Goal: Task Accomplishment & Management: Complete application form

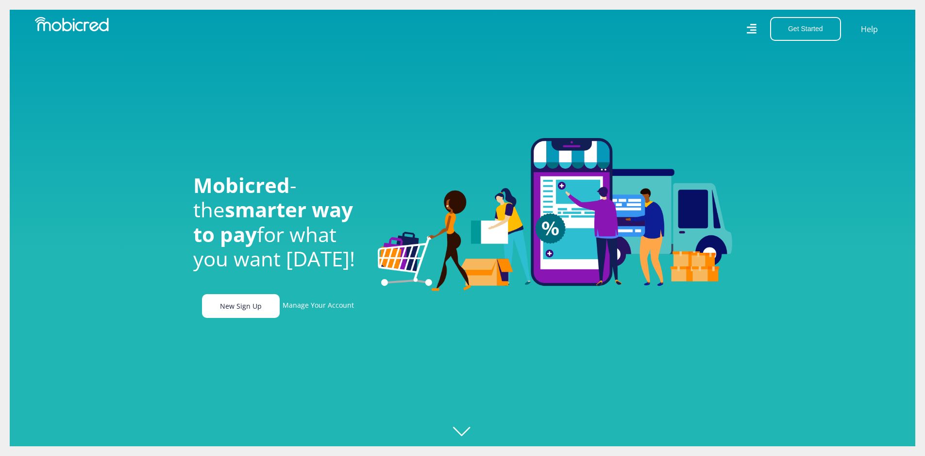
click at [236, 309] on link "New Sign Up" at bounding box center [241, 306] width 78 height 24
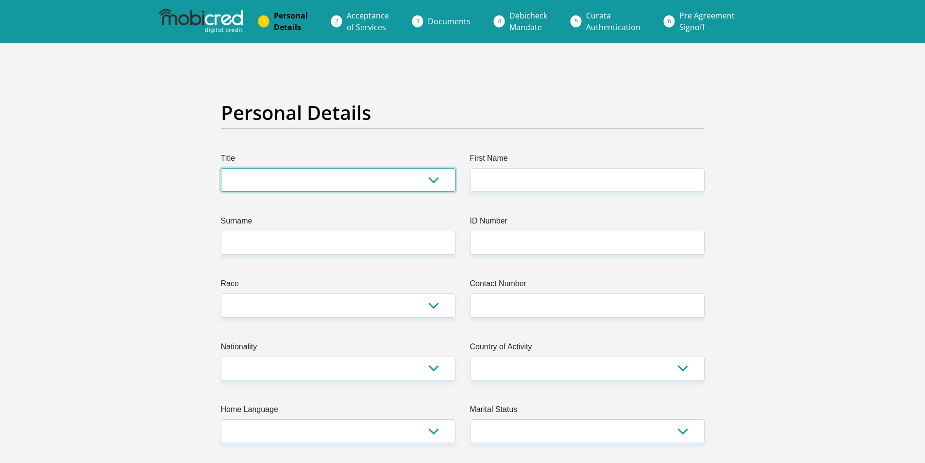
click at [307, 169] on select "Mr Ms Mrs Dr [PERSON_NAME]" at bounding box center [338, 180] width 235 height 24
select select "Mr"
click at [221, 168] on select "Mr Ms Mrs Dr Other" at bounding box center [338, 180] width 235 height 24
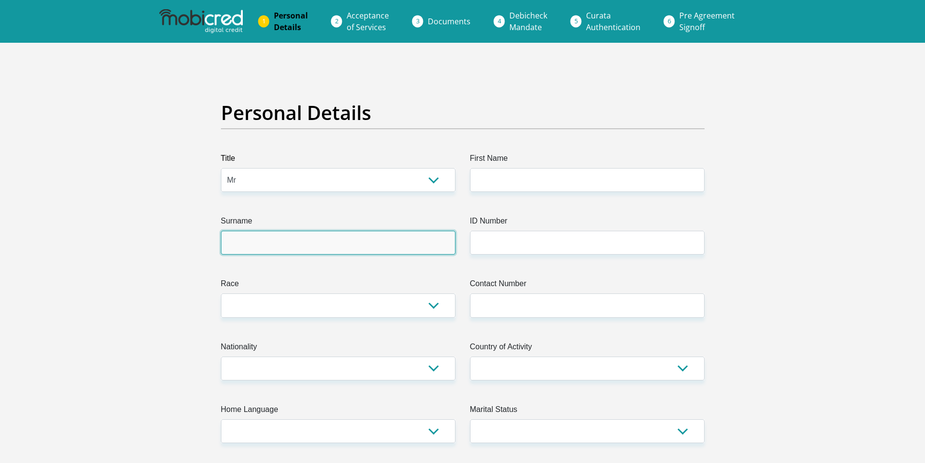
click at [259, 241] on input "Surname" at bounding box center [338, 243] width 235 height 24
type input "Mtehthwa"
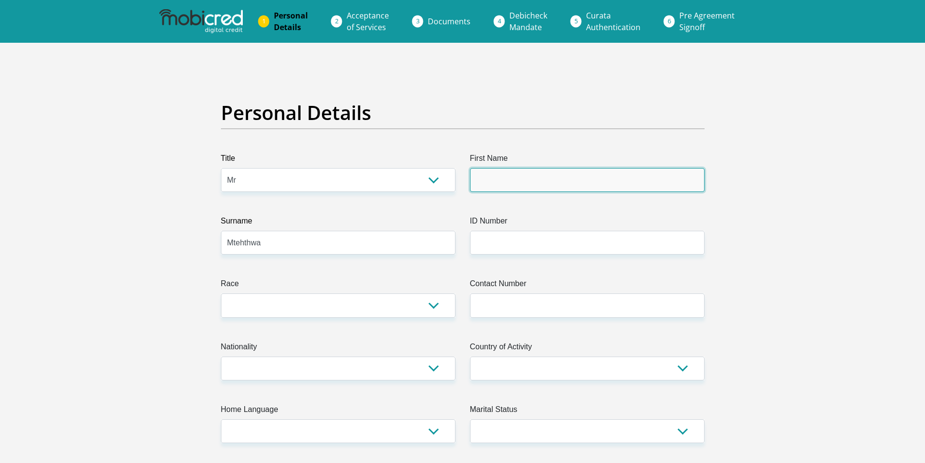
click at [561, 185] on input "First Name" at bounding box center [587, 180] width 235 height 24
type input "Siyabonga"
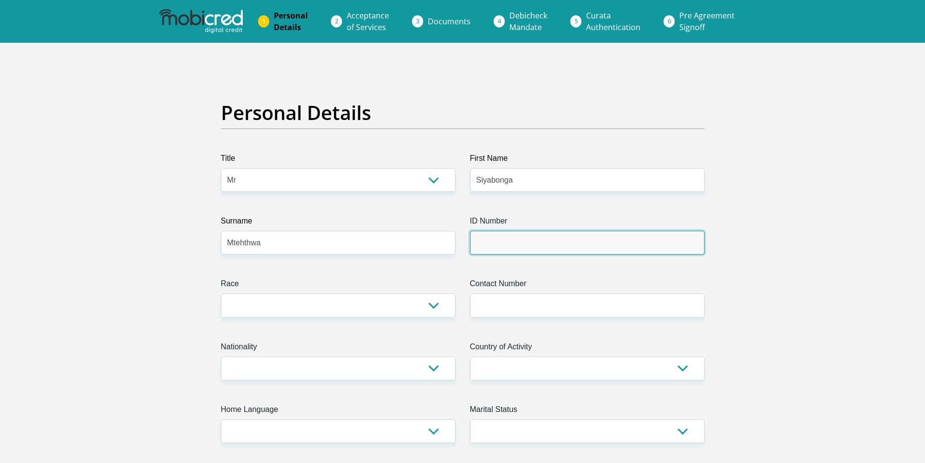
click at [506, 242] on input "ID Number" at bounding box center [587, 243] width 235 height 24
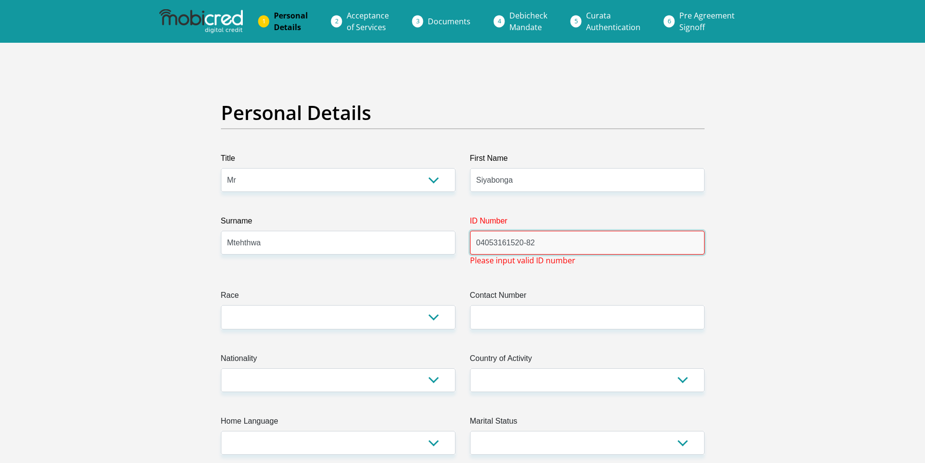
click at [526, 245] on input "04053161520-82" at bounding box center [587, 243] width 235 height 24
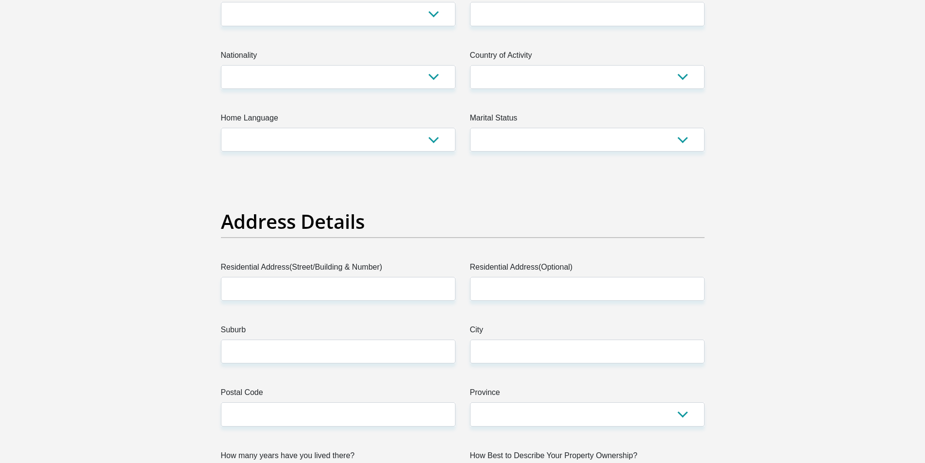
scroll to position [243, 0]
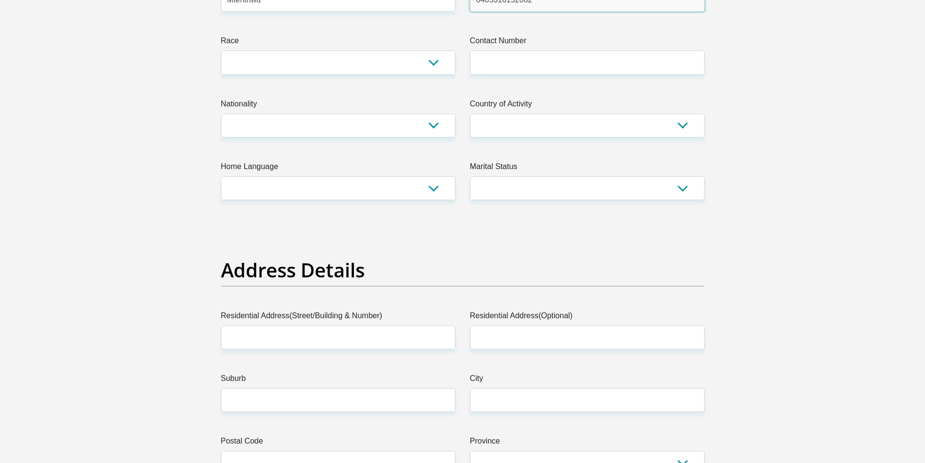
type input "0405316152082"
click at [287, 67] on select "Black Coloured Indian White Other" at bounding box center [338, 63] width 235 height 24
select select "1"
click at [221, 51] on select "Black Coloured Indian White Other" at bounding box center [338, 63] width 235 height 24
click at [512, 61] on input "Contact Number" at bounding box center [587, 63] width 235 height 24
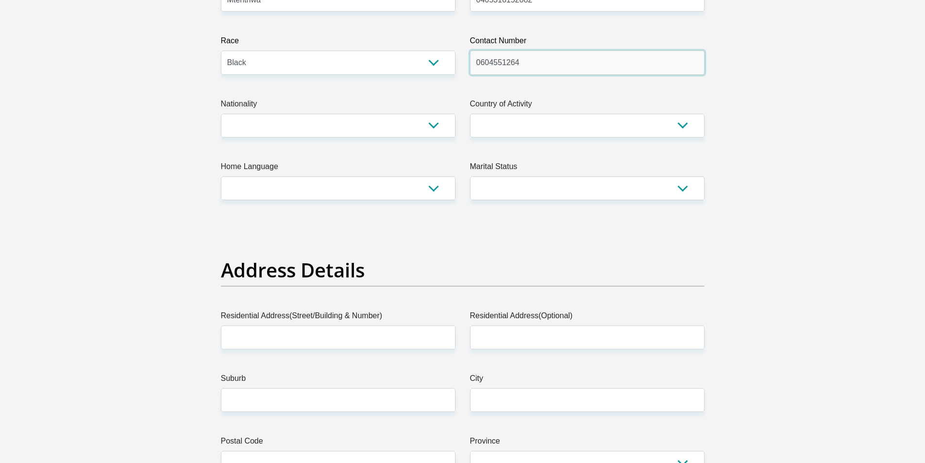
type input "0604551264"
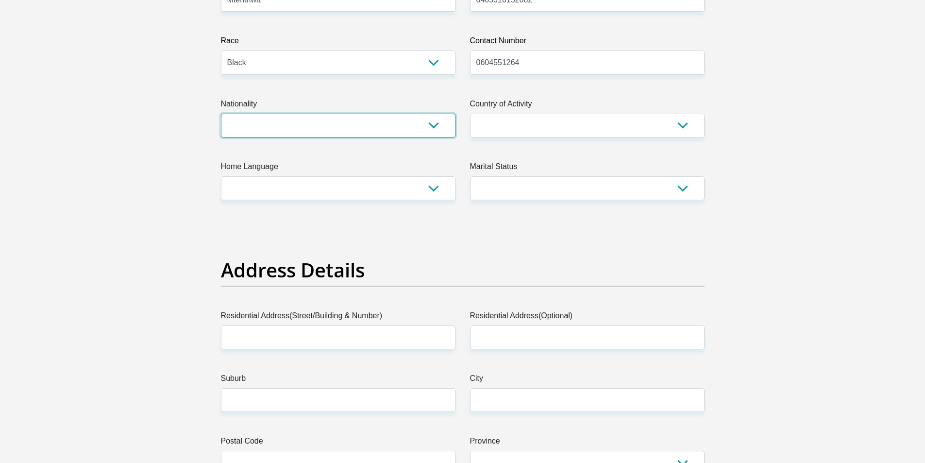
click at [363, 117] on select "South Africa Afghanistan Aland Islands Albania Algeria America Samoa American V…" at bounding box center [338, 126] width 235 height 24
select select "ZAF"
click at [221, 114] on select "South Africa Afghanistan Aland Islands Albania Algeria America Samoa American V…" at bounding box center [338, 126] width 235 height 24
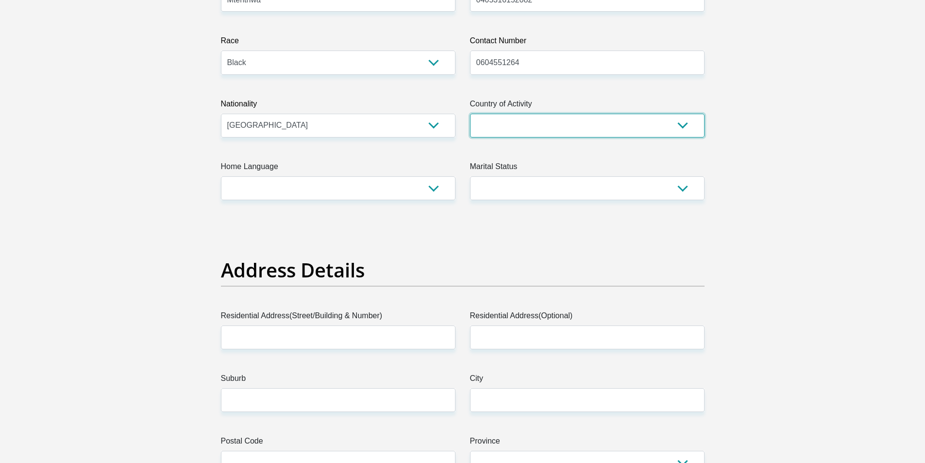
click at [527, 129] on select "South Africa Afghanistan Aland Islands Albania Algeria America Samoa American V…" at bounding box center [587, 126] width 235 height 24
select select "ZAF"
click at [470, 114] on select "South Africa Afghanistan Aland Islands Albania Algeria America Samoa American V…" at bounding box center [587, 126] width 235 height 24
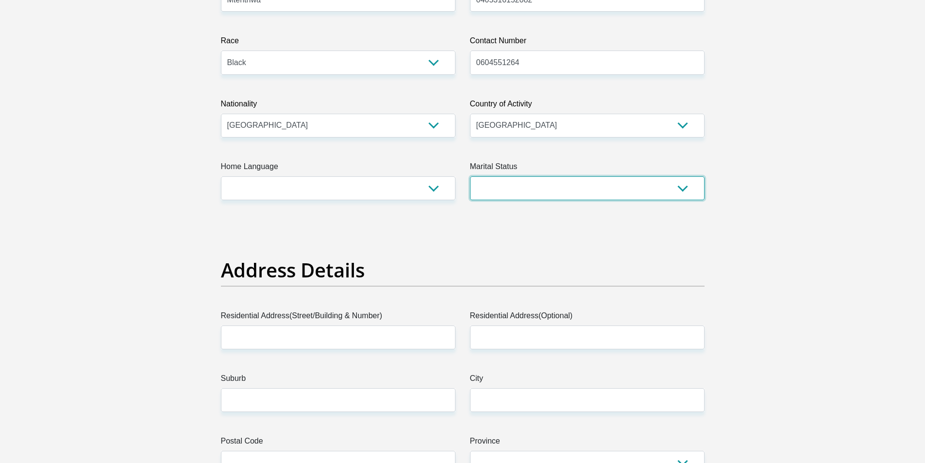
click at [499, 184] on select "Married ANC Single Divorced Widowed Married COP or Customary Law" at bounding box center [587, 188] width 235 height 24
select select "2"
click at [470, 176] on select "Married ANC Single Divorced Widowed Married COP or Customary Law" at bounding box center [587, 188] width 235 height 24
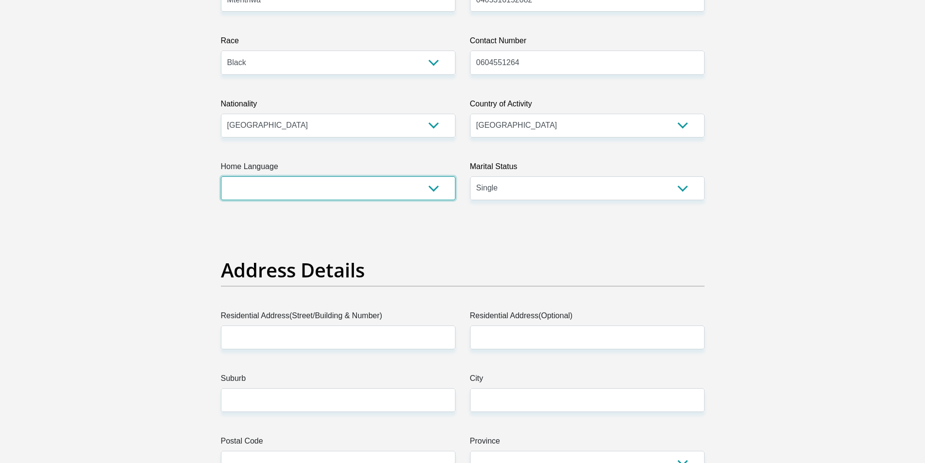
click at [337, 184] on select "Afrikaans English Sepedi South Ndebele Southern Sotho Swati Tsonga Tswana Venda…" at bounding box center [338, 188] width 235 height 24
select select "zul"
click at [221, 176] on select "Afrikaans English Sepedi South Ndebele Southern Sotho Swati Tsonga Tswana Venda…" at bounding box center [338, 188] width 235 height 24
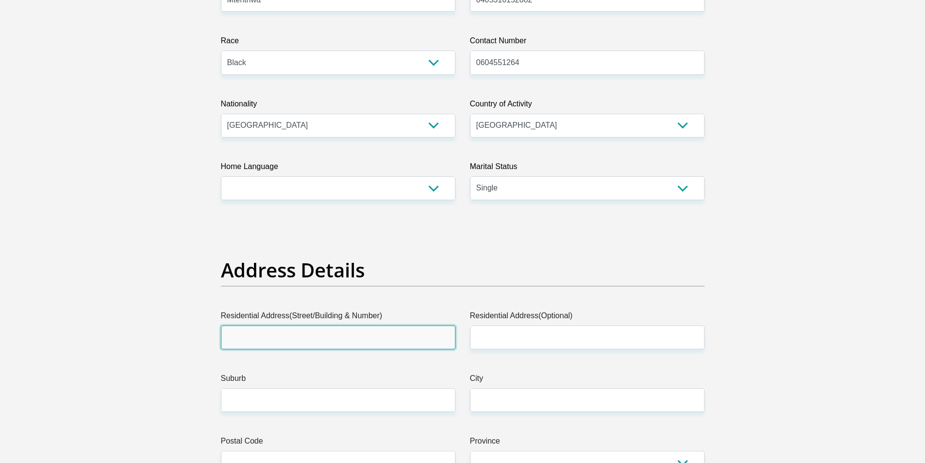
click at [315, 340] on input "Residential Address(Street/Building & Number)" at bounding box center [338, 338] width 235 height 24
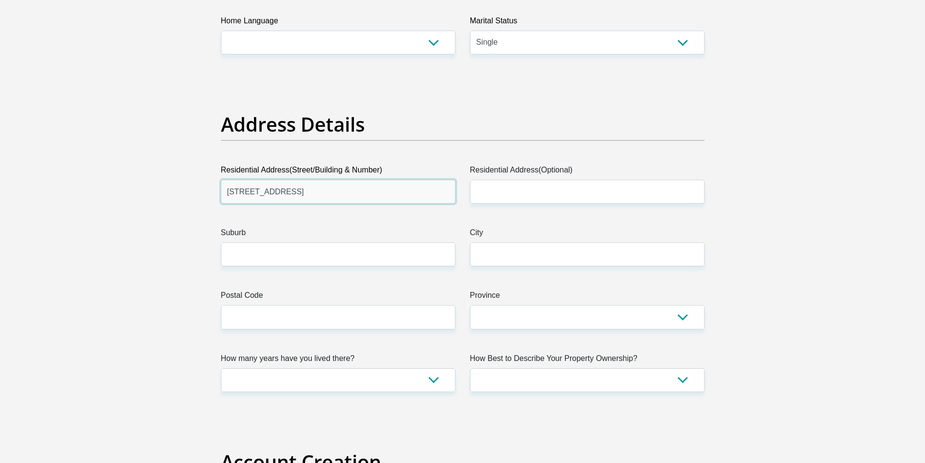
type input "330 New Durnbar rd"
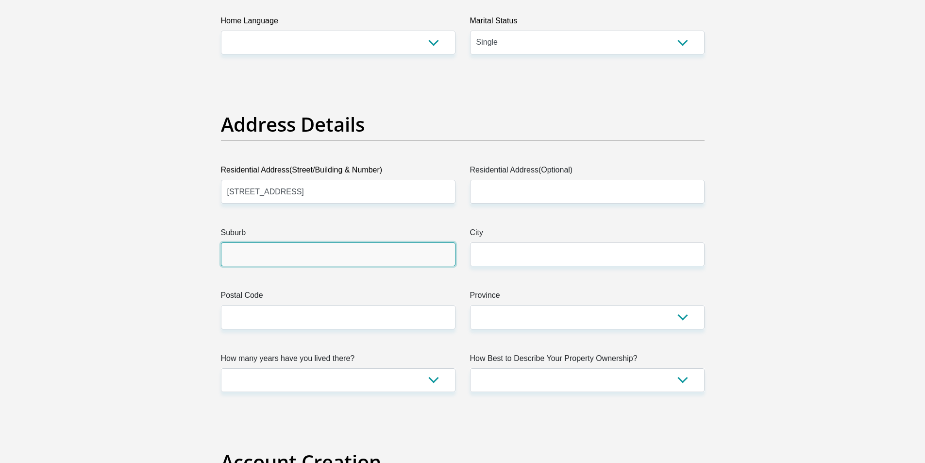
click at [308, 264] on input "Suburb" at bounding box center [338, 254] width 235 height 24
type input "Mayville"
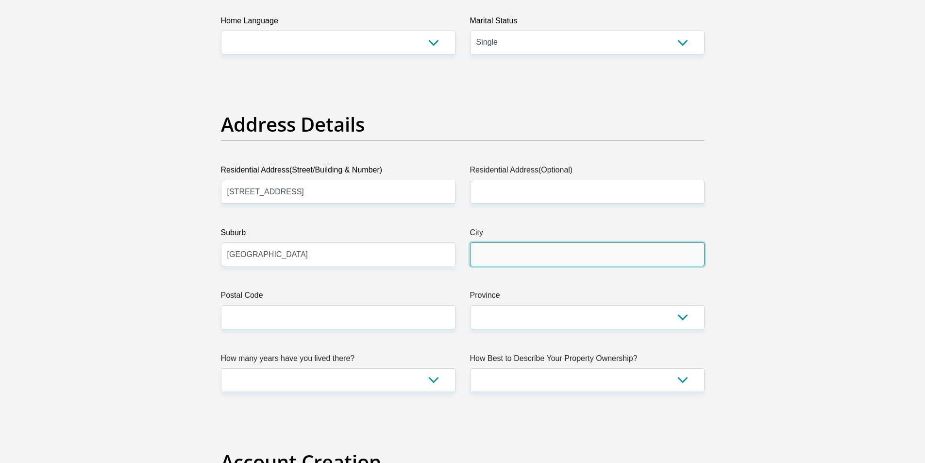
click at [527, 258] on input "City" at bounding box center [587, 254] width 235 height 24
type input "Durban"
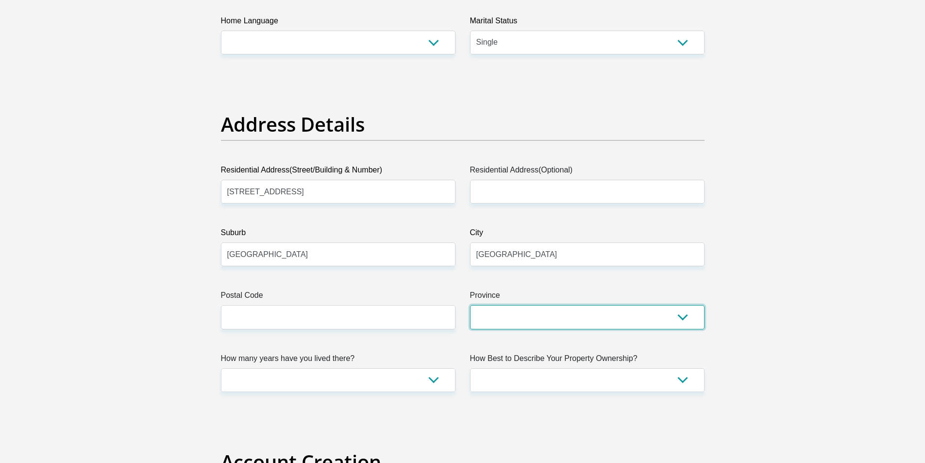
click at [511, 327] on select "Eastern Cape Free State Gauteng KwaZulu-Natal Limpopo Mpumalanga Northern Cape …" at bounding box center [587, 317] width 235 height 24
select select "KwaZulu-Natal"
click at [470, 305] on select "Eastern Cape Free State Gauteng KwaZulu-Natal Limpopo Mpumalanga Northern Cape …" at bounding box center [587, 317] width 235 height 24
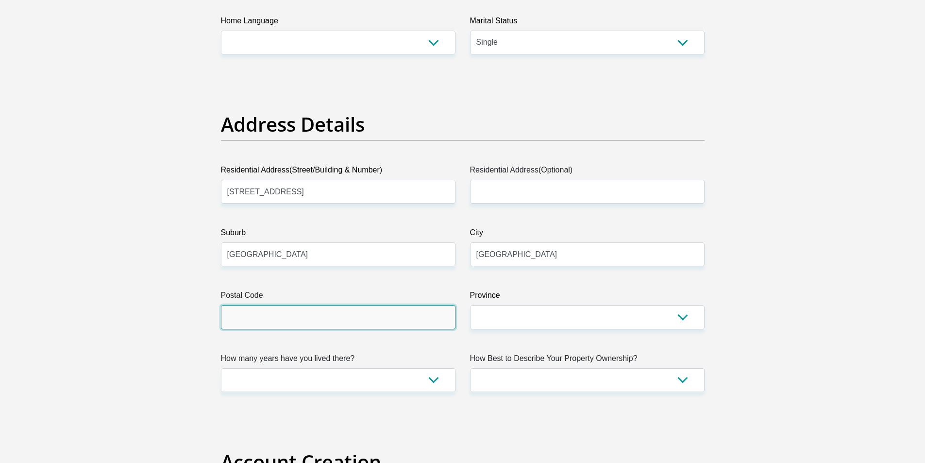
click at [310, 324] on input "Postal Code" at bounding box center [338, 317] width 235 height 24
type input "4091"
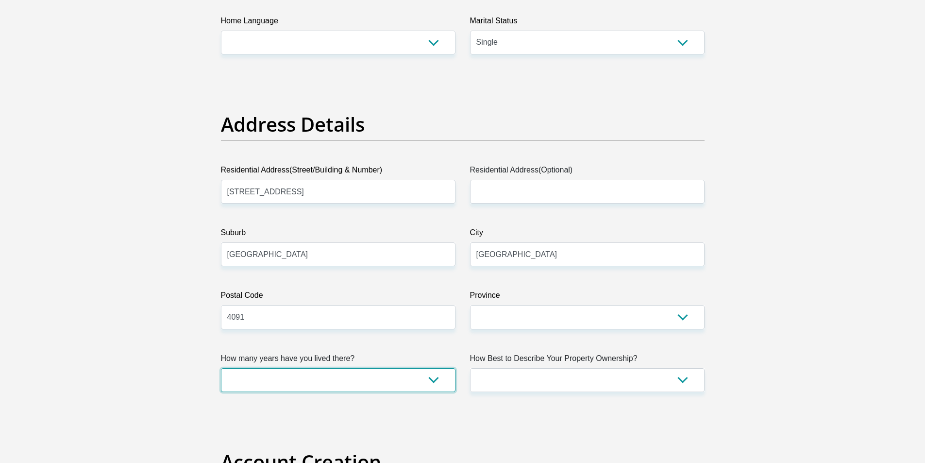
click at [341, 380] on select "less than 1 year 1-3 years 3-5 years 5+ years" at bounding box center [338, 380] width 235 height 24
select select "5"
click at [221, 368] on select "less than 1 year 1-3 years 3-5 years 5+ years" at bounding box center [338, 380] width 235 height 24
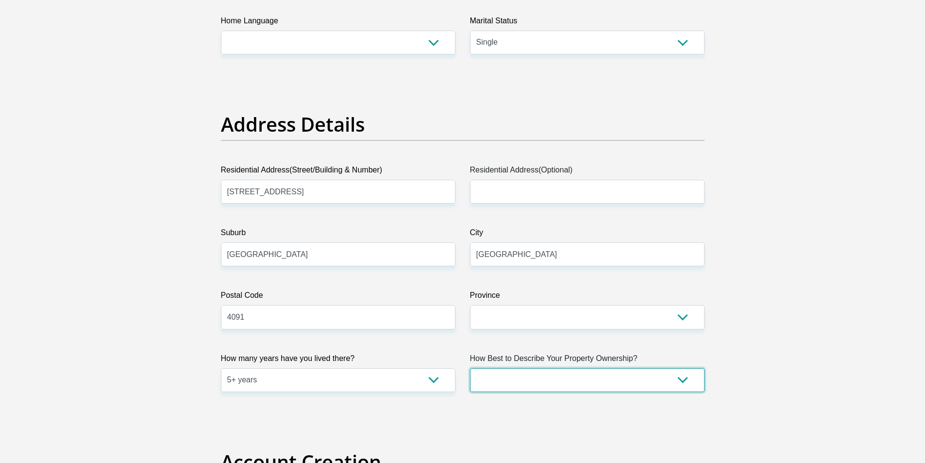
click at [529, 375] on select "Owned Rented Family Owned Company Dwelling" at bounding box center [587, 380] width 235 height 24
select select "parents"
click at [470, 368] on select "Owned Rented Family Owned Company Dwelling" at bounding box center [587, 380] width 235 height 24
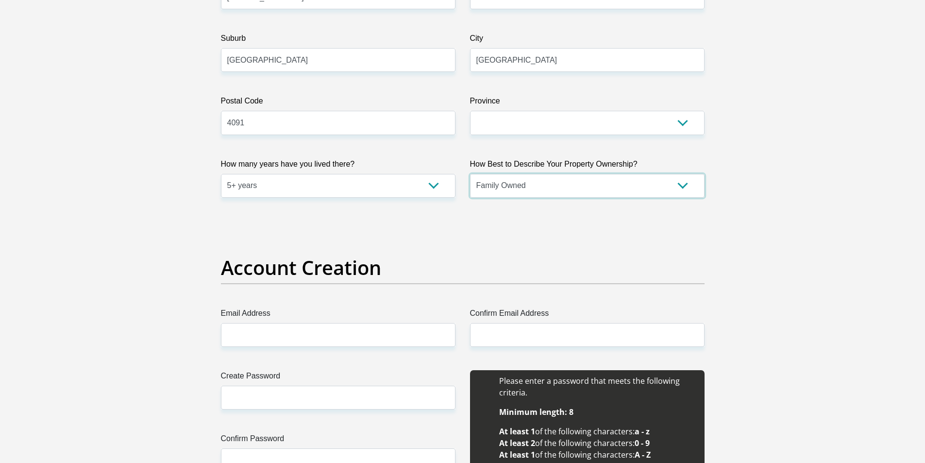
scroll to position [632, 0]
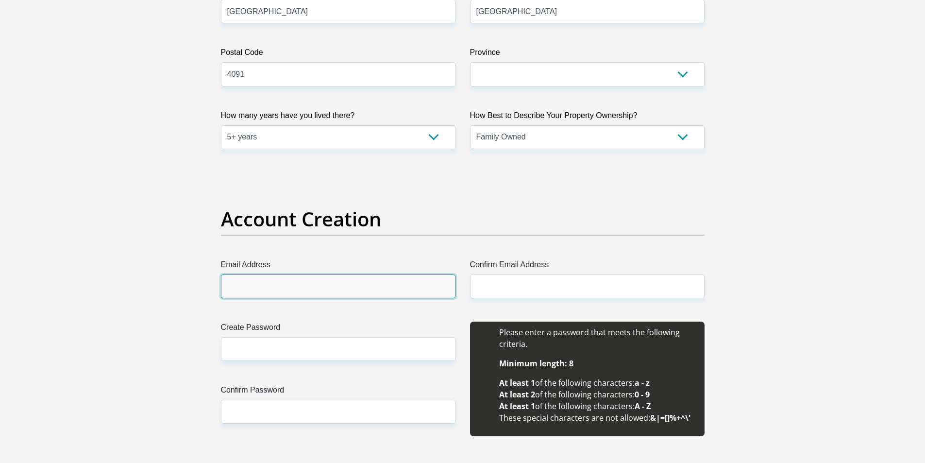
click at [297, 283] on input "Email Address" at bounding box center [338, 286] width 235 height 24
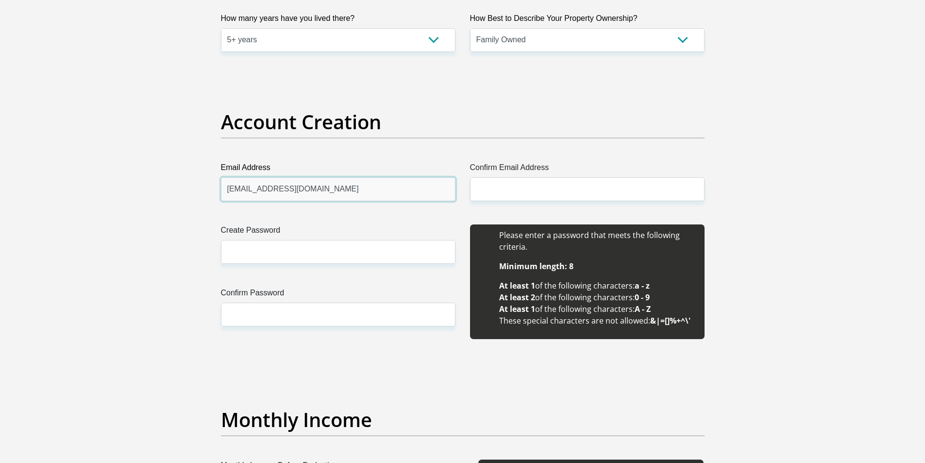
type input "cyabongacyanda04@gmail.com"
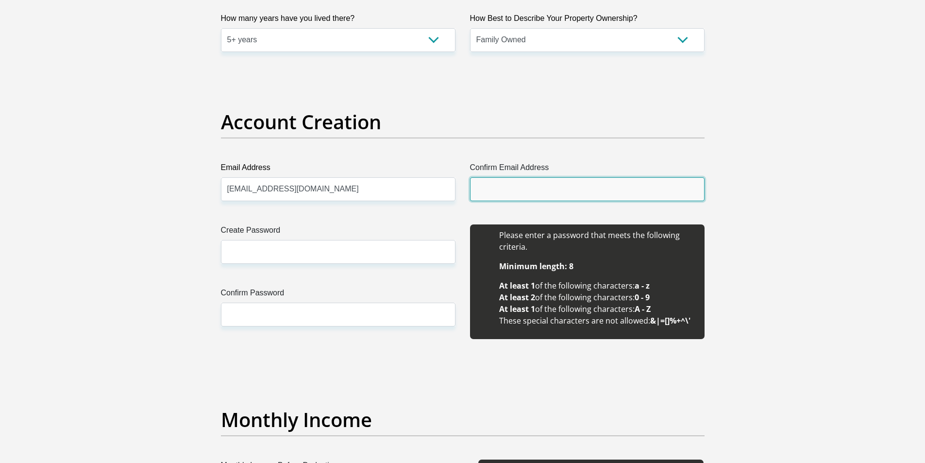
click at [518, 194] on input "Confirm Email Address" at bounding box center [587, 189] width 235 height 24
click at [579, 189] on input "cyabongacanda04@gmail.copm" at bounding box center [587, 189] width 235 height 24
click at [512, 191] on input "cyabongacanda04@gmail.com" at bounding box center [587, 189] width 235 height 24
type input "cyabongacyanda04@gmail.com"
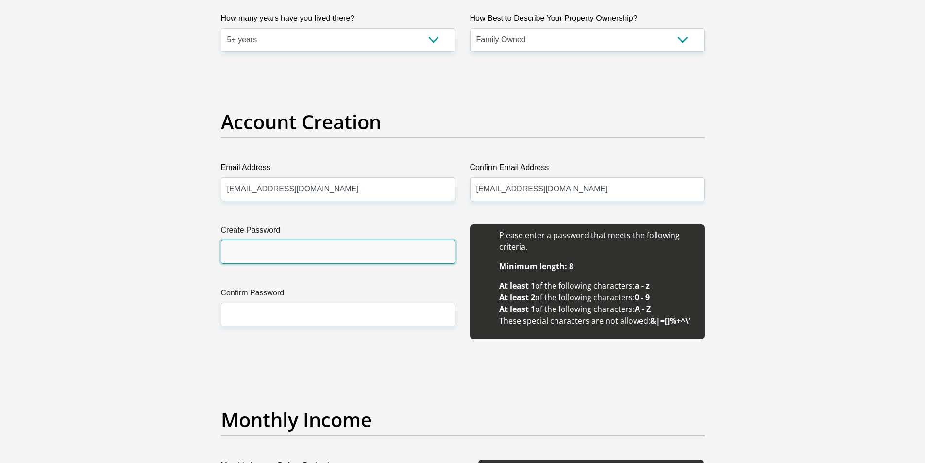
click at [337, 254] on input "Create Password" at bounding box center [338, 252] width 235 height 24
type input "Ntshalintshali04!"
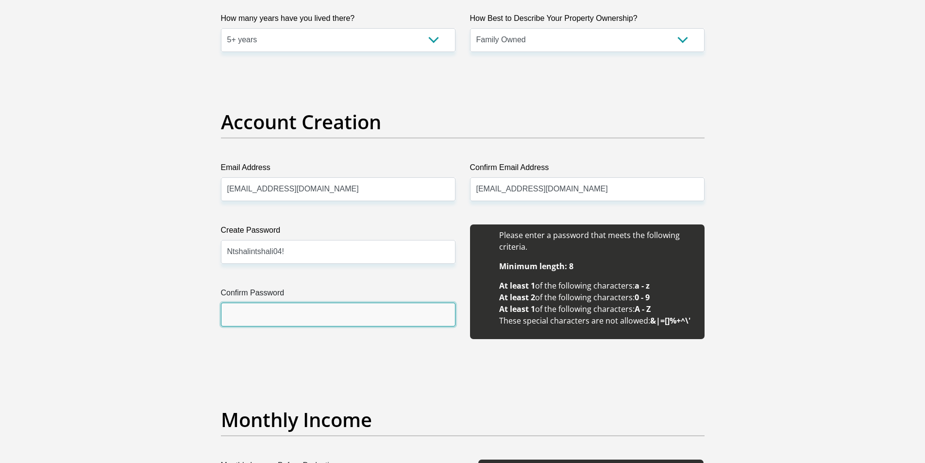
click at [311, 314] on input "Confirm Password" at bounding box center [338, 315] width 235 height 24
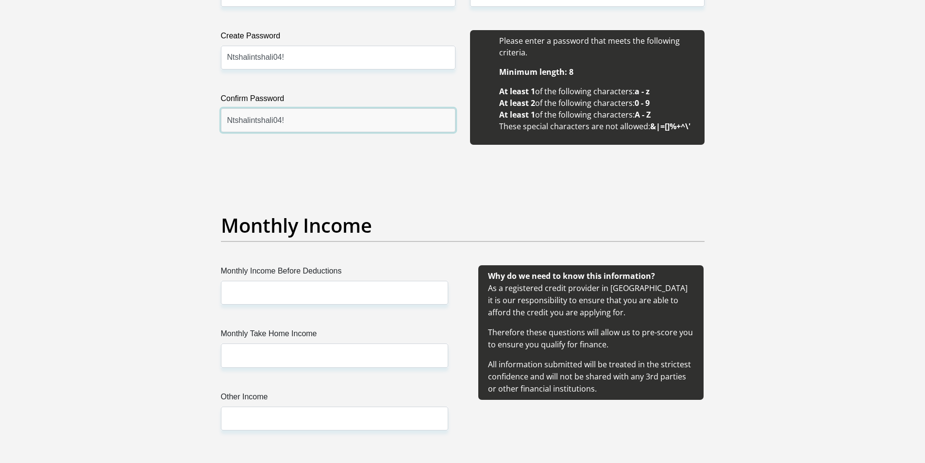
type input "Ntshalintshali04!"
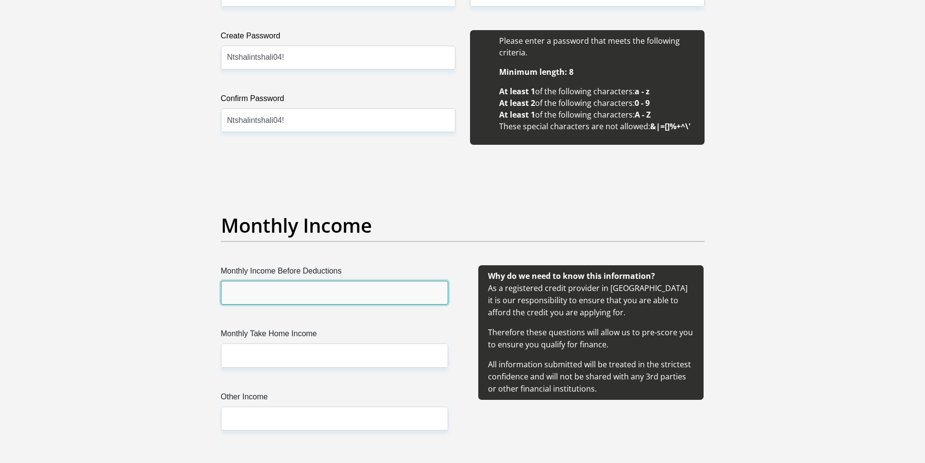
click at [279, 293] on input "Monthly Income Before Deductions" at bounding box center [334, 293] width 227 height 24
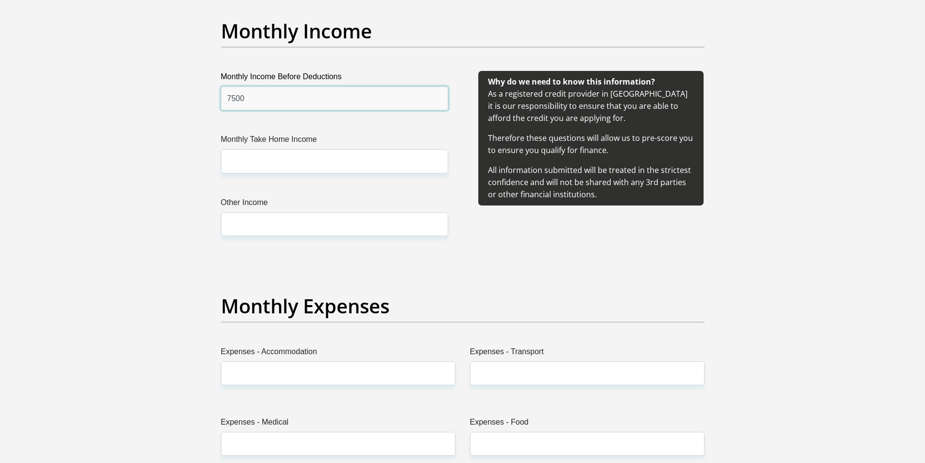
type input "7500"
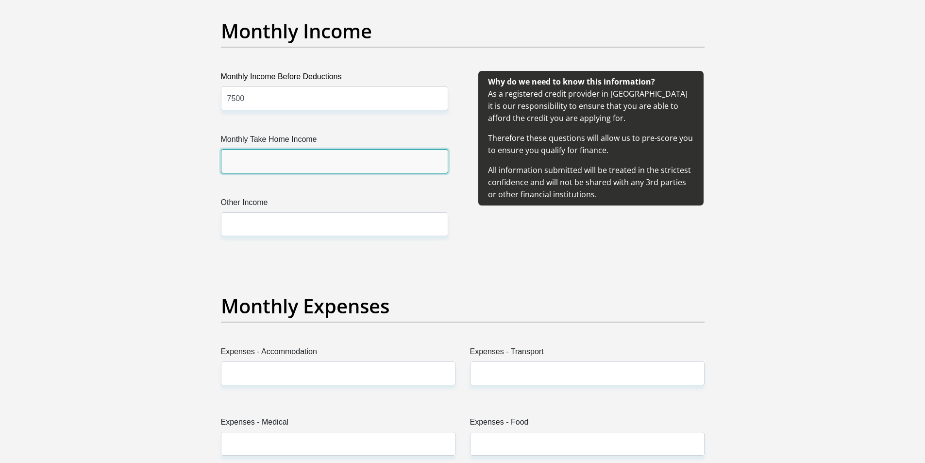
click at [280, 159] on input "Monthly Take Home Income" at bounding box center [334, 161] width 227 height 24
type input "4"
type input "3500"
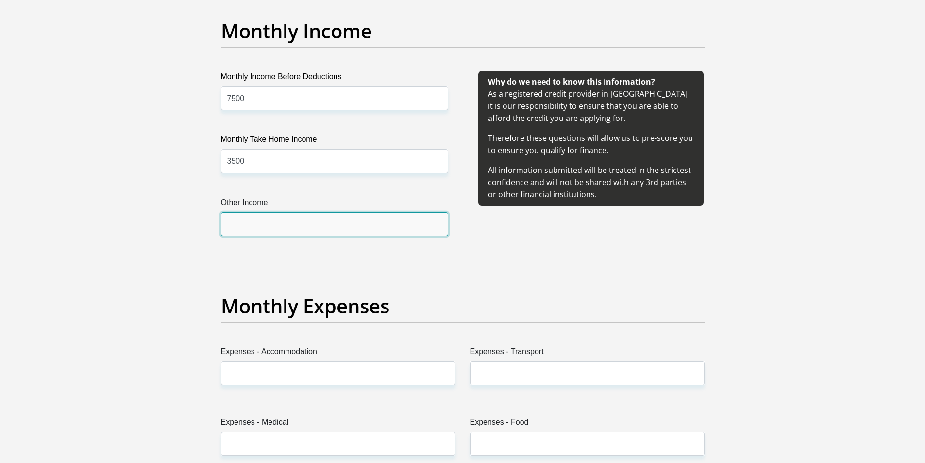
click at [273, 226] on input "Other Income" at bounding box center [334, 224] width 227 height 24
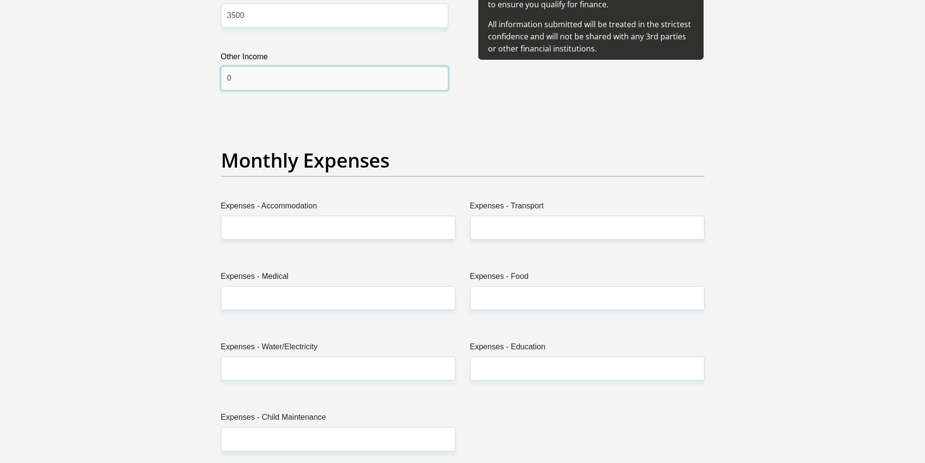
scroll to position [1312, 0]
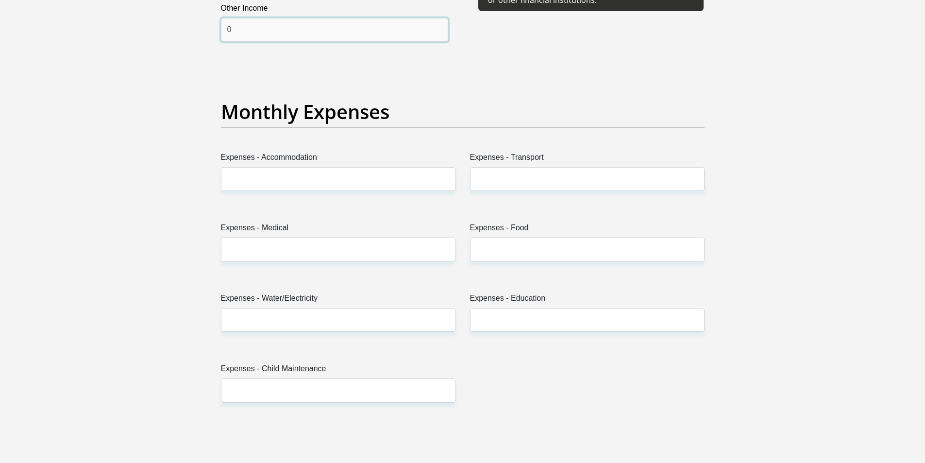
type input "0"
click at [272, 178] on input "Expenses - Accommodation" at bounding box center [338, 179] width 235 height 24
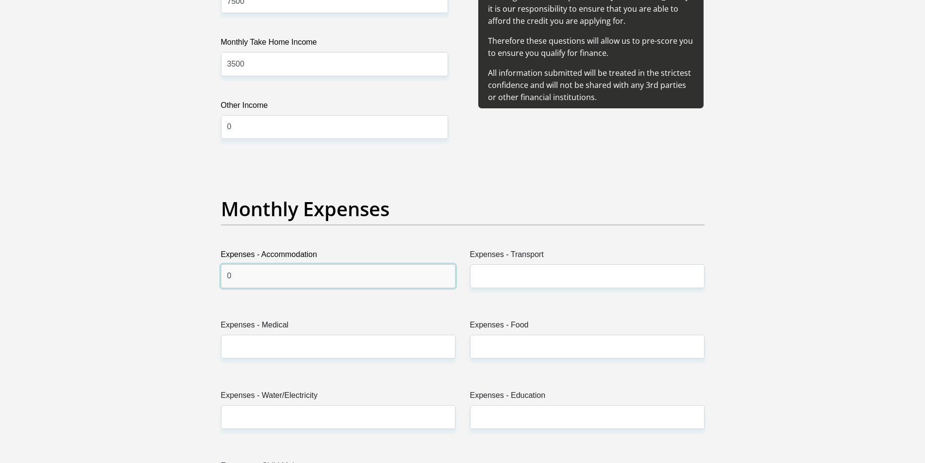
type input "0"
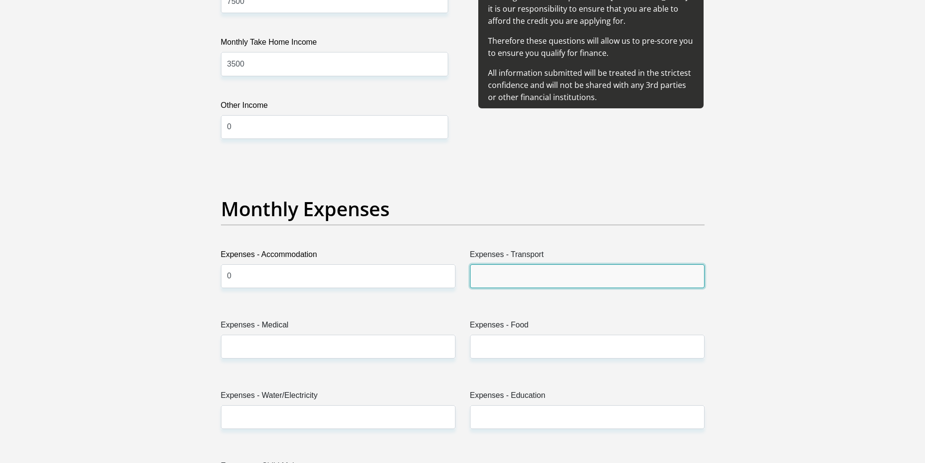
click at [525, 278] on input "Expenses - Transport" at bounding box center [587, 276] width 235 height 24
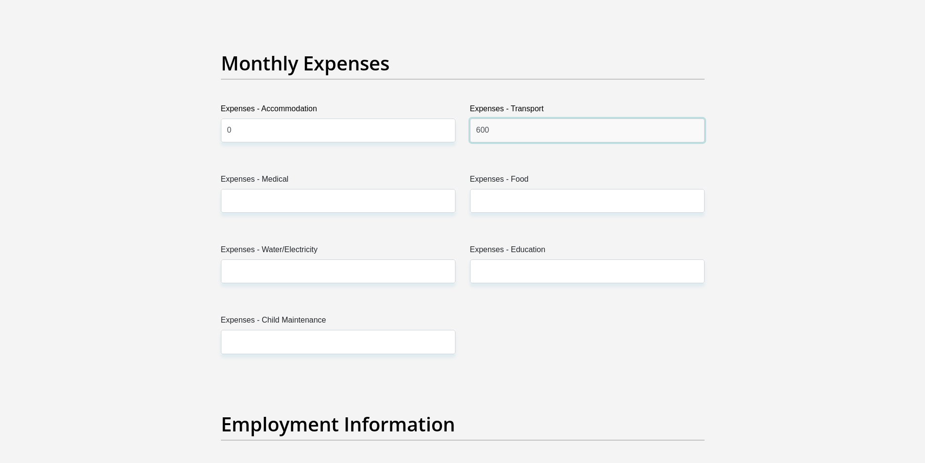
type input "600"
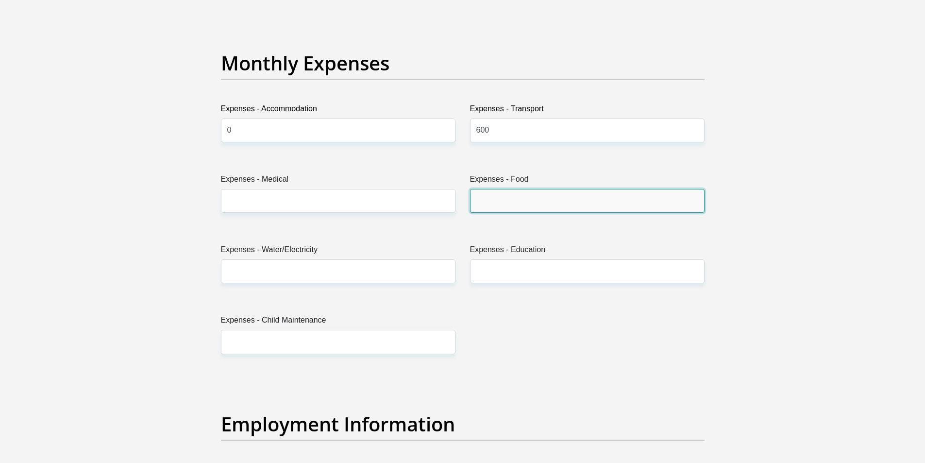
click at [478, 202] on input "Expenses - Food" at bounding box center [587, 201] width 235 height 24
type input "1500"
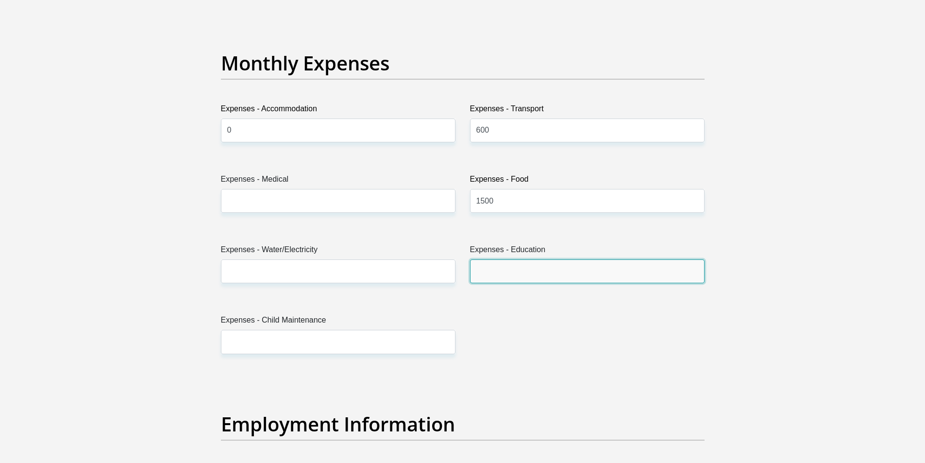
click at [524, 269] on input "Expenses - Education" at bounding box center [587, 271] width 235 height 24
type input "0"
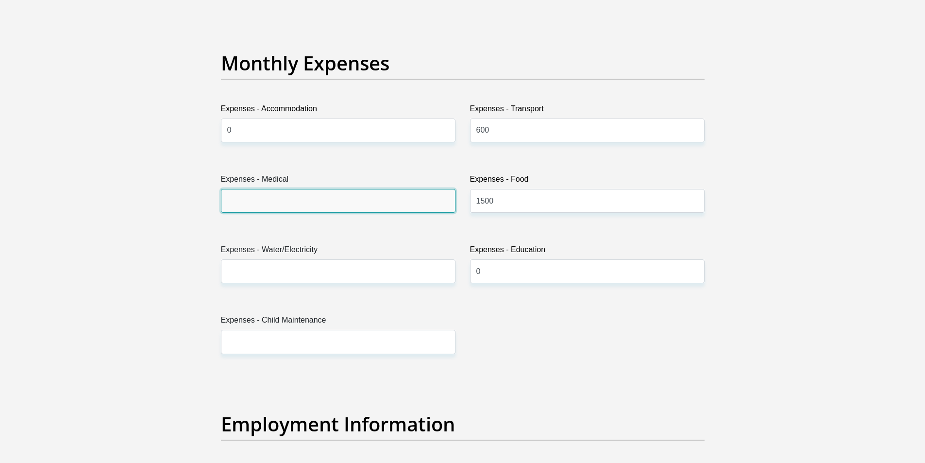
click at [275, 206] on input "Expenses - Medical" at bounding box center [338, 201] width 235 height 24
type input "100"
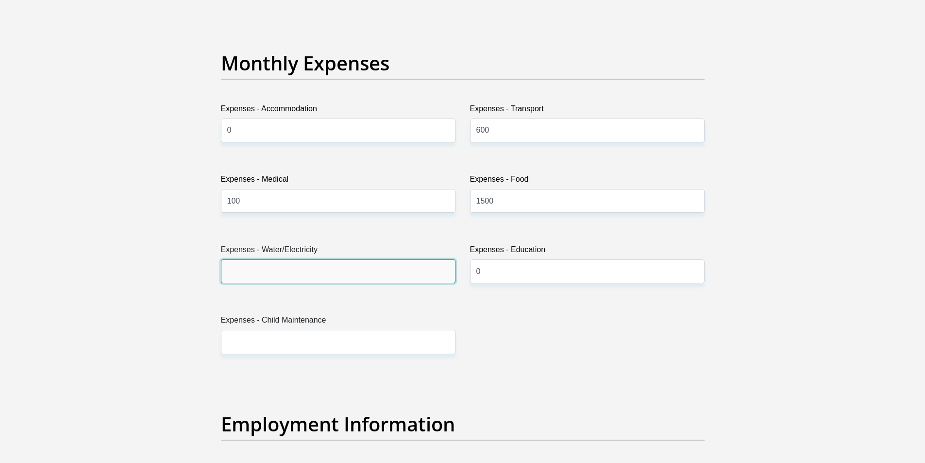
click at [242, 261] on input "Expenses - Water/Electricity" at bounding box center [338, 271] width 235 height 24
type input "0"
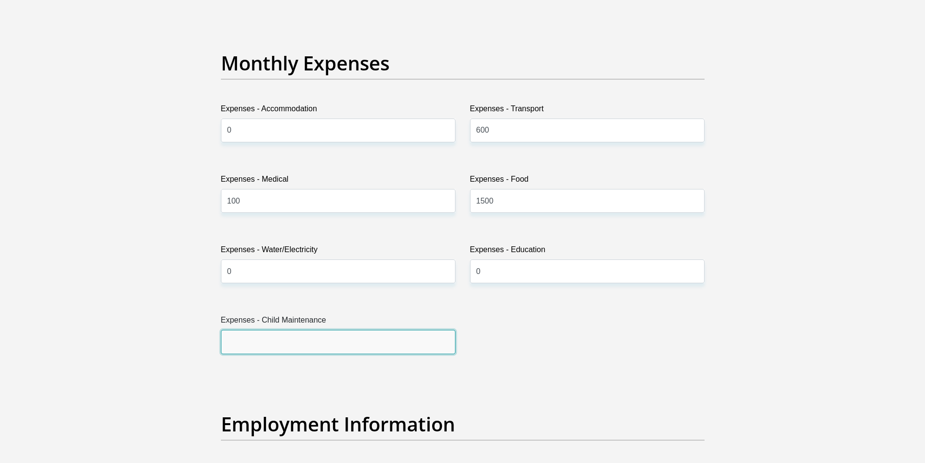
click at [267, 346] on input "Expenses - Child Maintenance" at bounding box center [338, 342] width 235 height 24
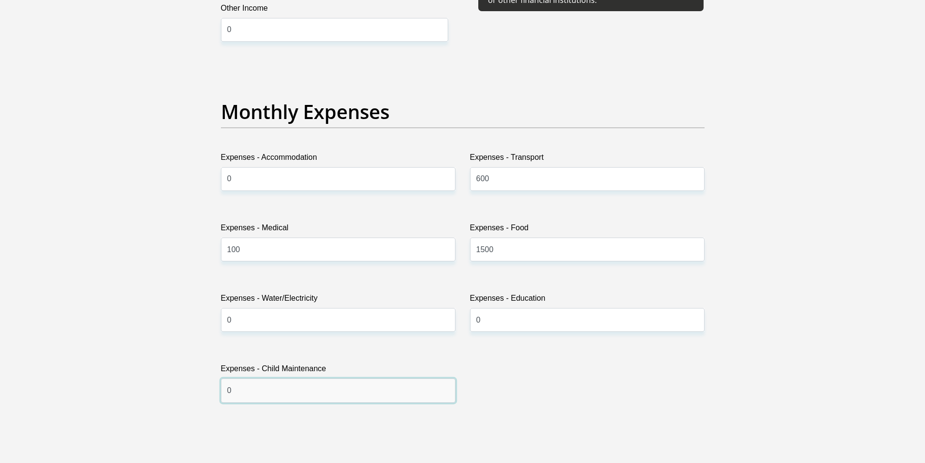
scroll to position [1409, 0]
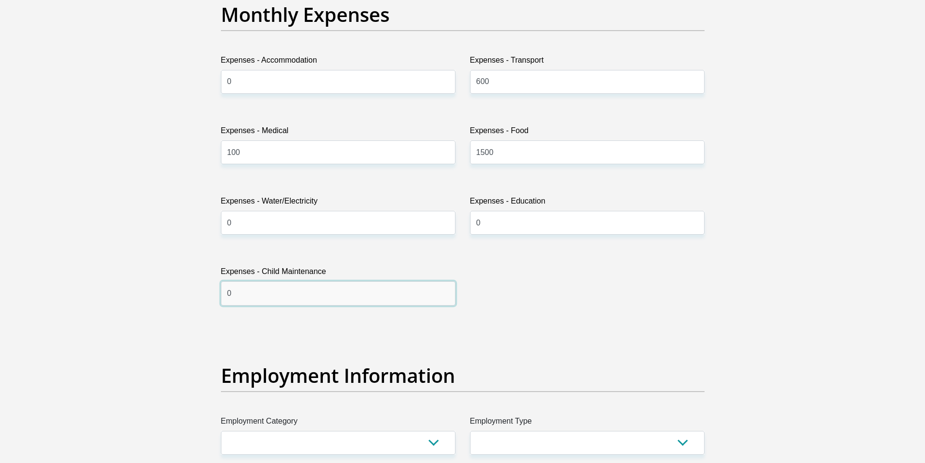
type input "0"
click at [278, 152] on input "100" at bounding box center [338, 152] width 235 height 24
type input "1"
type input "700"
click at [480, 83] on input "600" at bounding box center [587, 82] width 235 height 24
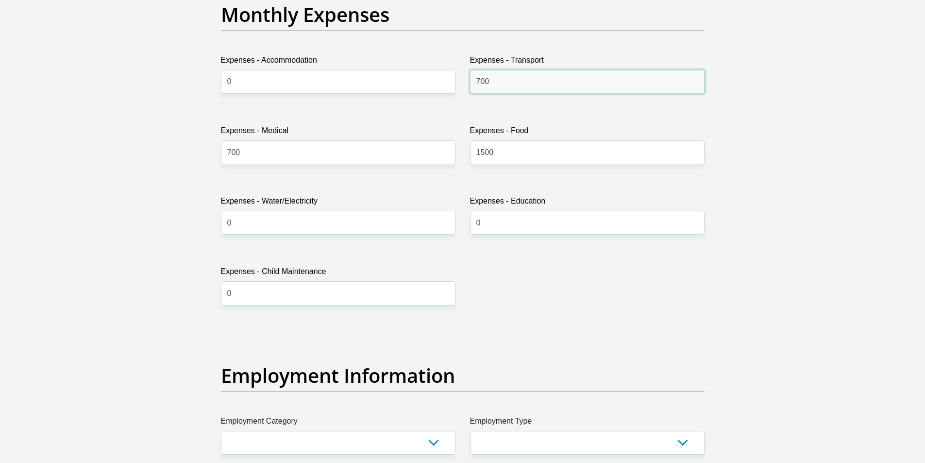
scroll to position [1652, 0]
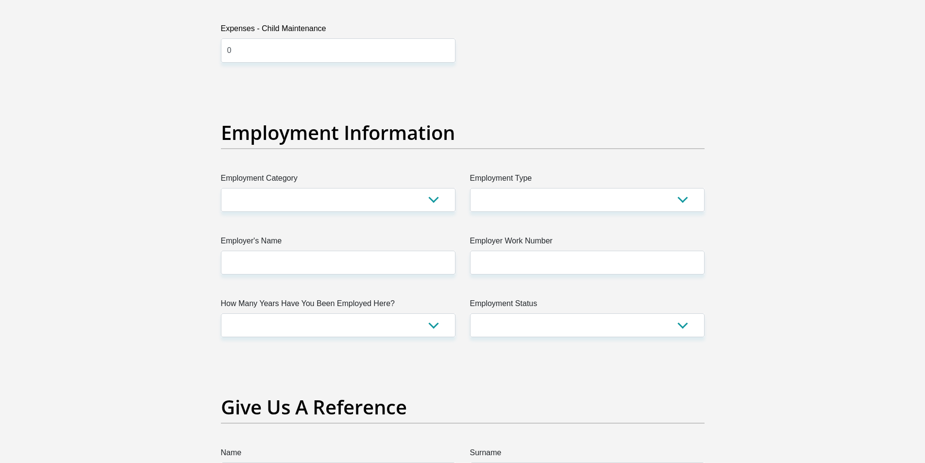
type input "700"
click at [346, 202] on select "AGRICULTURE ALCOHOL & TOBACCO CONSTRUCTION MATERIALS METALLURGY EQUIPMENT FOR R…" at bounding box center [338, 200] width 235 height 24
click at [109, 154] on section "Personal Details Title Mr Ms Mrs Dr Other First Name Siyabonga Surname Mtehthwa…" at bounding box center [462, 84] width 925 height 3387
click at [293, 201] on select "AGRICULTURE ALCOHOL & TOBACCO CONSTRUCTION MATERIALS METALLURGY EQUIPMENT FOR R…" at bounding box center [338, 200] width 235 height 24
click at [311, 199] on select "AGRICULTURE ALCOHOL & TOBACCO CONSTRUCTION MATERIALS METALLURGY EQUIPMENT FOR R…" at bounding box center [338, 200] width 235 height 24
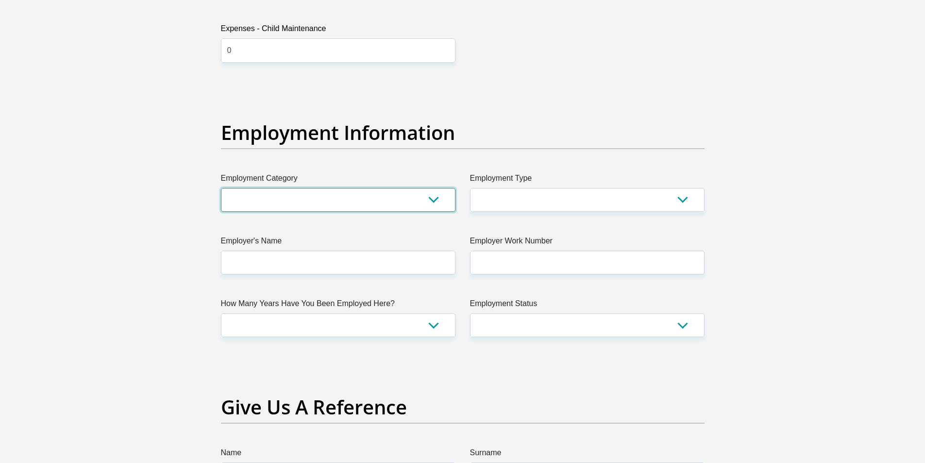
select select "53"
click at [221, 188] on select "AGRICULTURE ALCOHOL & TOBACCO CONSTRUCTION MATERIALS METALLURGY EQUIPMENT FOR R…" at bounding box center [338, 200] width 235 height 24
click at [542, 199] on select "College/Lecturer Craft Seller Creative Driver Executive Farmer Forces - Non Com…" at bounding box center [587, 200] width 235 height 24
select select "Sales"
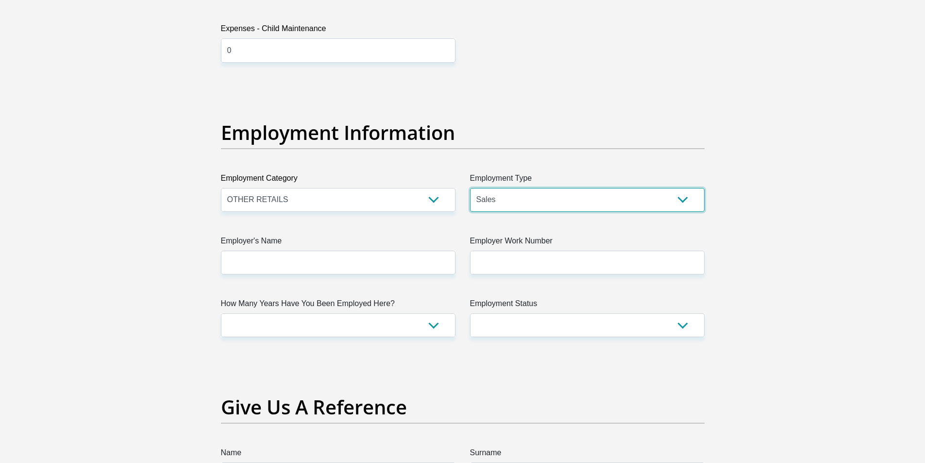
click at [470, 188] on select "College/Lecturer Craft Seller Creative Driver Executive Farmer Forces - Non Com…" at bounding box center [587, 200] width 235 height 24
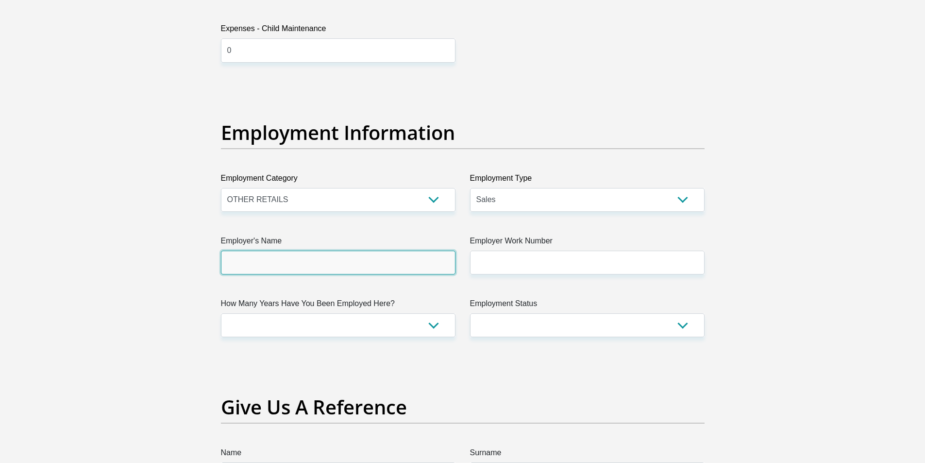
click at [350, 261] on input "Employer's Name" at bounding box center [338, 263] width 235 height 24
type input "Concentrix"
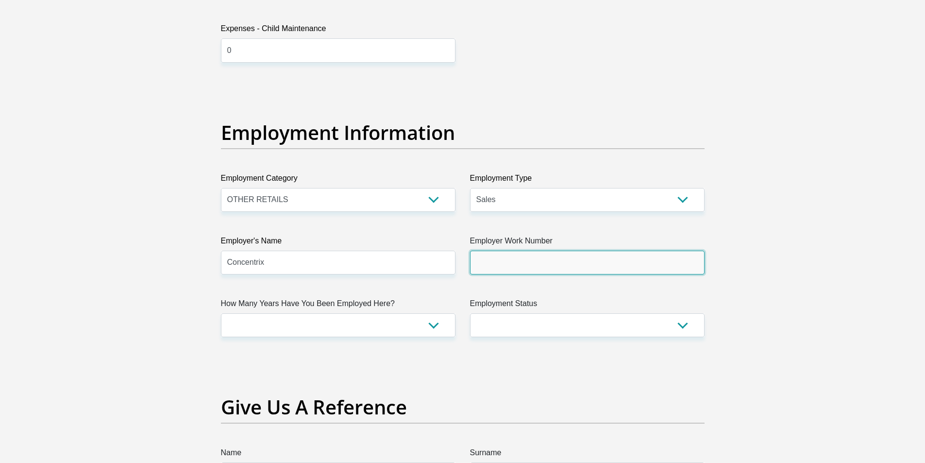
click at [541, 265] on input "Employer Work Number" at bounding box center [587, 263] width 235 height 24
type input "7"
type input "0757801315"
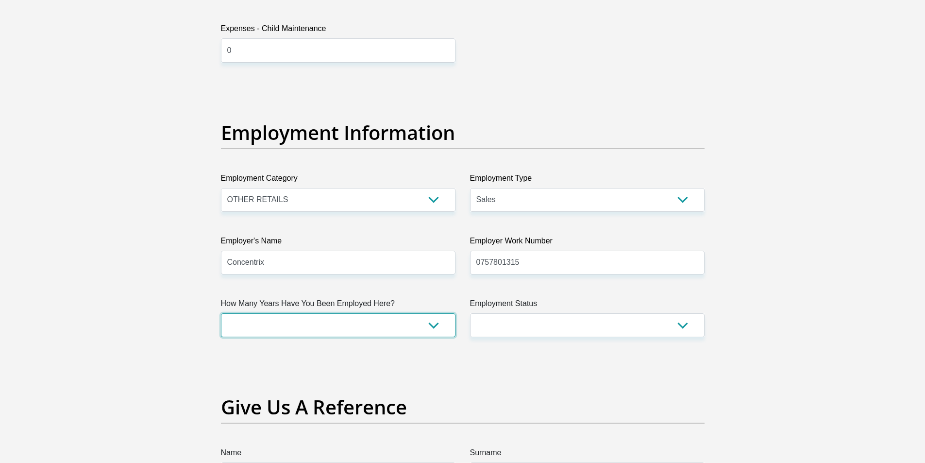
click at [354, 330] on select "less than 1 year 1-3 years 3-5 years 5+ years" at bounding box center [338, 325] width 235 height 24
select select "24"
click at [221, 313] on select "less than 1 year 1-3 years 3-5 years 5+ years" at bounding box center [338, 325] width 235 height 24
click at [529, 325] on select "Permanent/Full-time Part-time/Casual Contract Worker Self-Employed Housewife Re…" at bounding box center [587, 325] width 235 height 24
select select "1"
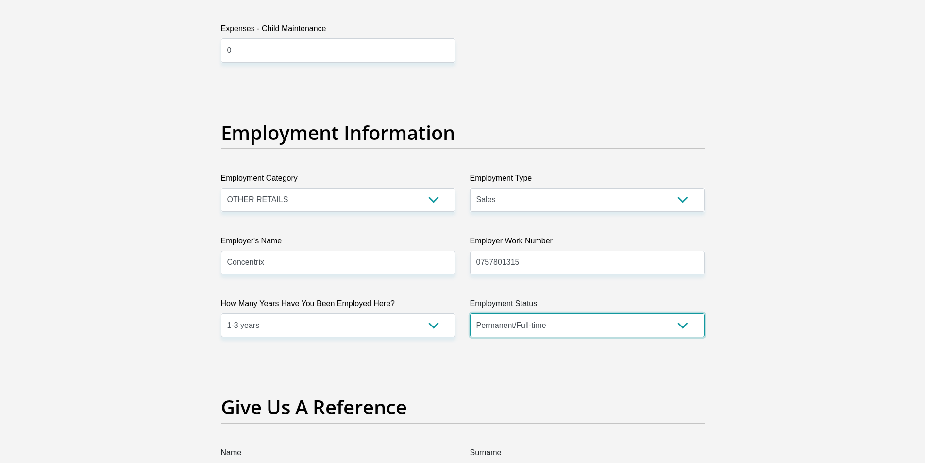
click at [470, 313] on select "Permanent/Full-time Part-time/Casual Contract Worker Self-Employed Housewife Re…" at bounding box center [587, 325] width 235 height 24
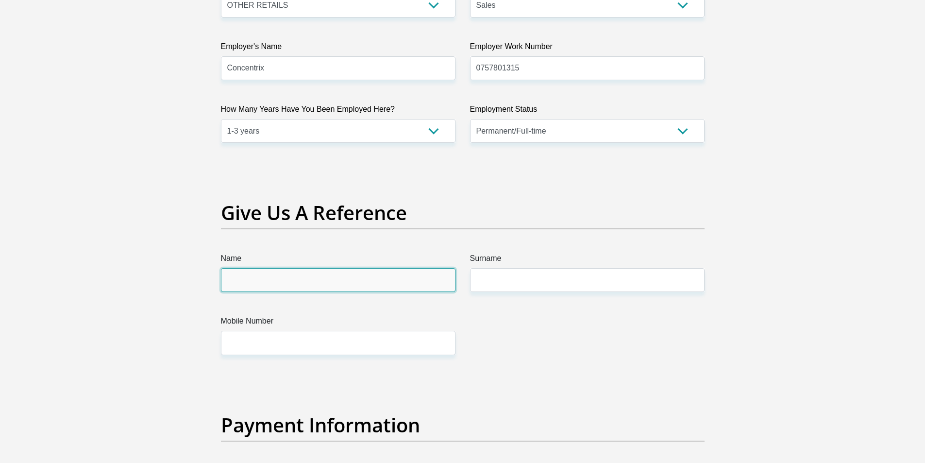
click at [295, 285] on input "Name" at bounding box center [338, 280] width 235 height 24
type input "Thembeka"
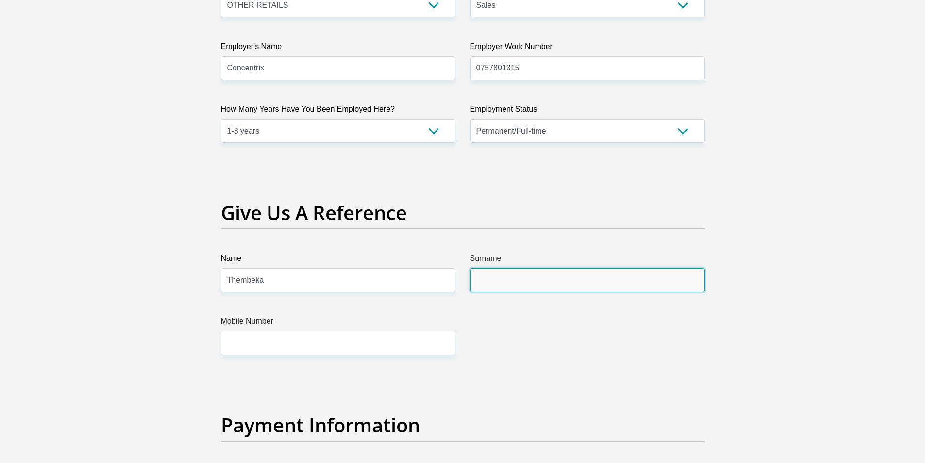
click at [552, 280] on input "Surname" at bounding box center [587, 280] width 235 height 24
click at [497, 282] on input "Mthetwa" at bounding box center [587, 280] width 235 height 24
type input "Mthethwa"
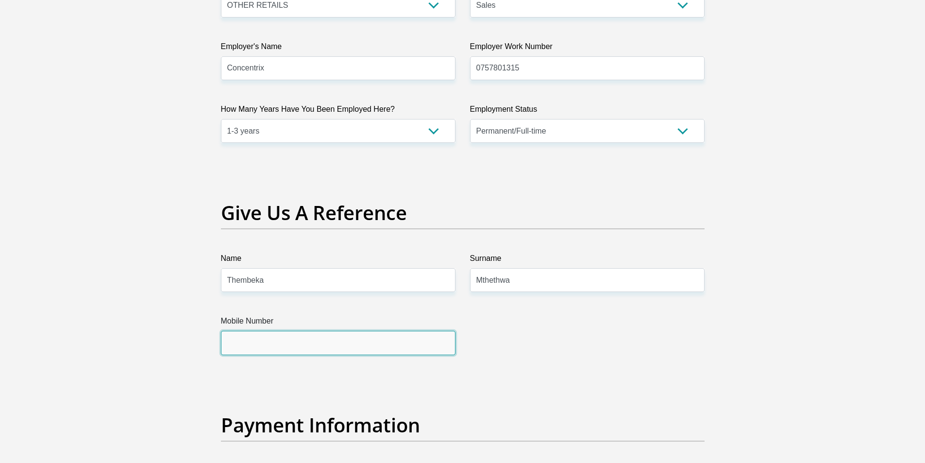
click at [260, 340] on input "Mobile Number" at bounding box center [338, 343] width 235 height 24
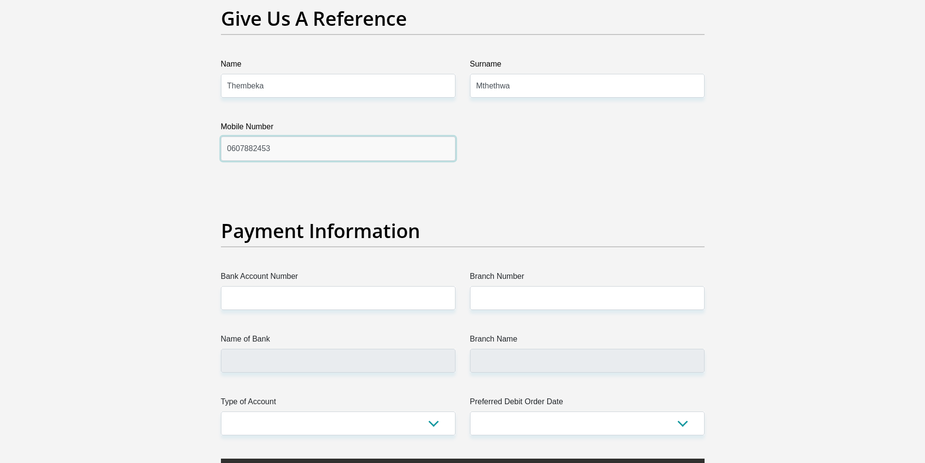
scroll to position [2138, 0]
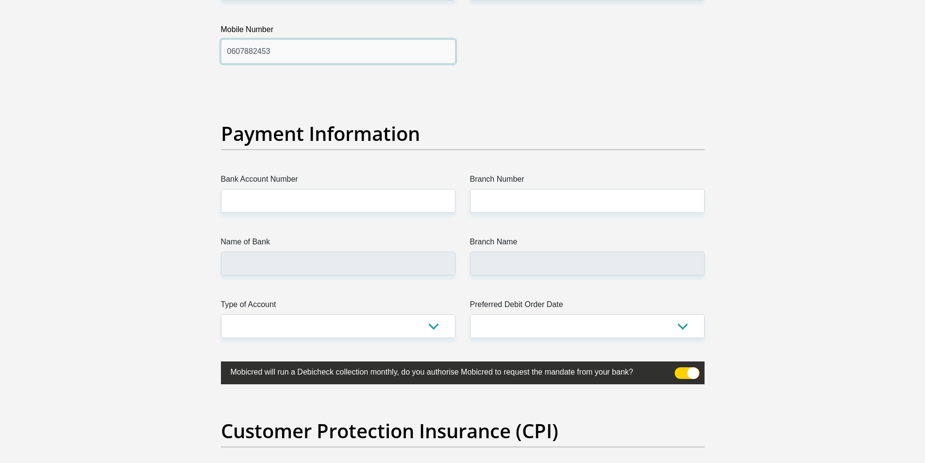
type input "0607882453"
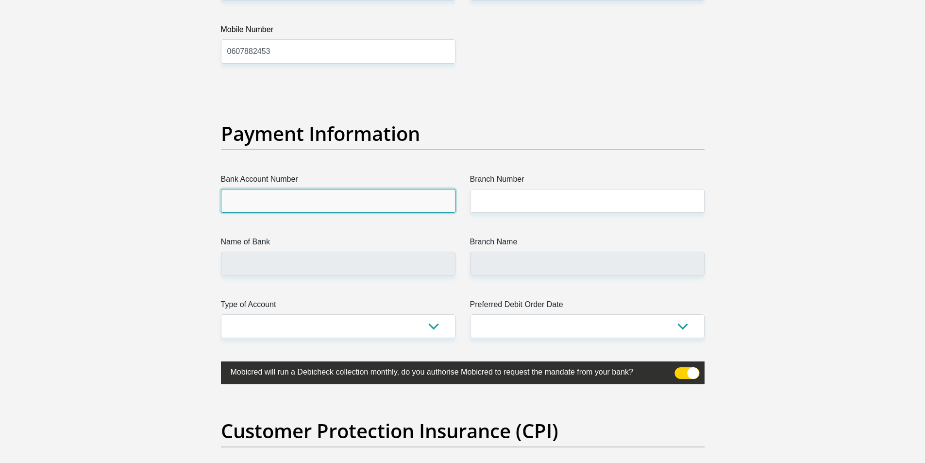
click at [299, 198] on input "Bank Account Number" at bounding box center [338, 201] width 235 height 24
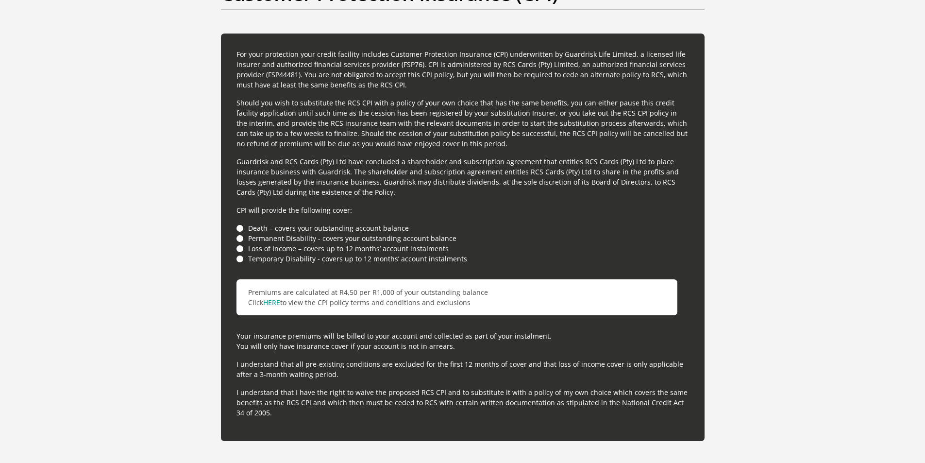
scroll to position [2478, 0]
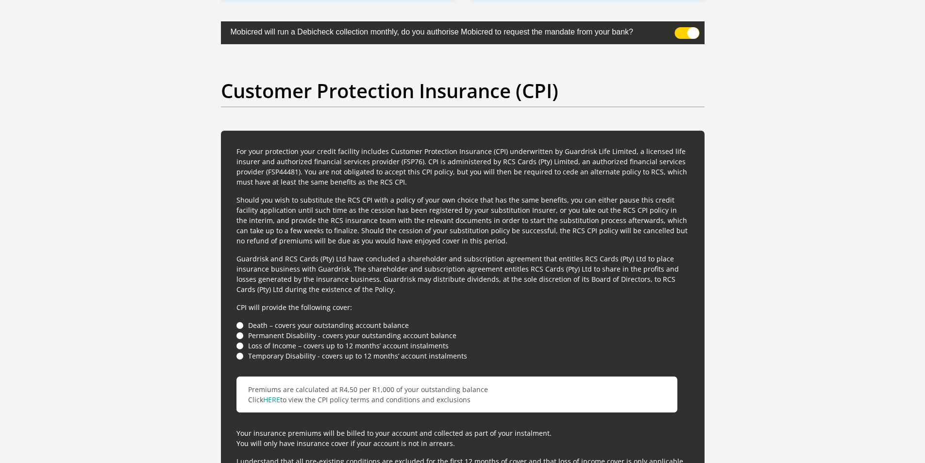
click at [240, 326] on li "Death – covers your outstanding account balance" at bounding box center [463, 325] width 453 height 10
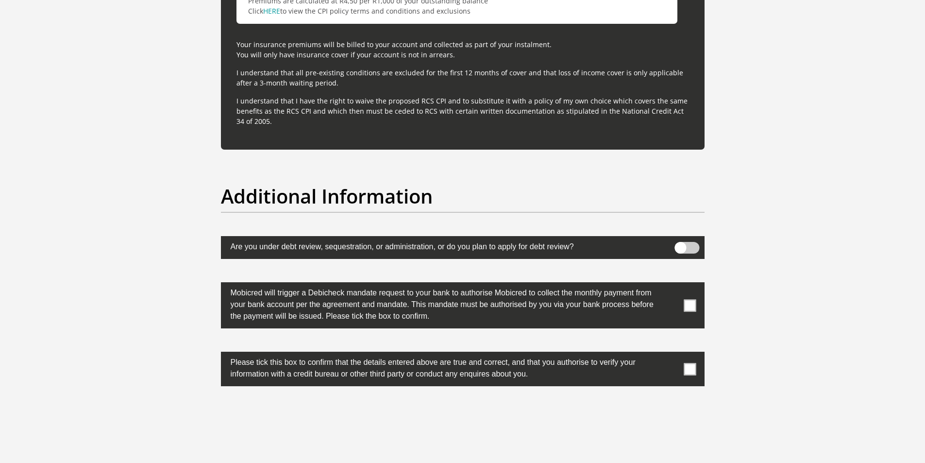
scroll to position [2818, 0]
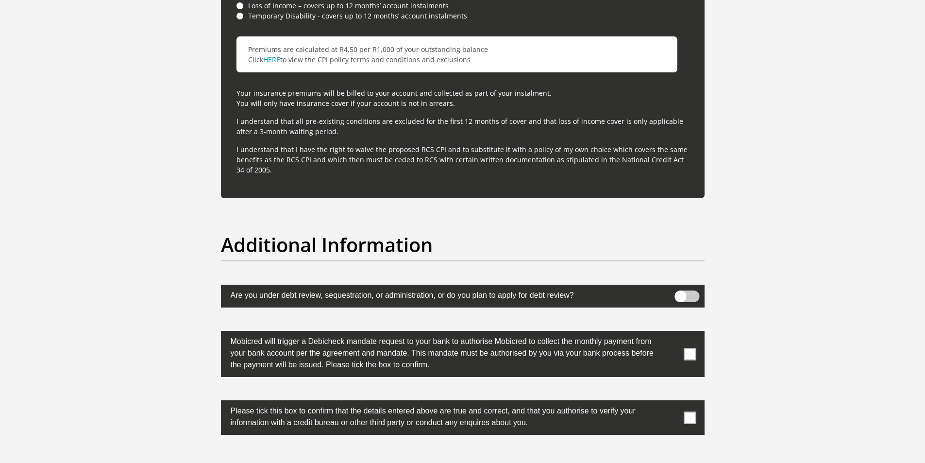
click at [685, 300] on span at bounding box center [687, 297] width 25 height 12
click at [681, 293] on input "checkbox" at bounding box center [681, 293] width 0 height 0
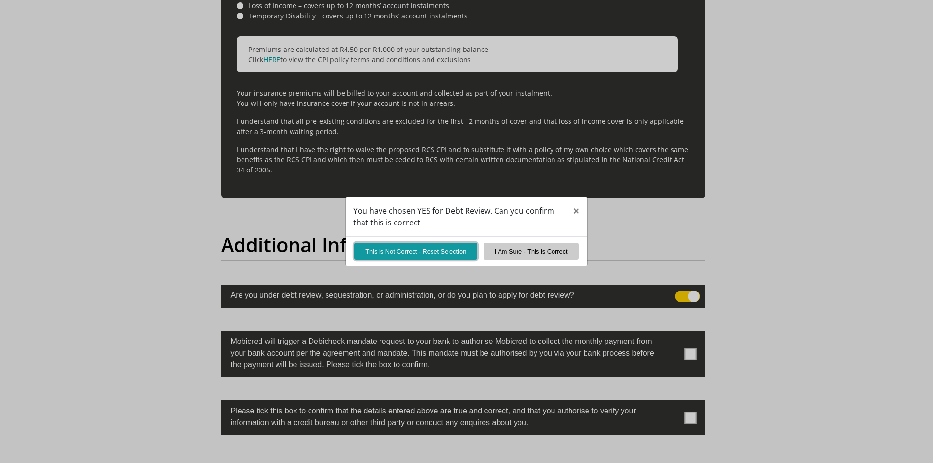
click at [393, 256] on button "This is Not Correct - Reset Selection" at bounding box center [415, 251] width 123 height 17
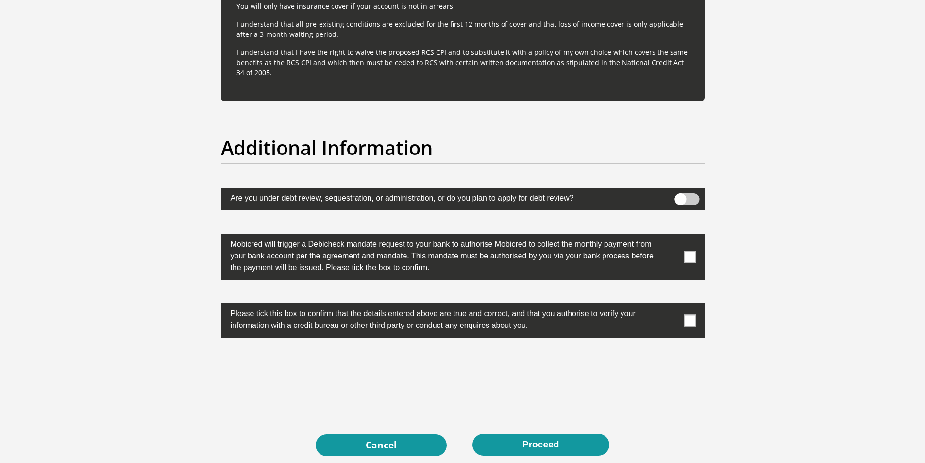
scroll to position [2964, 0]
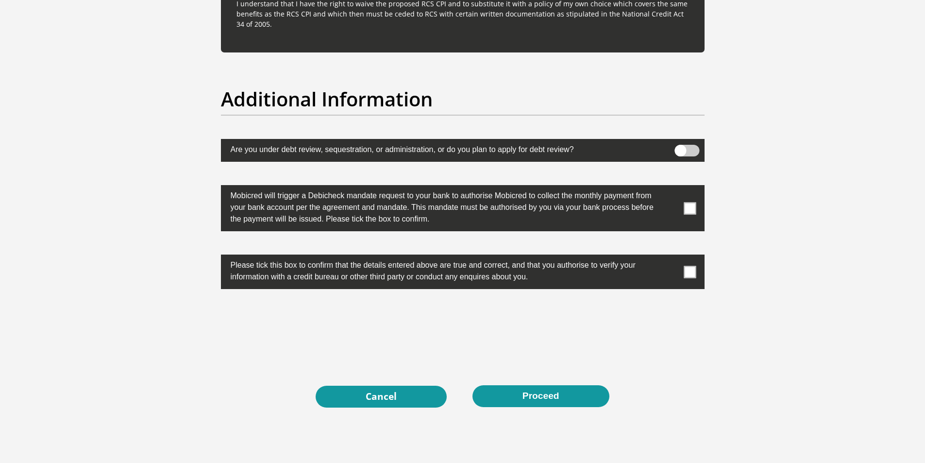
click at [693, 210] on span at bounding box center [690, 208] width 12 height 12
click at [671, 188] on input "checkbox" at bounding box center [671, 188] width 0 height 0
click at [691, 269] on span at bounding box center [690, 272] width 12 height 12
click at [671, 257] on input "checkbox" at bounding box center [671, 257] width 0 height 0
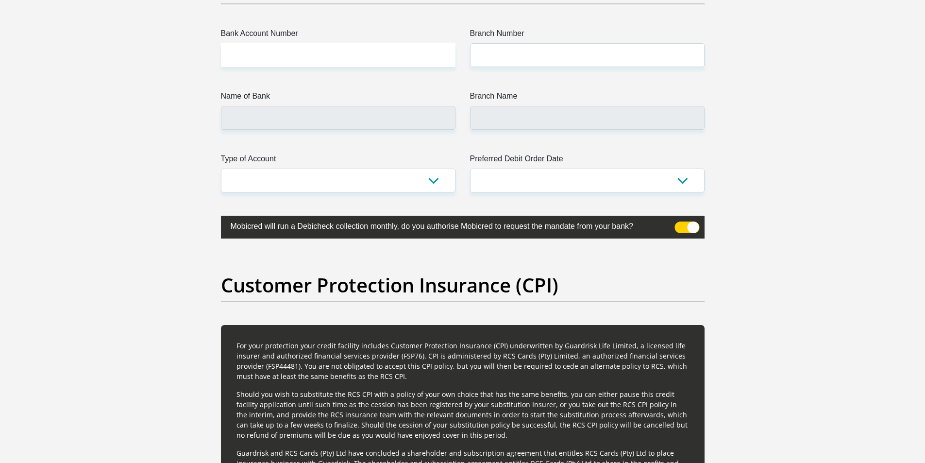
scroll to position [2138, 0]
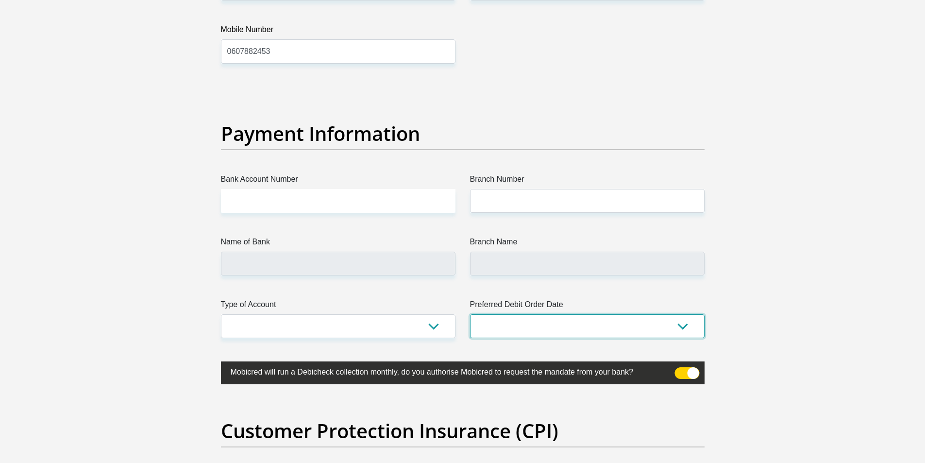
click at [556, 324] on select "1st 2nd 3rd 4th 5th 7th 18th 19th 20th 21st 22nd 23rd 24th 25th 26th 27th 28th …" at bounding box center [587, 326] width 235 height 24
click at [287, 251] on label "Name of Bank" at bounding box center [338, 244] width 235 height 16
click at [287, 252] on input "Name of Bank" at bounding box center [338, 264] width 235 height 24
click at [284, 205] on input "Bank Account Number" at bounding box center [338, 201] width 235 height 24
click at [293, 330] on select "Cheque Savings" at bounding box center [338, 326] width 235 height 24
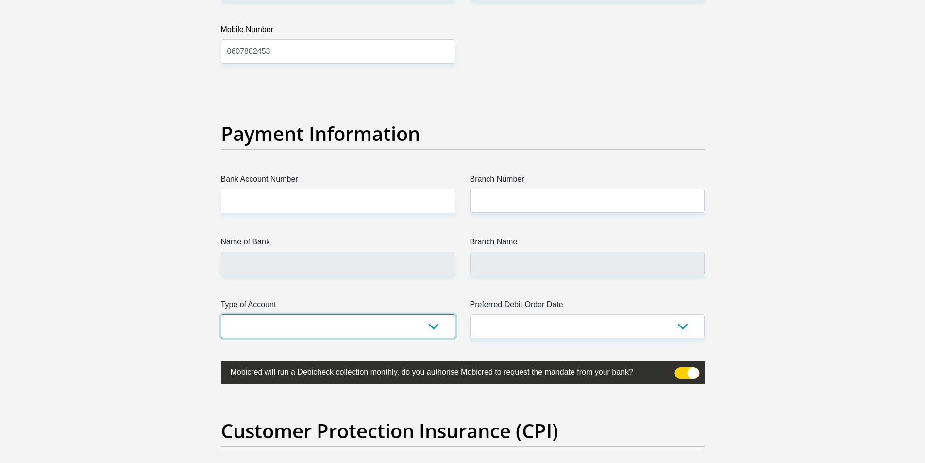
select select "SAV"
click at [221, 314] on select "Cheque Savings" at bounding box center [338, 326] width 235 height 24
click at [515, 329] on select "1st 2nd 3rd 4th 5th 7th 18th 19th 20th 21st 22nd 23rd 24th 25th 26th 27th 28th …" at bounding box center [587, 326] width 235 height 24
select select "1"
click at [470, 314] on select "1st 2nd 3rd 4th 5th 7th 18th 19th 20th 21st 22nd 23rd 24th 25th 26th 27th 28th …" at bounding box center [587, 326] width 235 height 24
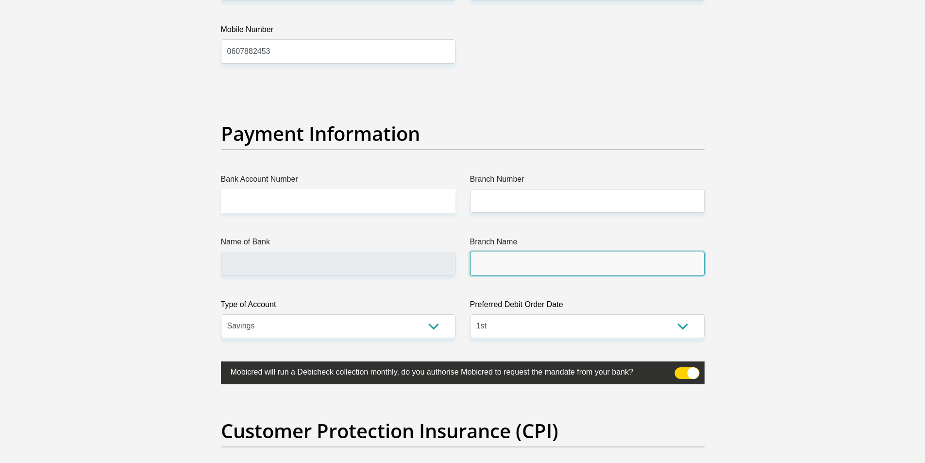
click at [520, 257] on input "Branch Name" at bounding box center [587, 264] width 235 height 24
click at [483, 275] on input "Branch Name" at bounding box center [587, 264] width 235 height 24
click at [492, 267] on input "Branch Name" at bounding box center [587, 264] width 235 height 24
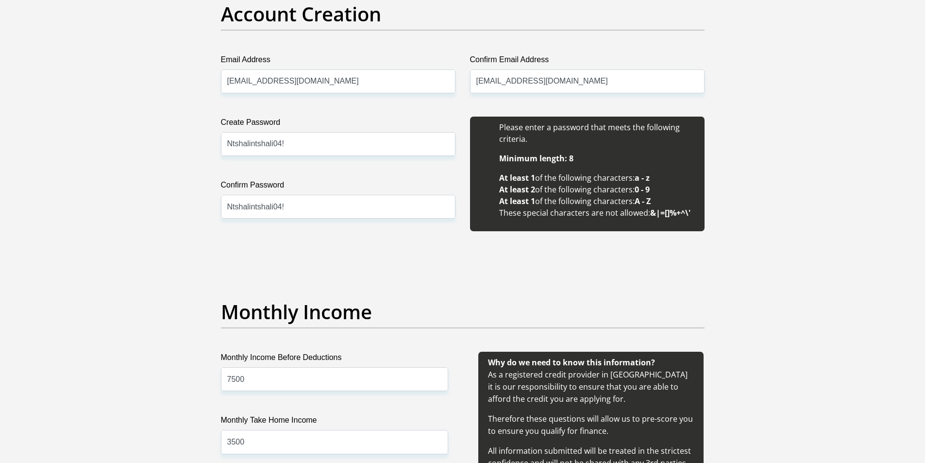
scroll to position [691, 0]
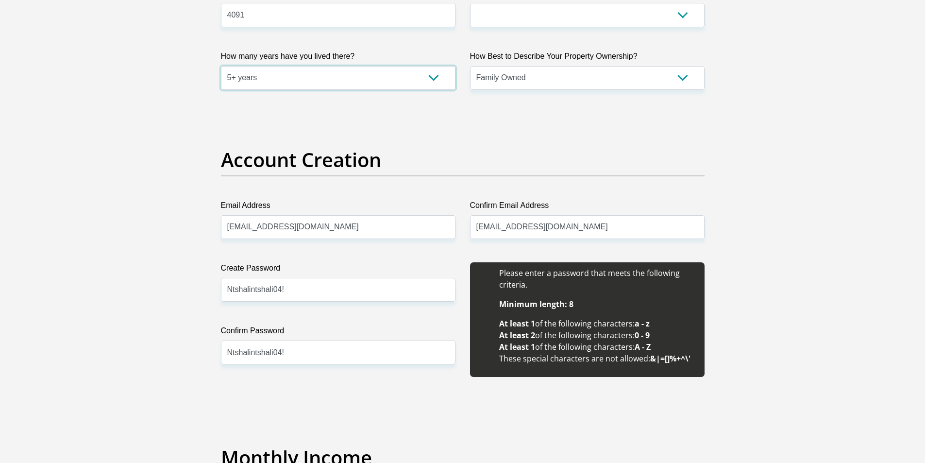
click at [261, 89] on select "less than 1 year 1-3 years 3-5 years 5+ years" at bounding box center [338, 78] width 235 height 24
select select "2"
click at [221, 66] on select "less than 1 year 1-3 years 3-5 years 5+ years" at bounding box center [338, 78] width 235 height 24
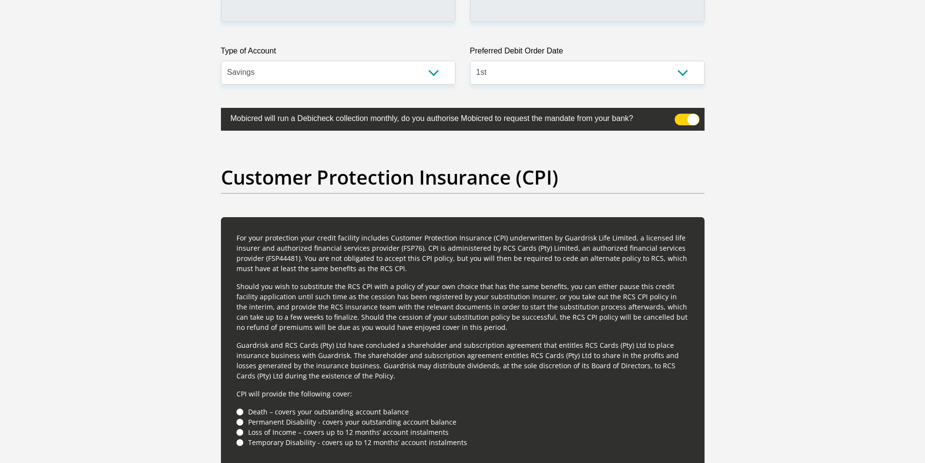
scroll to position [2245, 0]
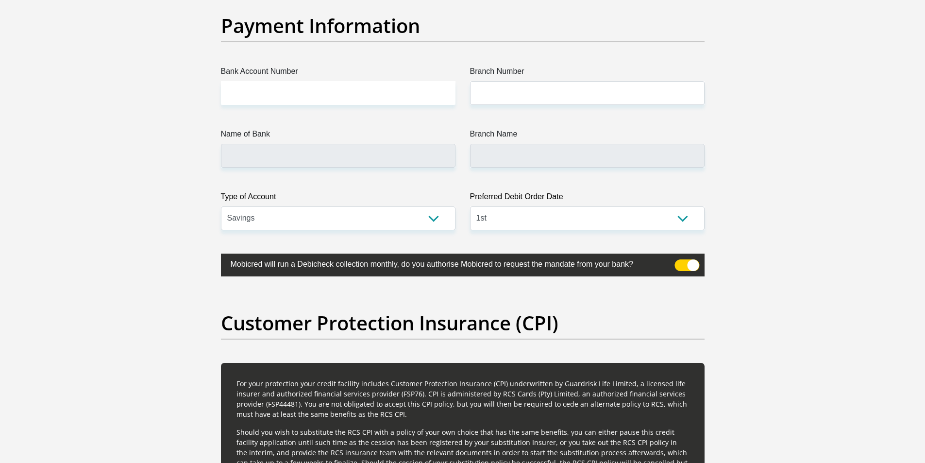
click at [361, 96] on input "Bank Account Number" at bounding box center [338, 93] width 235 height 24
click at [512, 96] on input "Branch Number" at bounding box center [587, 93] width 235 height 24
click at [360, 97] on input "Bank Account Number" at bounding box center [338, 93] width 235 height 24
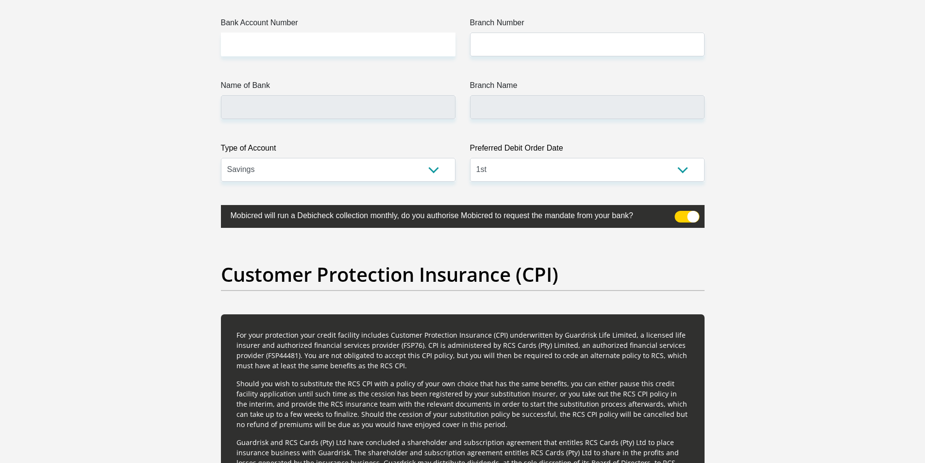
scroll to position [2148, 0]
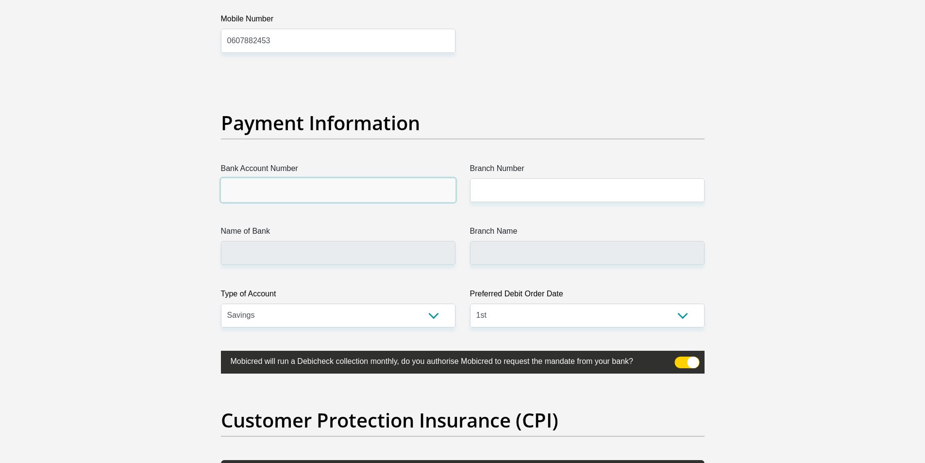
click at [331, 193] on input "Bank Account Number" at bounding box center [338, 190] width 235 height 24
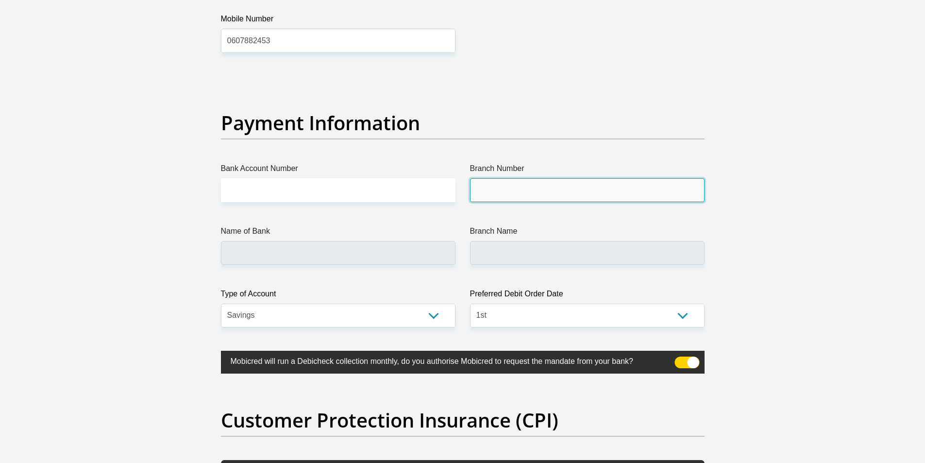
click at [551, 200] on input "Branch Number" at bounding box center [587, 190] width 235 height 24
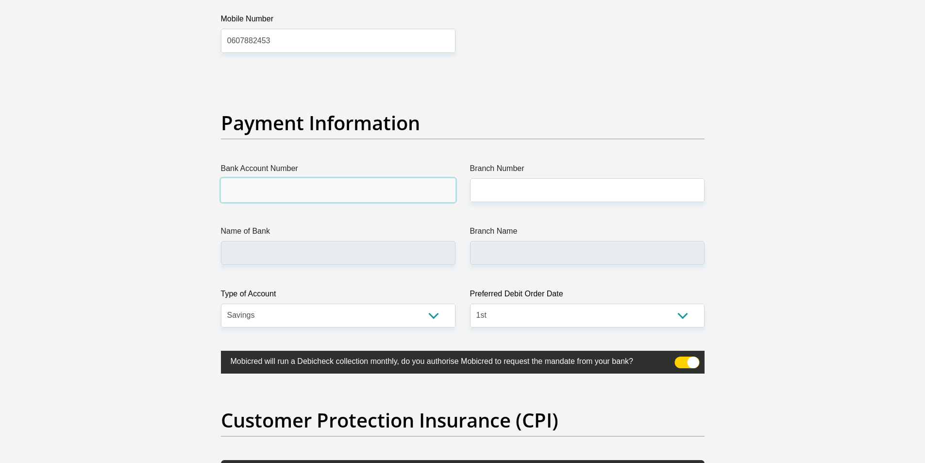
click at [325, 199] on input "Bank Account Number" at bounding box center [338, 190] width 235 height 24
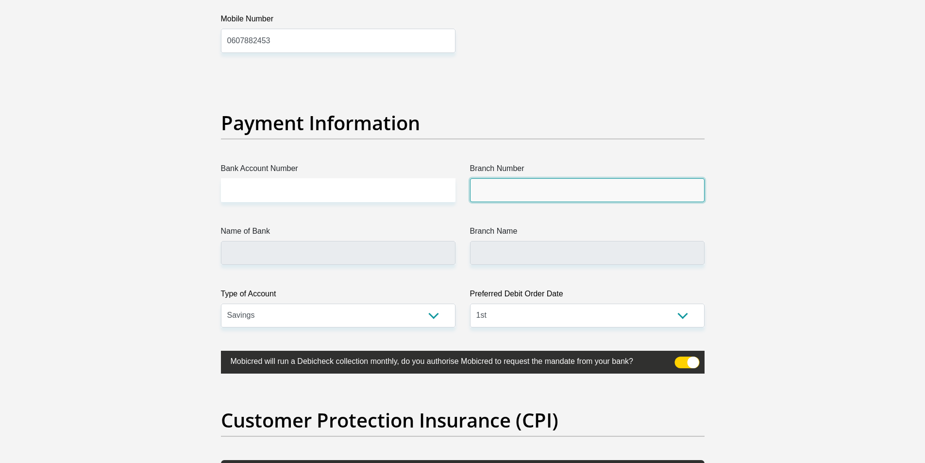
click at [519, 193] on input "Branch Number" at bounding box center [587, 190] width 235 height 24
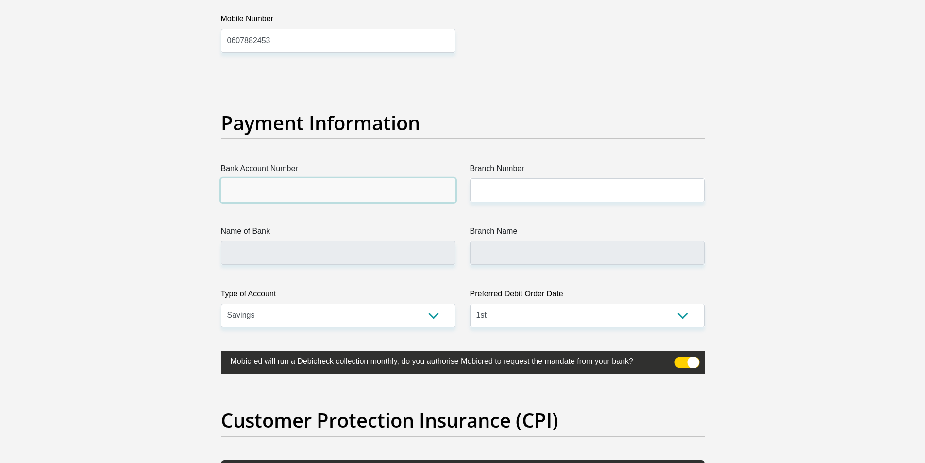
drag, startPoint x: 234, startPoint y: 197, endPoint x: 412, endPoint y: 193, distance: 177.9
click at [241, 194] on input "Bank Account Number" at bounding box center [338, 190] width 235 height 24
drag, startPoint x: 502, startPoint y: 202, endPoint x: 496, endPoint y: 202, distance: 6.8
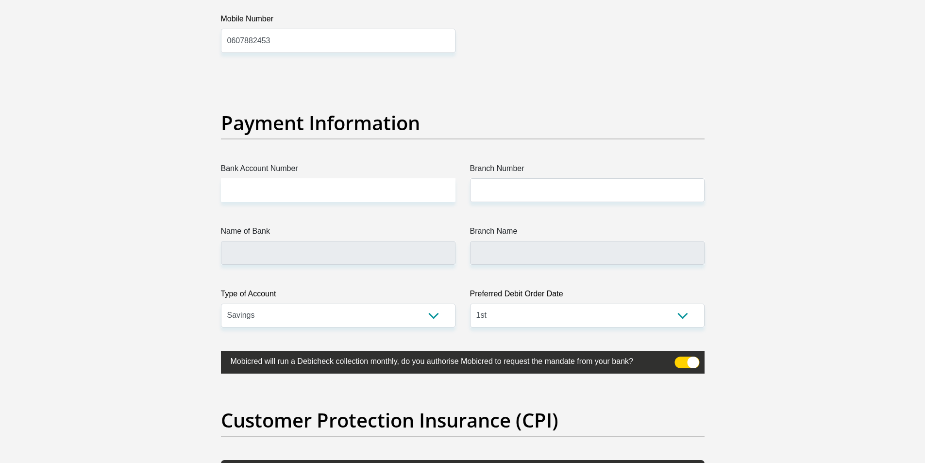
drag, startPoint x: 605, startPoint y: 173, endPoint x: 196, endPoint y: 191, distance: 409.5
click at [533, 177] on label "Branch Number" at bounding box center [587, 171] width 235 height 16
click at [533, 178] on input "Branch Number" at bounding box center [587, 190] width 235 height 24
drag, startPoint x: 196, startPoint y: 191, endPoint x: 587, endPoint y: 193, distance: 391.6
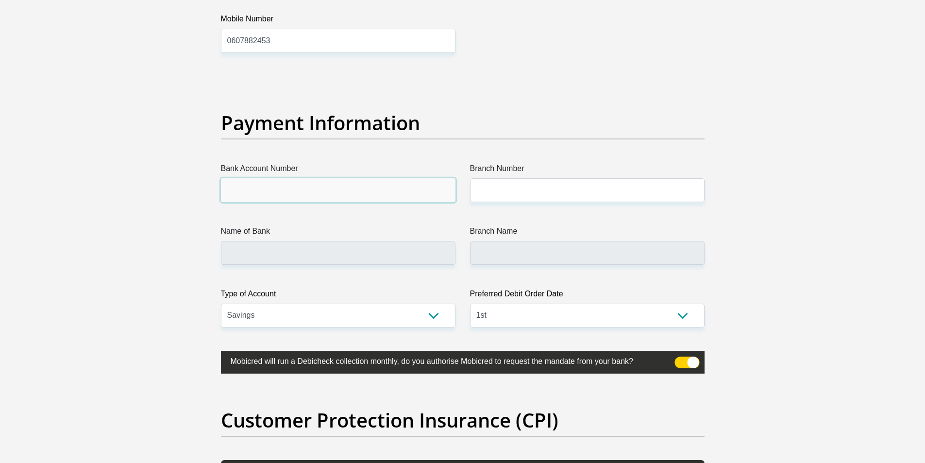
click at [358, 196] on input "Bank Account Number" at bounding box center [338, 190] width 235 height 24
type input "8"
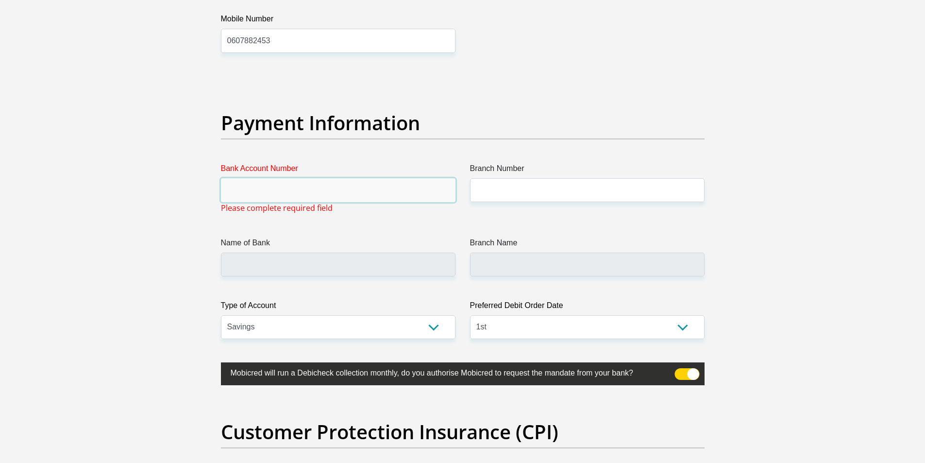
scroll to position [2003, 0]
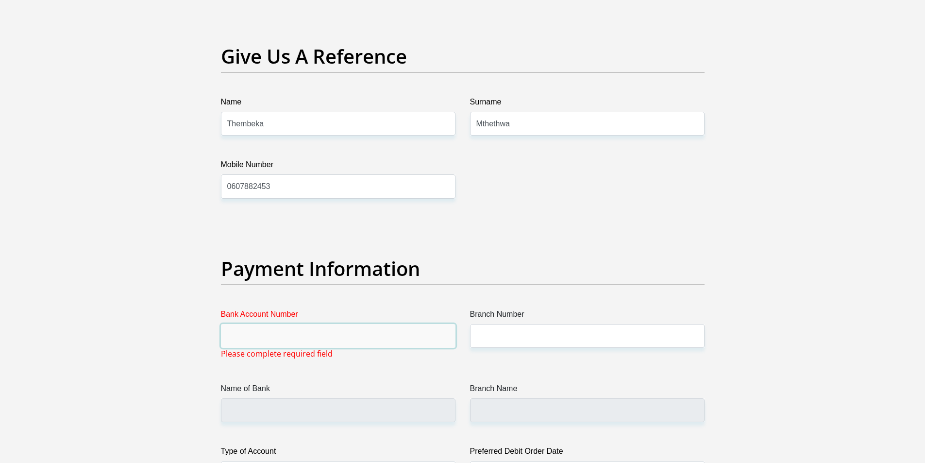
click at [304, 325] on input "Bank Account Number" at bounding box center [338, 336] width 235 height 24
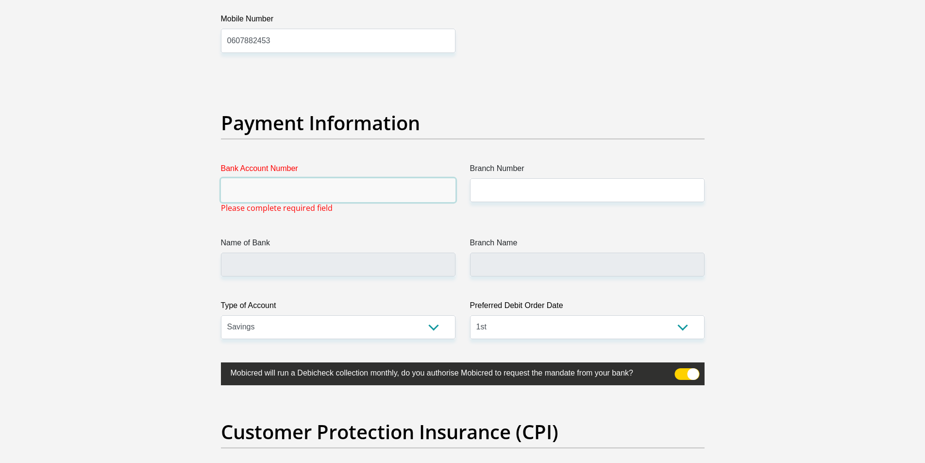
scroll to position [2197, 0]
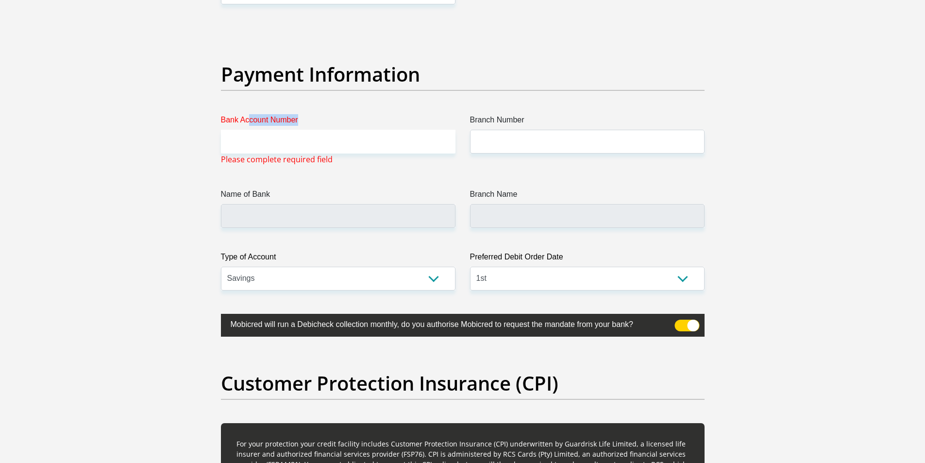
click at [247, 132] on div "Bank Account Number" at bounding box center [338, 133] width 235 height 39
click at [252, 140] on input "Bank Account Number" at bounding box center [338, 142] width 235 height 24
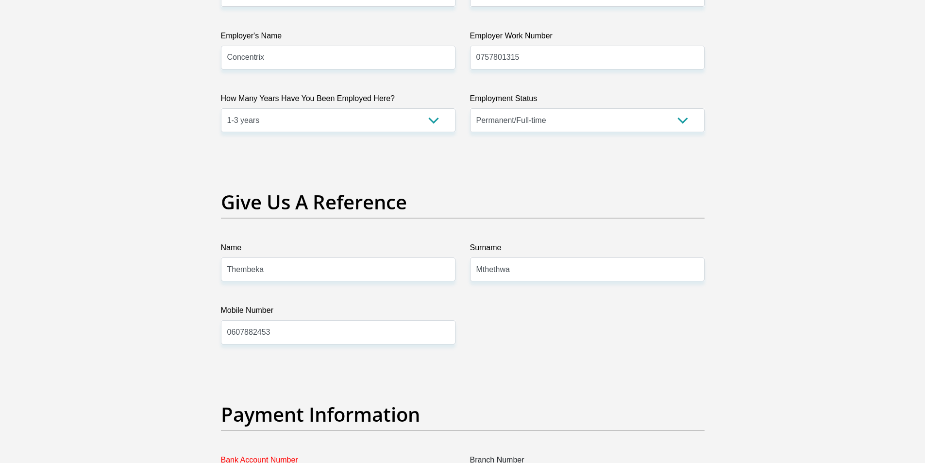
scroll to position [1711, 0]
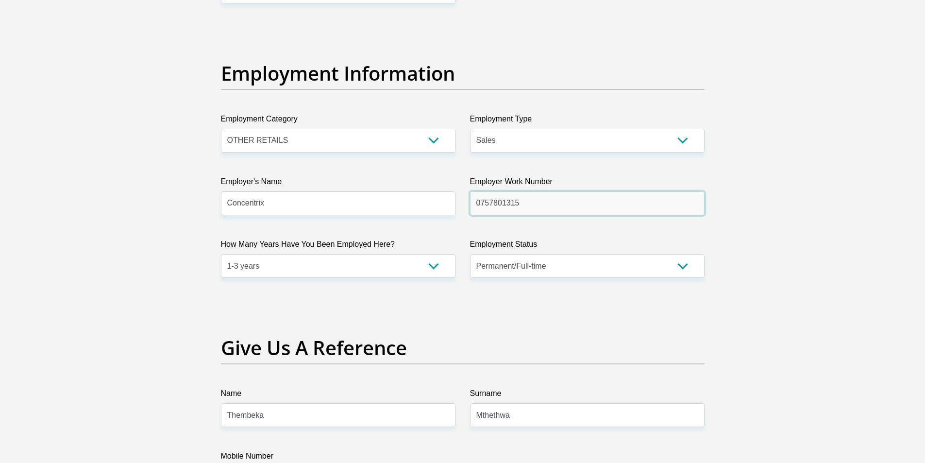
click at [484, 207] on input "0757801315" at bounding box center [587, 203] width 235 height 24
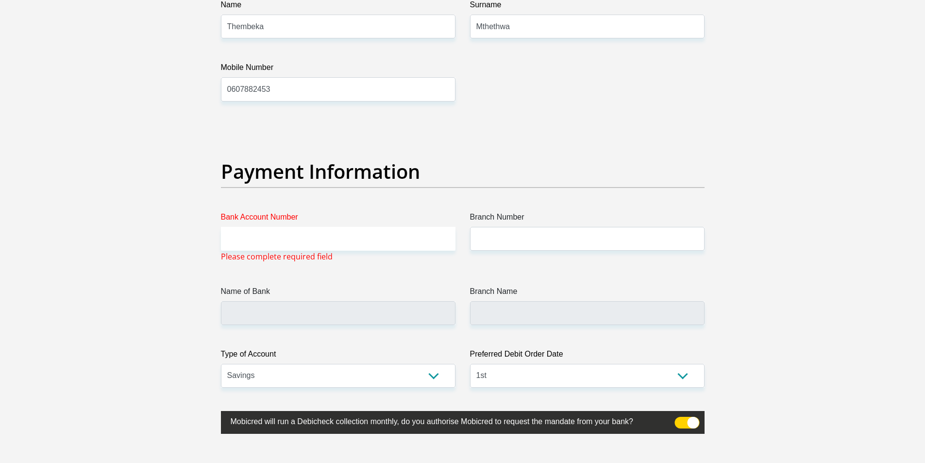
scroll to position [2245, 0]
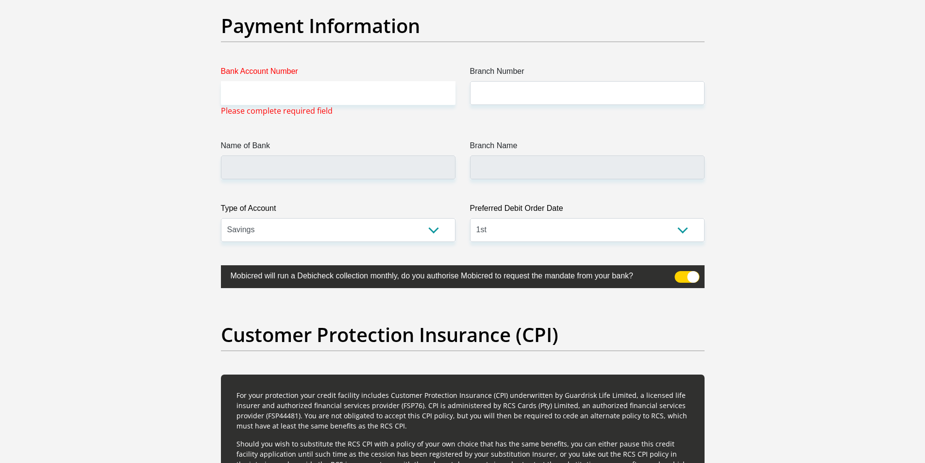
type input "0857801315"
click at [295, 94] on input "Bank Account Number" at bounding box center [338, 93] width 235 height 24
click at [537, 100] on input "Branch Number" at bounding box center [587, 93] width 235 height 24
click at [370, 217] on label "Type of Account" at bounding box center [338, 211] width 235 height 16
click at [370, 218] on select "Cheque Savings" at bounding box center [338, 230] width 235 height 24
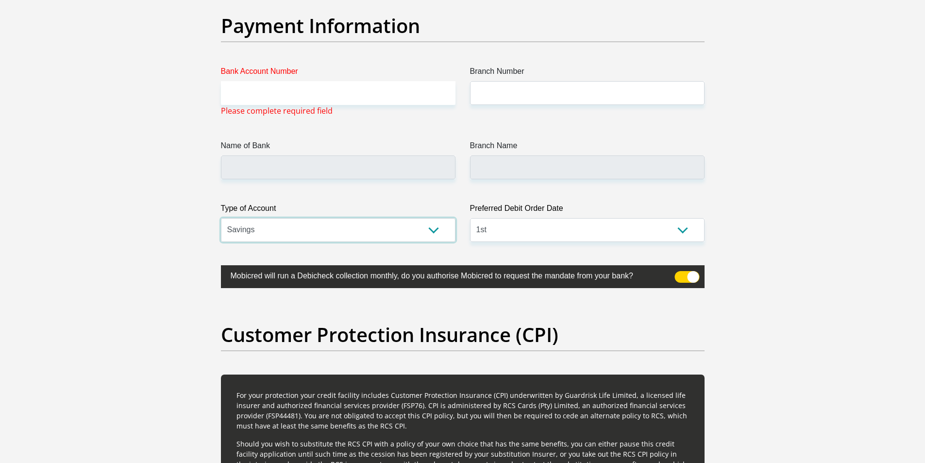
click at [436, 235] on select "Cheque Savings" at bounding box center [338, 230] width 235 height 24
click at [221, 218] on select "Cheque Savings" at bounding box center [338, 230] width 235 height 24
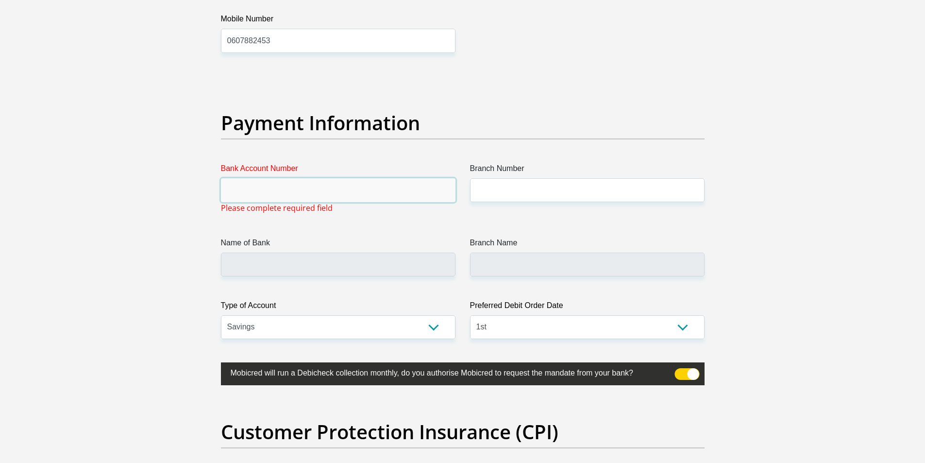
click at [261, 181] on input "Bank Account Number" at bounding box center [338, 190] width 235 height 24
click at [248, 189] on input "Bank Account Number" at bounding box center [338, 190] width 235 height 24
click at [243, 193] on input "Bank Account Number" at bounding box center [338, 190] width 235 height 24
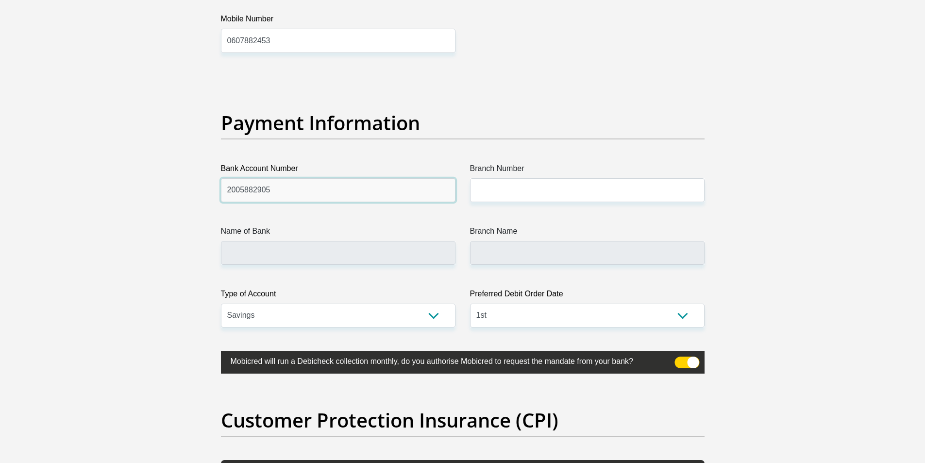
type input "2005882905"
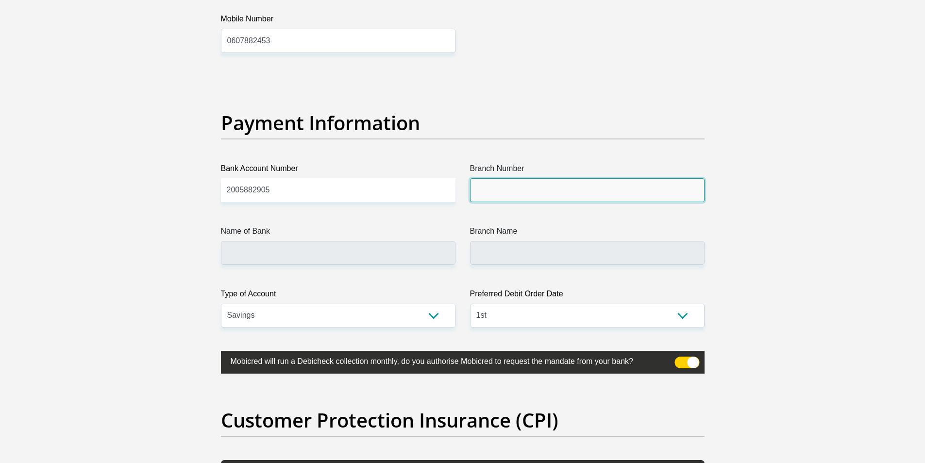
click at [567, 198] on input "Branch Number" at bounding box center [587, 190] width 235 height 24
click at [503, 181] on input "Branch Number" at bounding box center [587, 190] width 235 height 24
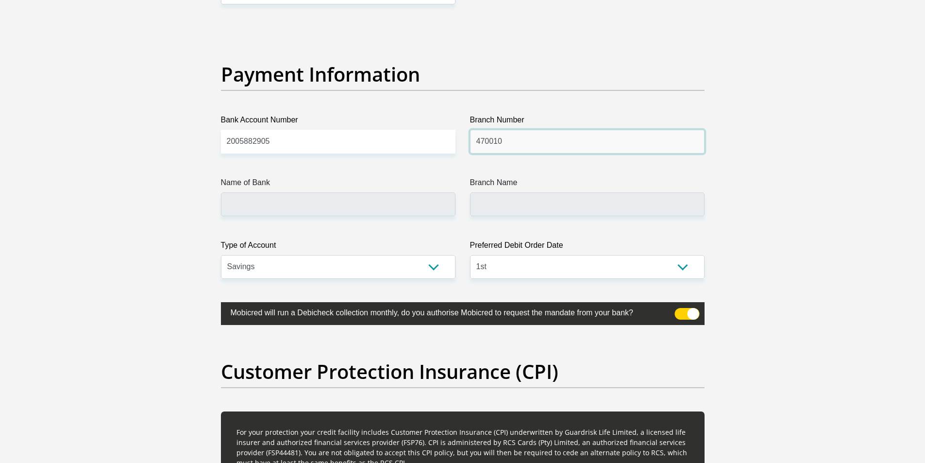
scroll to position [2245, 0]
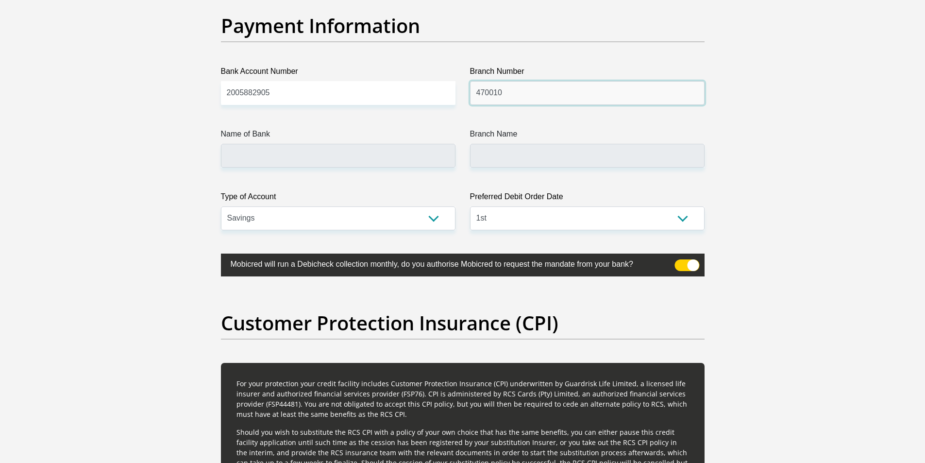
type input "470010"
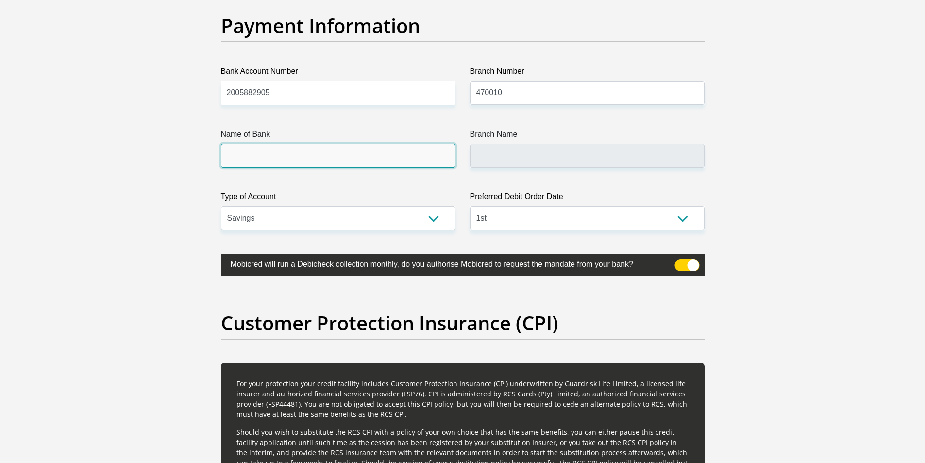
click at [353, 159] on input "Name of Bank" at bounding box center [338, 156] width 235 height 24
type input "CAPITEC BANK LIMITED"
type input "CAPITEC BANK CPC"
click at [347, 156] on input "CAPITEC BANK LIMITED" at bounding box center [338, 156] width 235 height 24
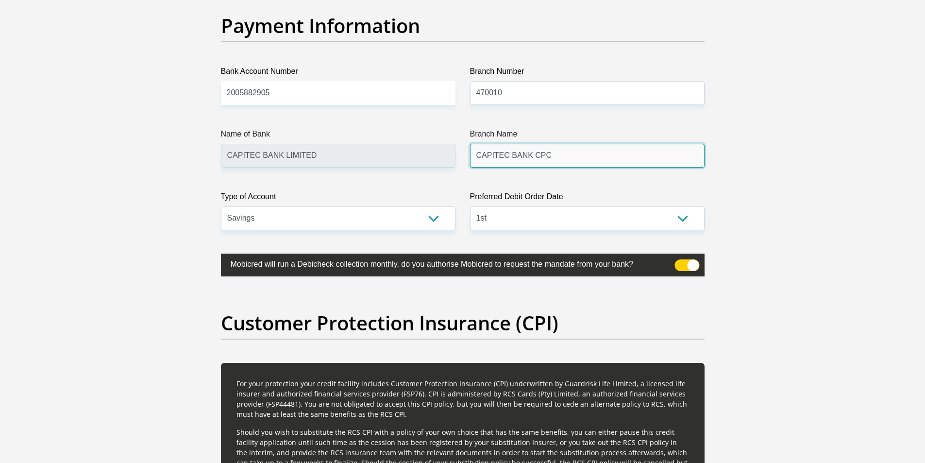
click at [547, 152] on input "CAPITEC BANK CPC" at bounding box center [587, 156] width 235 height 24
click at [545, 157] on input "CAPITEC BANK CPC" at bounding box center [587, 156] width 235 height 24
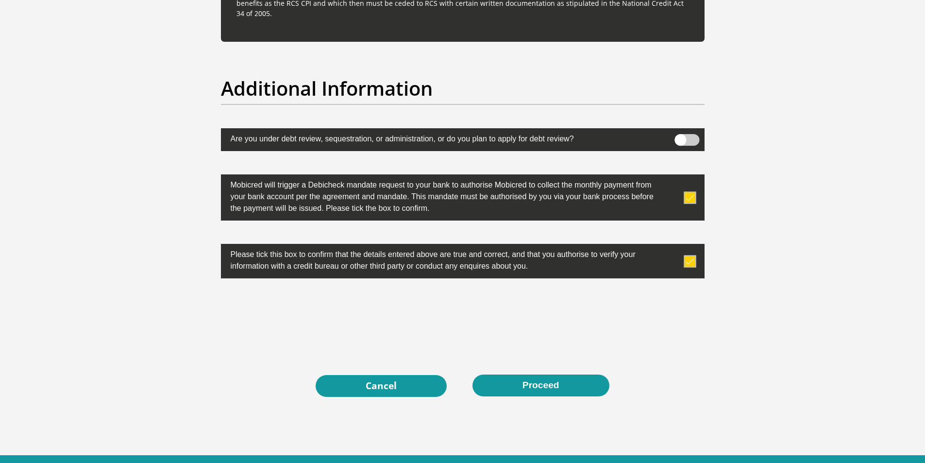
scroll to position [3023, 0]
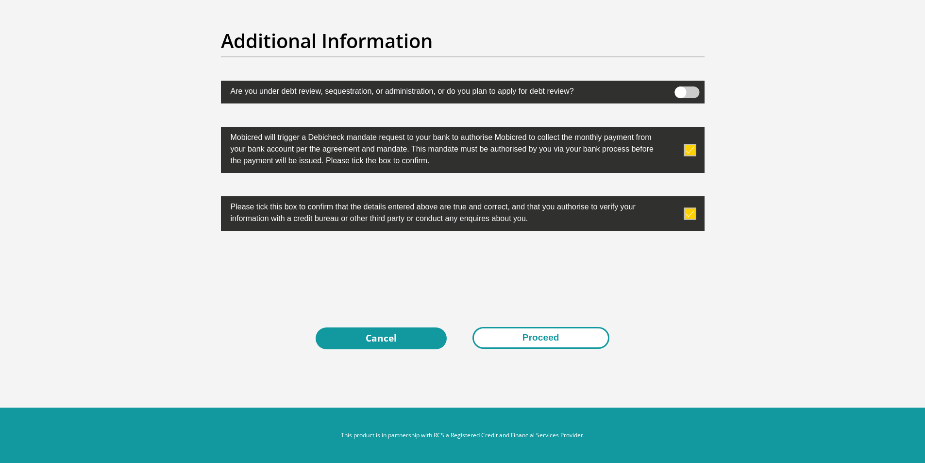
click at [539, 336] on button "Proceed" at bounding box center [541, 338] width 137 height 22
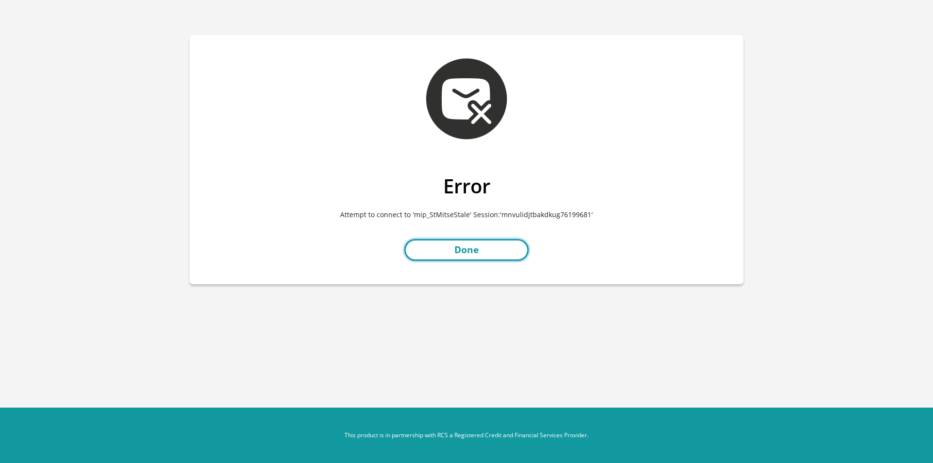
click at [429, 250] on link "Done" at bounding box center [466, 250] width 124 height 22
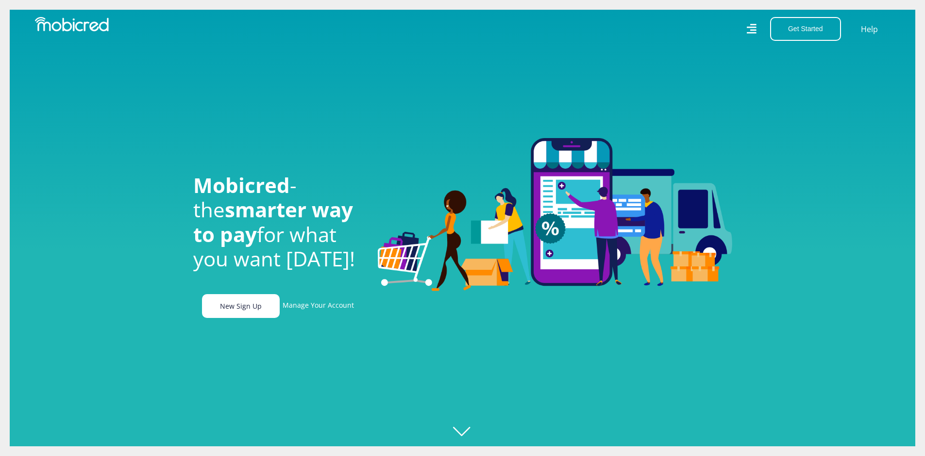
click at [238, 307] on link "New Sign Up" at bounding box center [241, 306] width 78 height 24
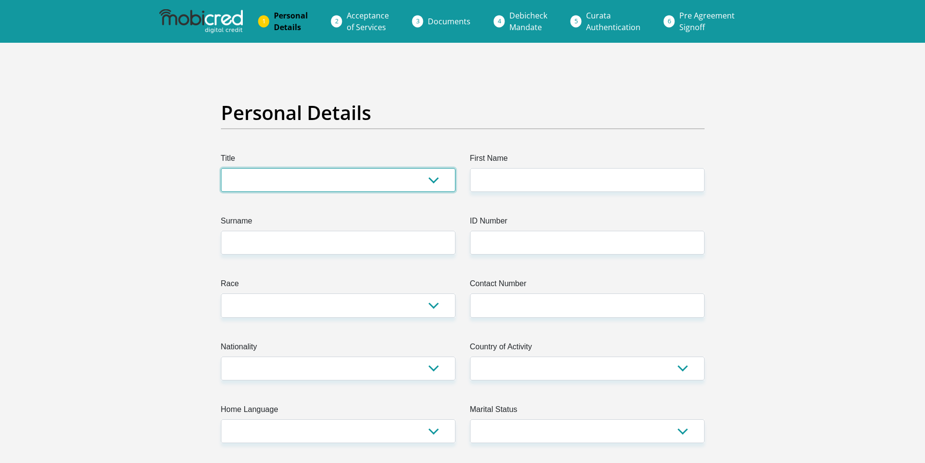
click at [315, 180] on select "Mr Ms Mrs Dr Other" at bounding box center [338, 180] width 235 height 24
select select "Mr"
click at [221, 168] on select "Mr Ms Mrs Dr Other" at bounding box center [338, 180] width 235 height 24
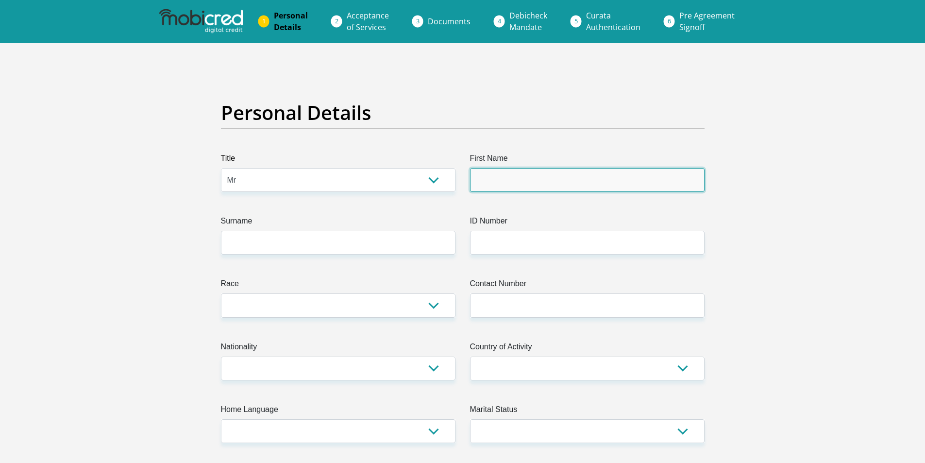
click at [583, 173] on input "First Name" at bounding box center [587, 180] width 235 height 24
type input "Siyabonga"
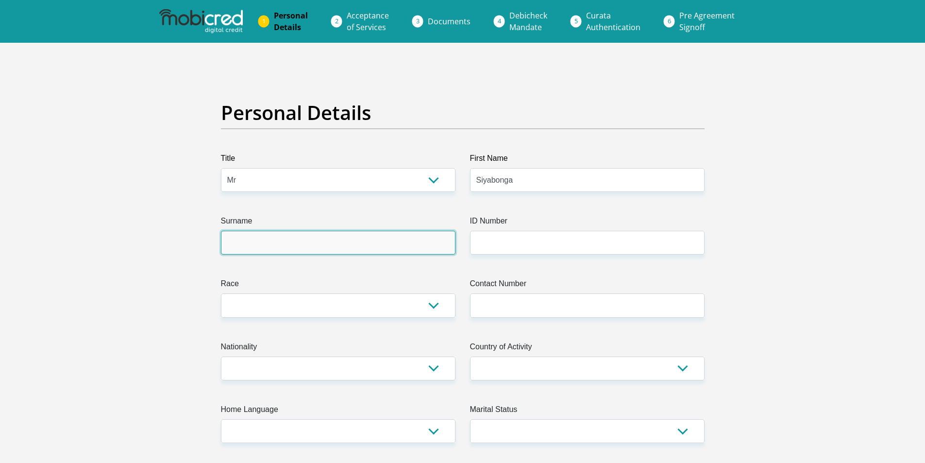
click at [334, 242] on input "Surname" at bounding box center [338, 243] width 235 height 24
type input "Mthethwa"
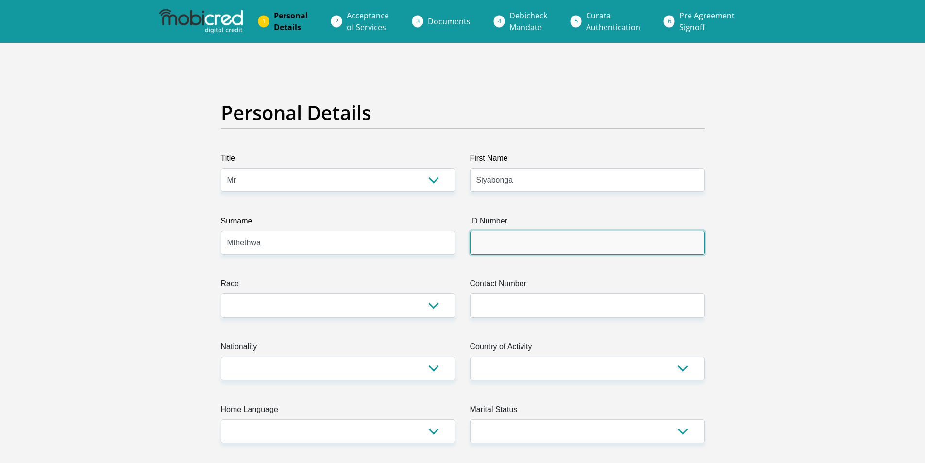
click at [520, 240] on input "ID Number" at bounding box center [587, 243] width 235 height 24
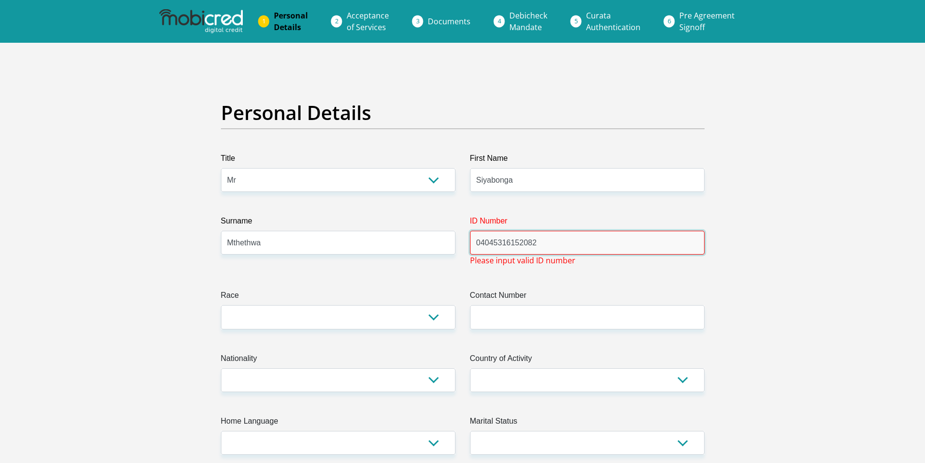
click at [513, 243] on input "04045316152082" at bounding box center [587, 243] width 235 height 24
click at [492, 244] on input "04045316152082" at bounding box center [587, 243] width 235 height 24
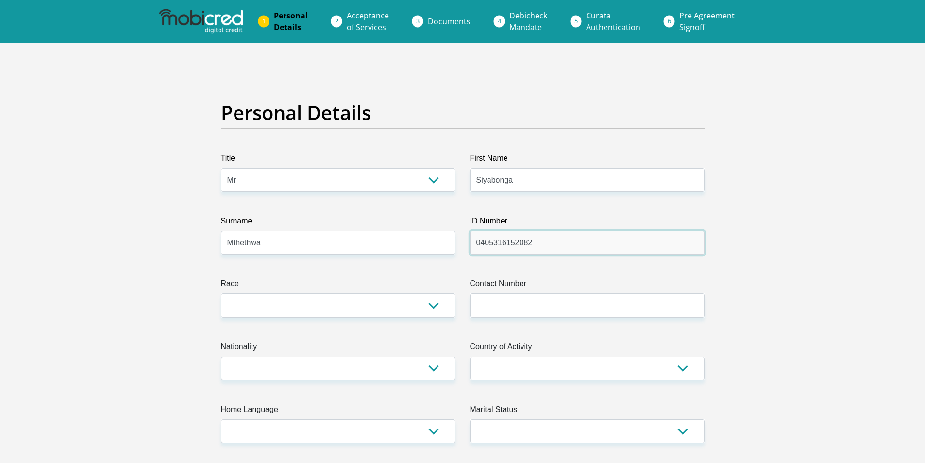
type input "0405316152082"
click at [391, 302] on select "Black Coloured Indian White Other" at bounding box center [338, 305] width 235 height 24
select select "1"
click at [221, 293] on select "Black Coloured Indian White Other" at bounding box center [338, 305] width 235 height 24
click at [562, 307] on input "Contact Number" at bounding box center [587, 305] width 235 height 24
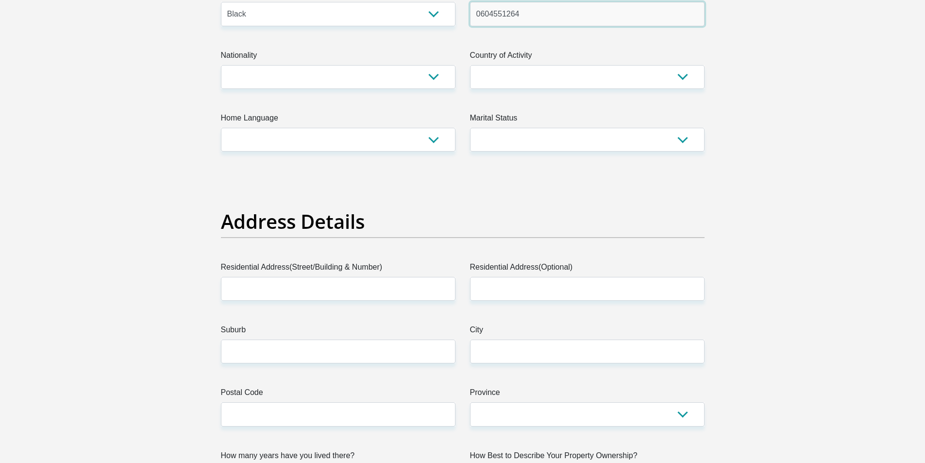
scroll to position [340, 0]
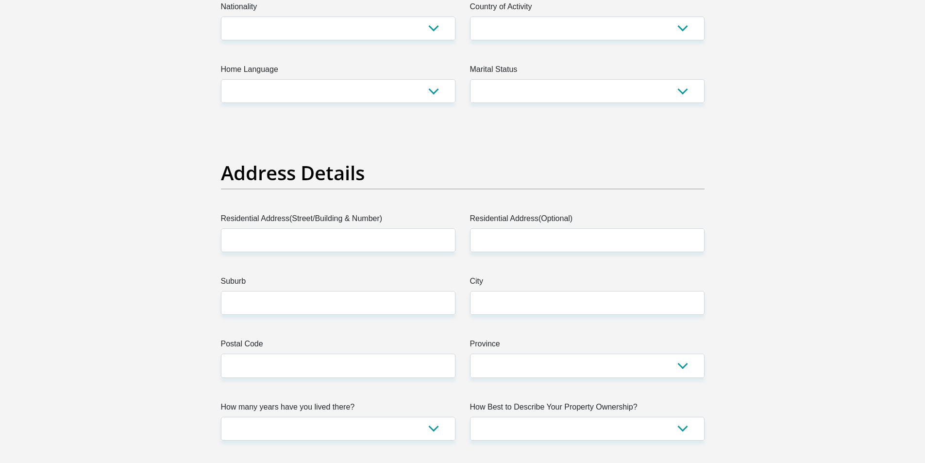
type input "0604551264"
click at [315, 29] on select "South Africa Afghanistan Aland Islands Albania Algeria America Samoa American V…" at bounding box center [338, 29] width 235 height 24
select select "ZAF"
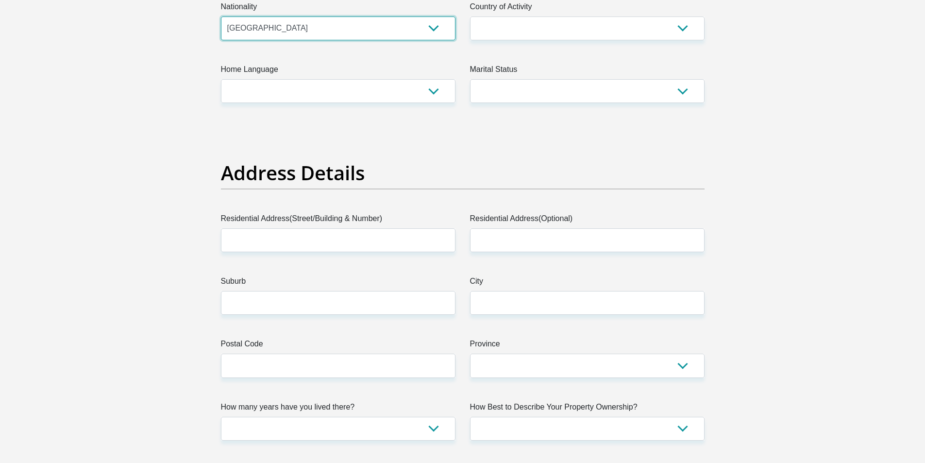
click at [221, 17] on select "South Africa Afghanistan Aland Islands Albania Algeria America Samoa American V…" at bounding box center [338, 29] width 235 height 24
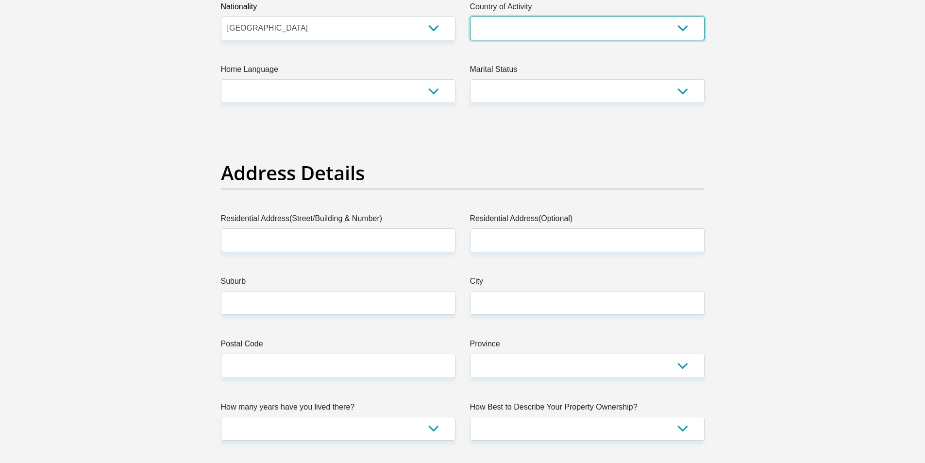
click at [614, 29] on select "South Africa Afghanistan Aland Islands Albania Algeria America Samoa American V…" at bounding box center [587, 29] width 235 height 24
select select "ZAF"
click at [470, 17] on select "South Africa Afghanistan Aland Islands Albania Algeria America Samoa American V…" at bounding box center [587, 29] width 235 height 24
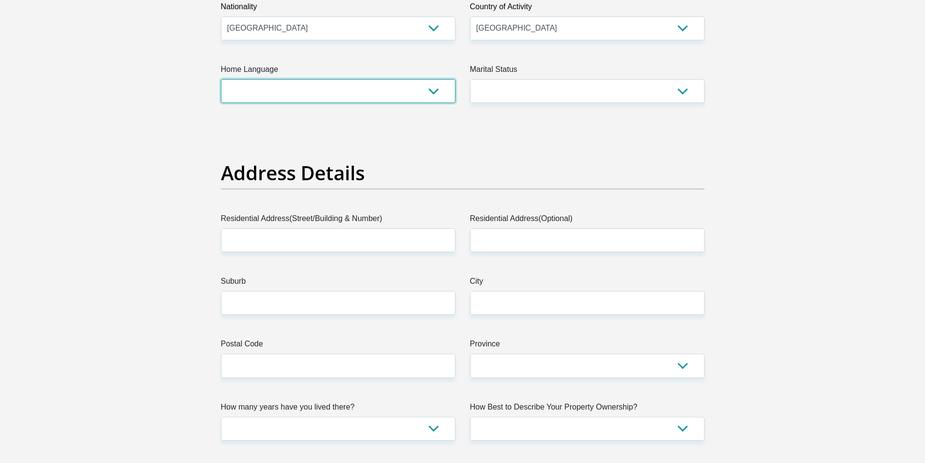
click at [385, 86] on select "Afrikaans English Sepedi South Ndebele Southern Sotho Swati Tsonga Tswana Venda…" at bounding box center [338, 91] width 235 height 24
select select "zul"
click at [221, 79] on select "Afrikaans English Sepedi South Ndebele Southern Sotho Swati Tsonga Tswana Venda…" at bounding box center [338, 91] width 235 height 24
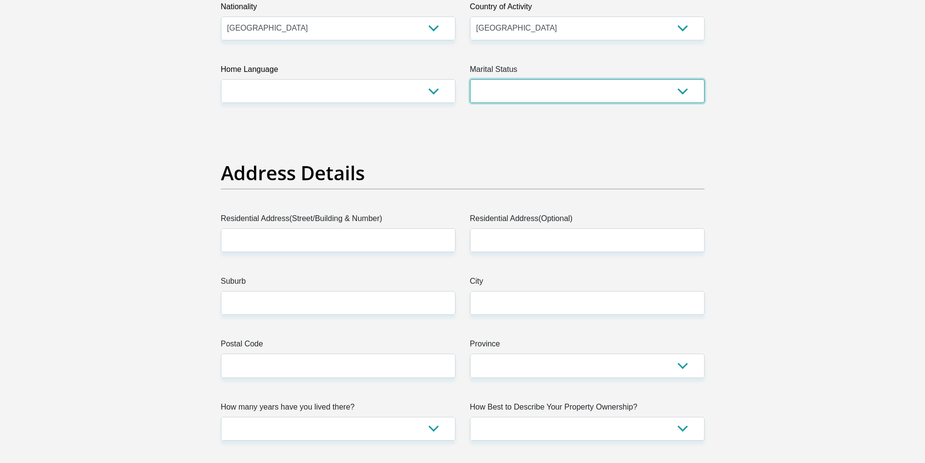
click at [625, 86] on select "Married ANC Single Divorced Widowed Married COP or Customary Law" at bounding box center [587, 91] width 235 height 24
select select "2"
click at [470, 79] on select "Married ANC Single Divorced Widowed Married COP or Customary Law" at bounding box center [587, 91] width 235 height 24
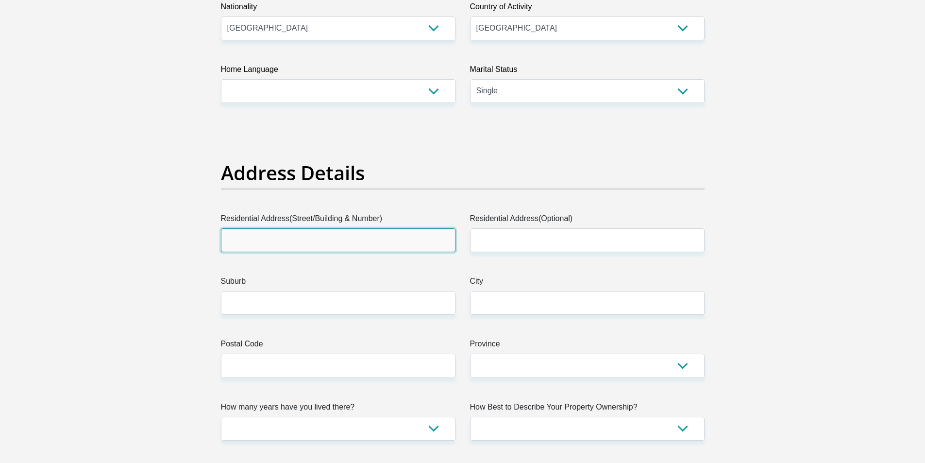
click at [272, 238] on input "Residential Address(Street/Building & Number)" at bounding box center [338, 240] width 235 height 24
type input "330 New Durnbar rd"
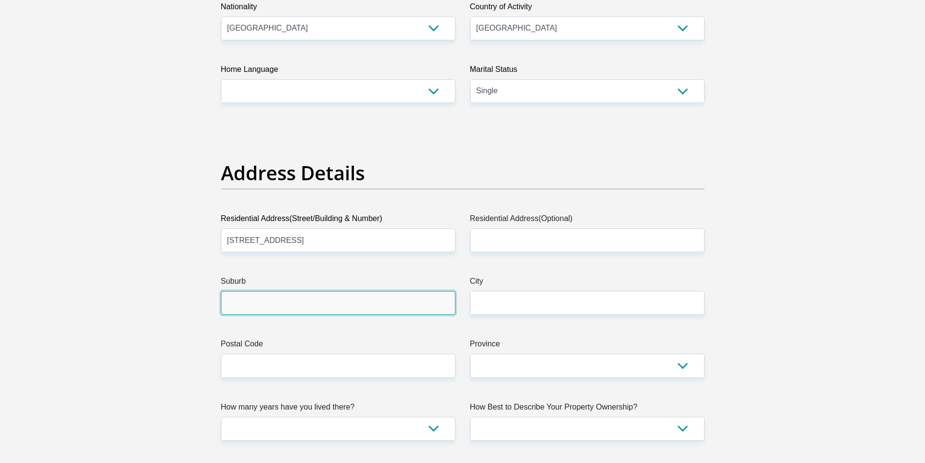
click at [279, 304] on input "Suburb" at bounding box center [338, 303] width 235 height 24
type input "Mayville"
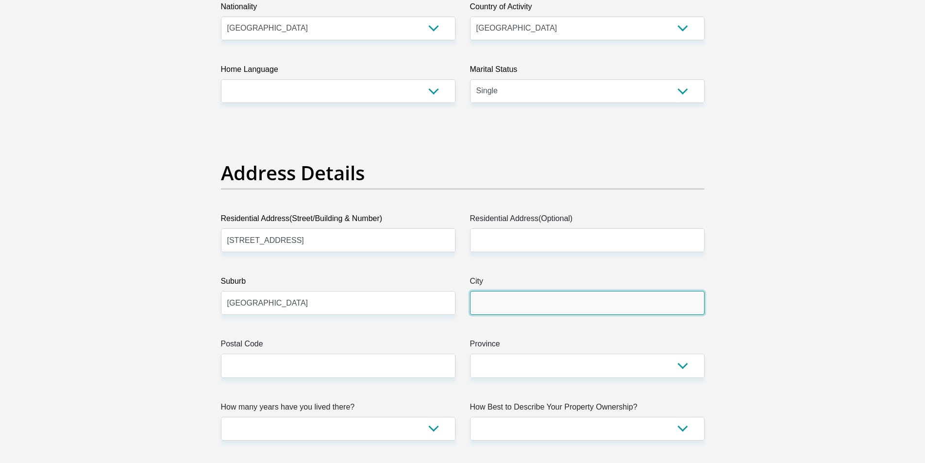
click at [497, 306] on input "City" at bounding box center [587, 303] width 235 height 24
type input "Durban"
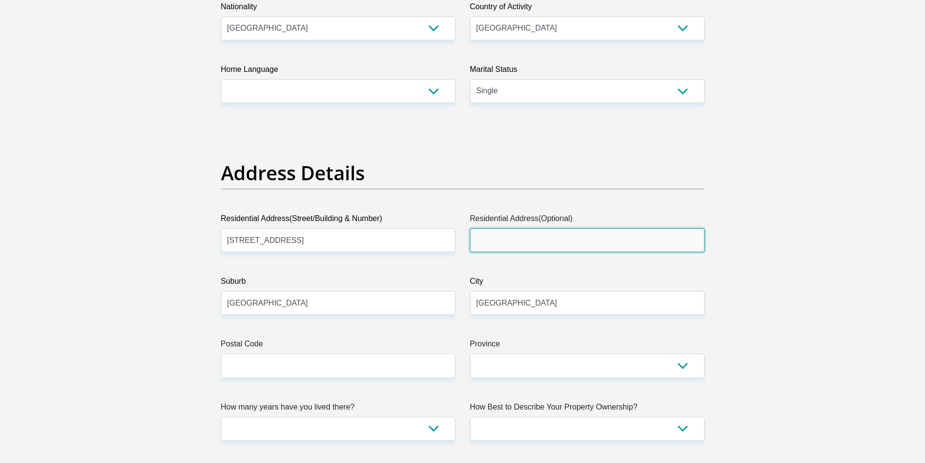
click at [565, 236] on input "Residential Address(Optional)" at bounding box center [587, 240] width 235 height 24
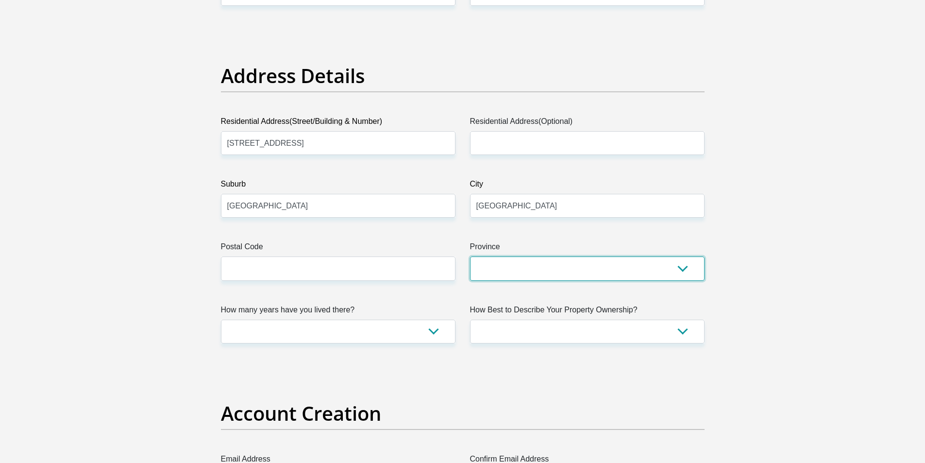
click at [497, 274] on select "Eastern Cape Free State Gauteng KwaZulu-Natal Limpopo Mpumalanga Northern Cape …" at bounding box center [587, 269] width 235 height 24
select select "KwaZulu-Natal"
click at [470, 257] on select "Eastern Cape Free State Gauteng KwaZulu-Natal Limpopo Mpumalanga Northern Cape …" at bounding box center [587, 269] width 235 height 24
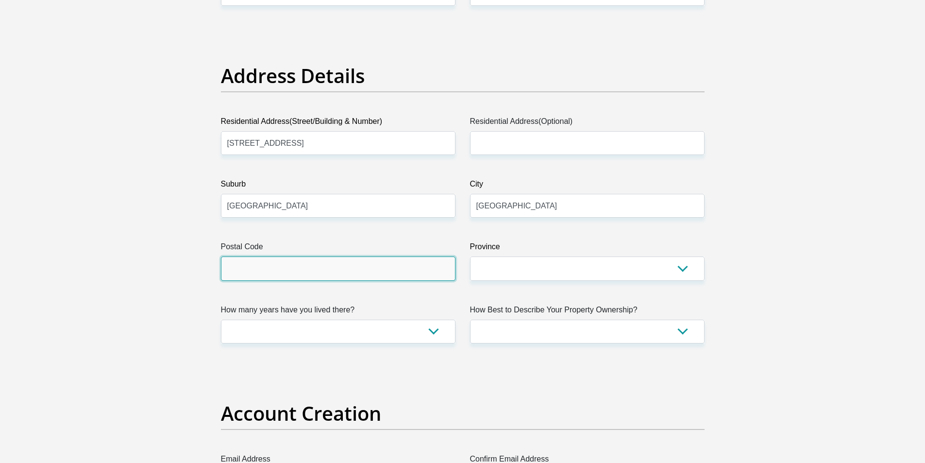
click at [292, 274] on input "Postal Code" at bounding box center [338, 269] width 235 height 24
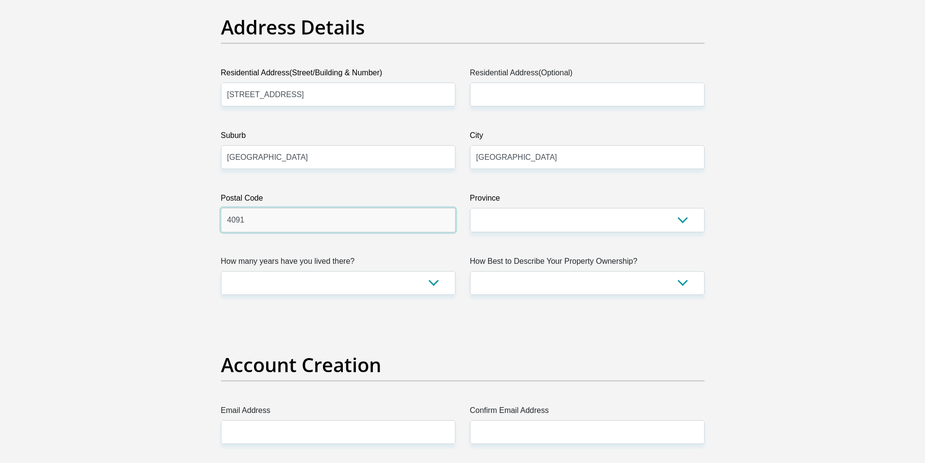
type input "4091"
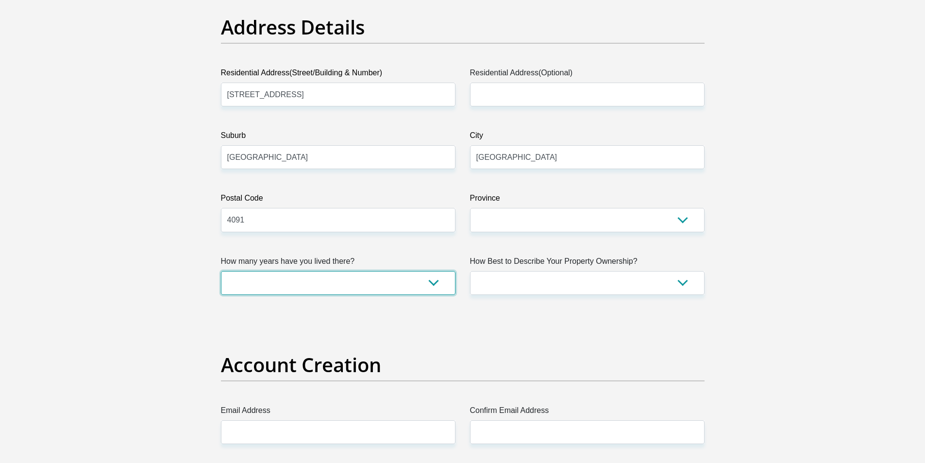
click at [325, 281] on select "less than 1 year 1-3 years 3-5 years 5+ years" at bounding box center [338, 283] width 235 height 24
select select "2"
click at [221, 271] on select "less than 1 year 1-3 years 3-5 years 5+ years" at bounding box center [338, 283] width 235 height 24
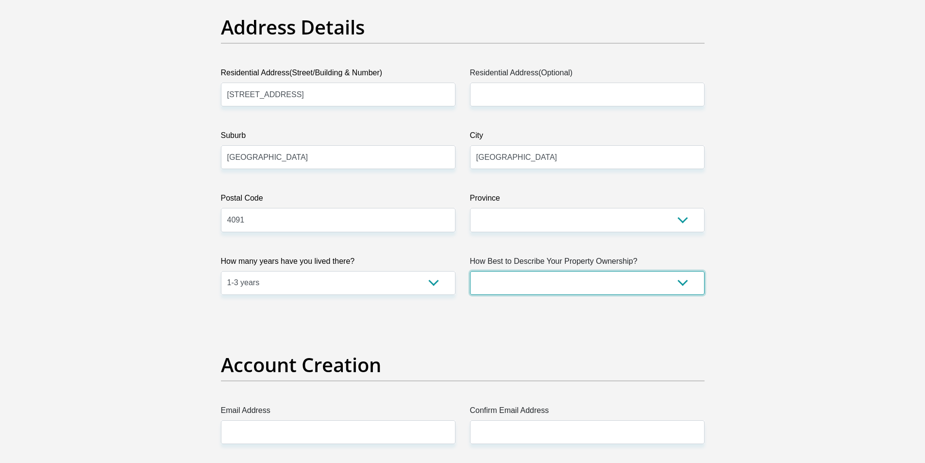
click at [542, 288] on select "Owned Rented Family Owned Company Dwelling" at bounding box center [587, 283] width 235 height 24
select select "Owned"
click at [470, 271] on select "Owned Rented Family Owned Company Dwelling" at bounding box center [587, 283] width 235 height 24
click at [381, 278] on select "less than 1 year 1-3 years 3-5 years 5+ years" at bounding box center [338, 283] width 235 height 24
select select "5"
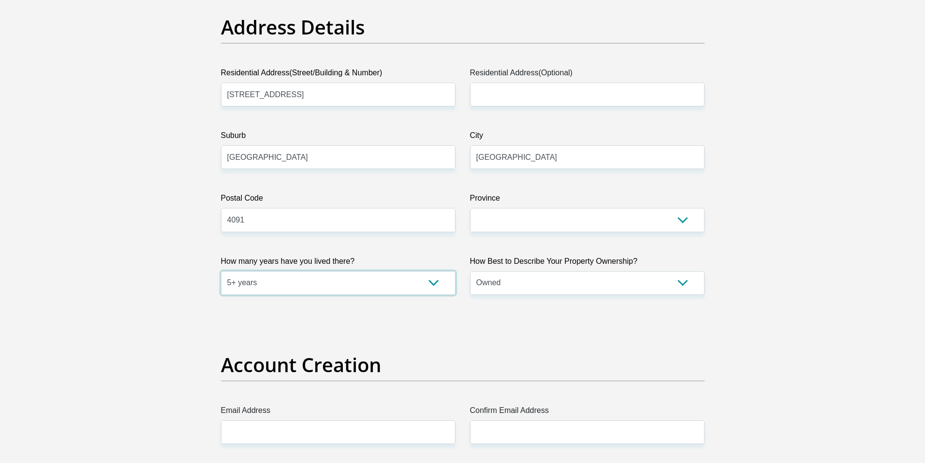
click at [221, 271] on select "less than 1 year 1-3 years 3-5 years 5+ years" at bounding box center [338, 283] width 235 height 24
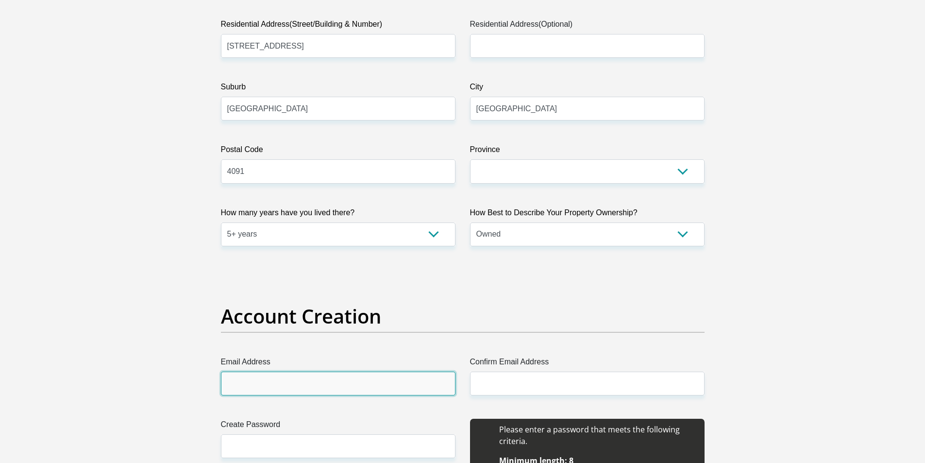
click at [394, 383] on input "Email Address" at bounding box center [338, 384] width 235 height 24
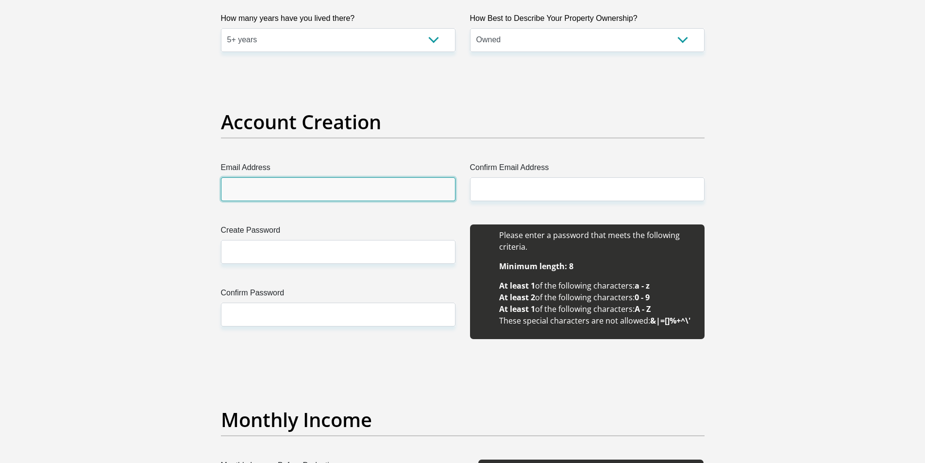
scroll to position [777, 0]
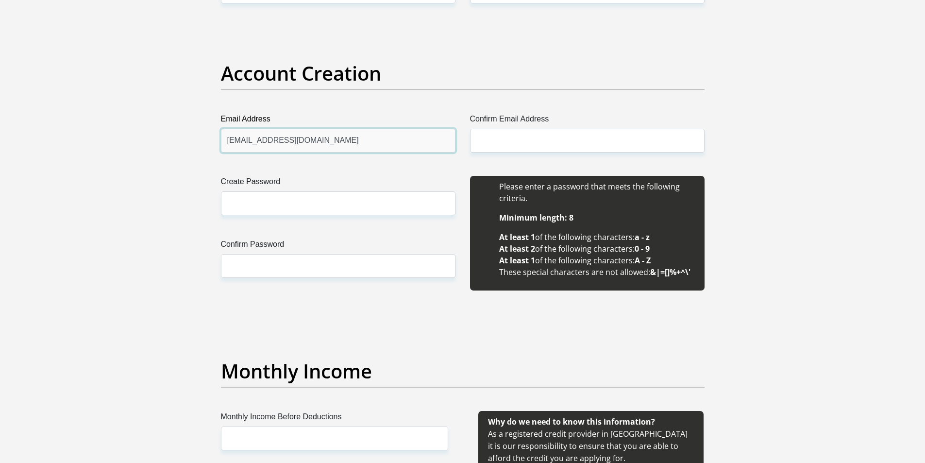
click at [318, 143] on input "cyabongacyanda04@gmauil.com" at bounding box center [338, 141] width 235 height 24
click at [297, 146] on input "cyabongacyanda04@gmail.com" at bounding box center [338, 141] width 235 height 24
type input "cyabongacyanda04@gmail.com"
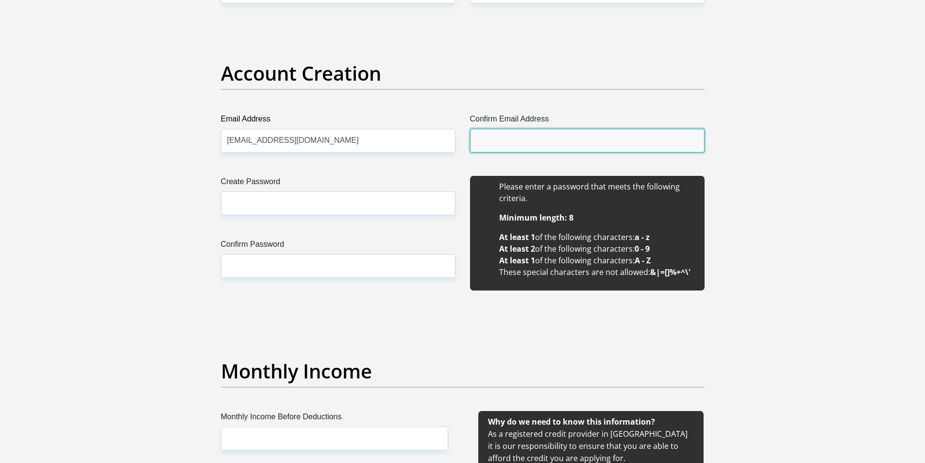
click at [524, 141] on input "Confirm Email Address" at bounding box center [587, 141] width 235 height 24
paste input "cyabongacyanda04@gmail.com"
type input "cyabongacyanda04@gmail.com"
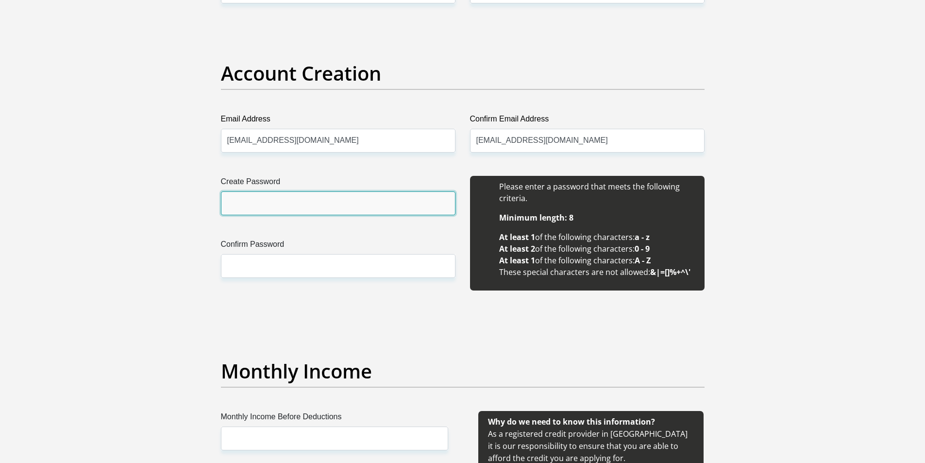
click at [347, 194] on input "Create Password" at bounding box center [338, 203] width 235 height 24
type input "Ntshalintshali04!"
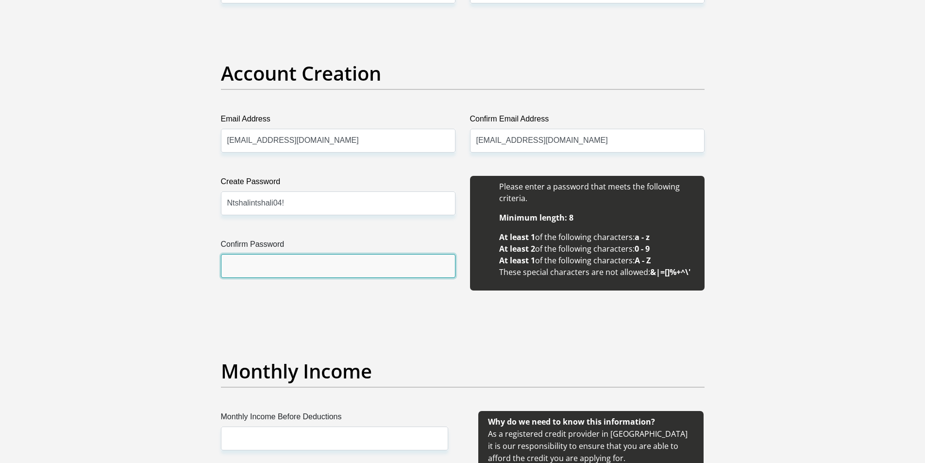
click at [359, 258] on input "Confirm Password" at bounding box center [338, 266] width 235 height 24
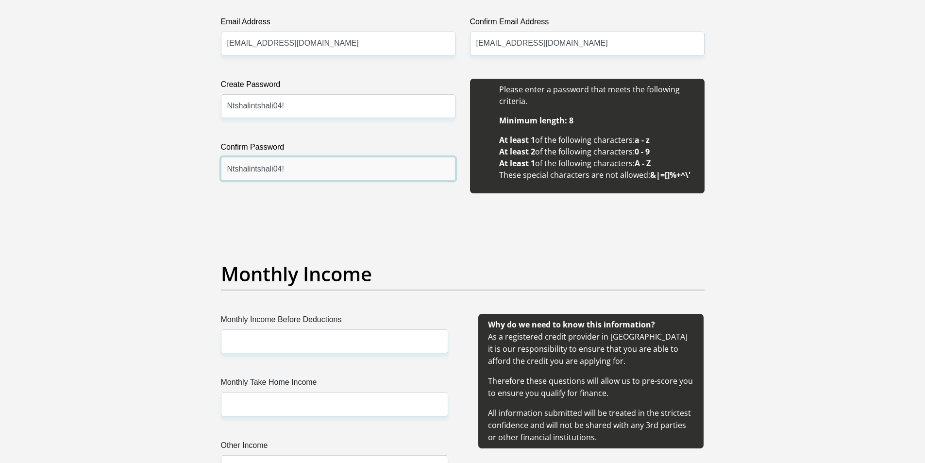
scroll to position [1020, 0]
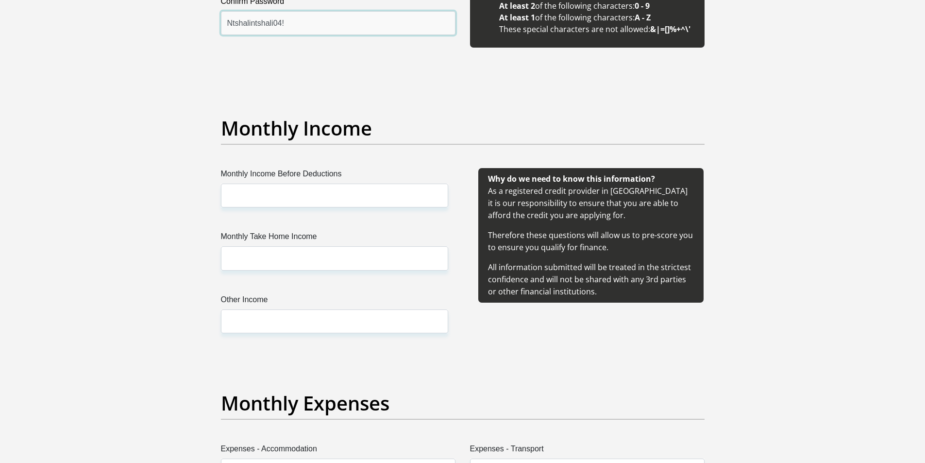
type input "Ntshalintshali04!"
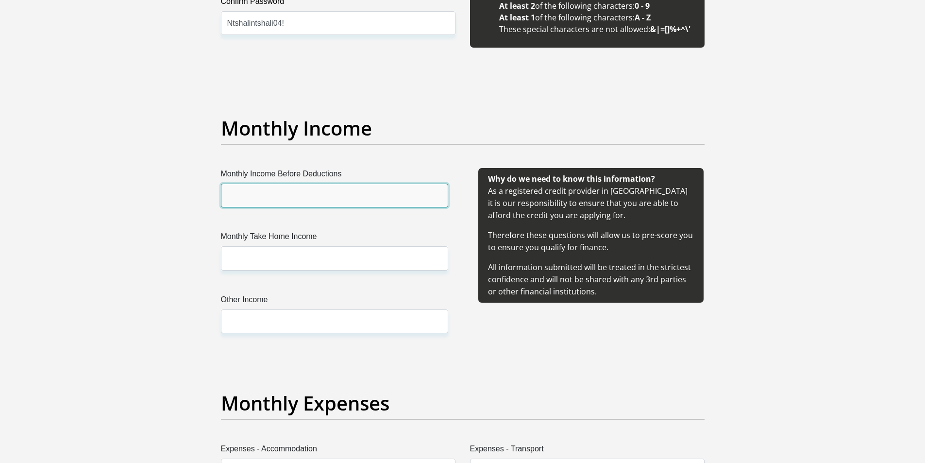
click at [290, 199] on input "Monthly Income Before Deductions" at bounding box center [334, 196] width 227 height 24
type input "7500"
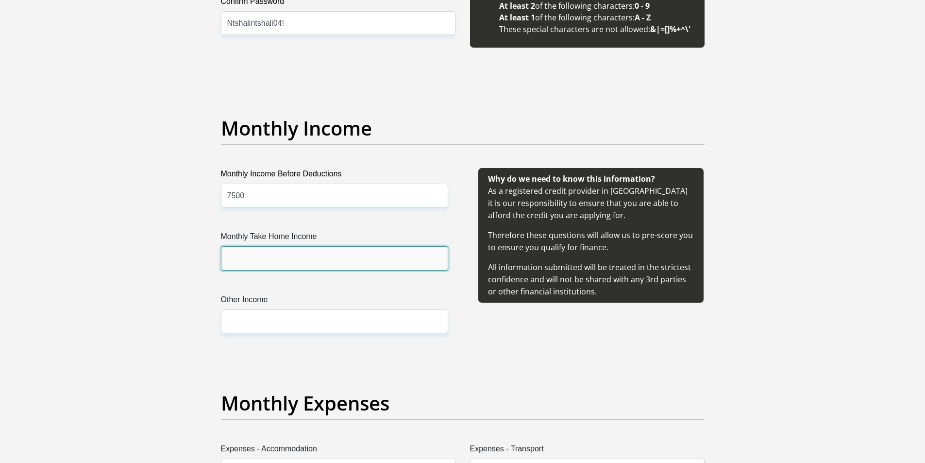
click at [294, 259] on input "Monthly Take Home Income" at bounding box center [334, 258] width 227 height 24
type input "4000"
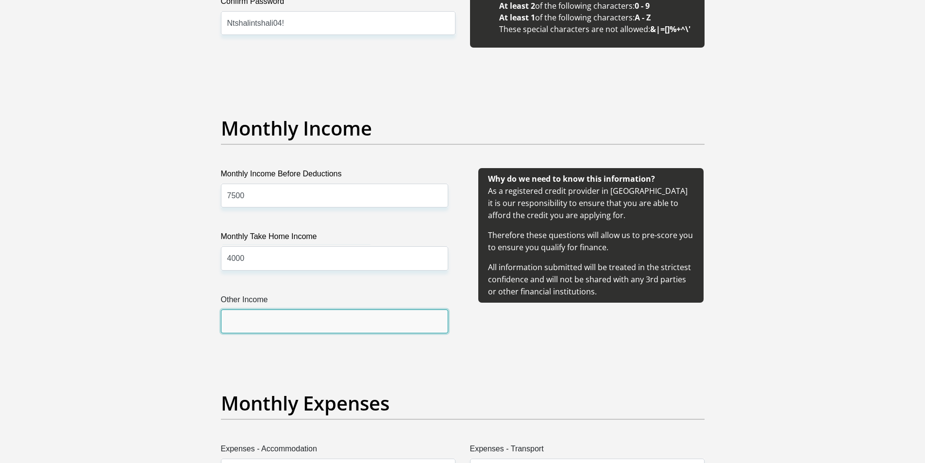
click at [287, 329] on input "Other Income" at bounding box center [334, 321] width 227 height 24
type input "9"
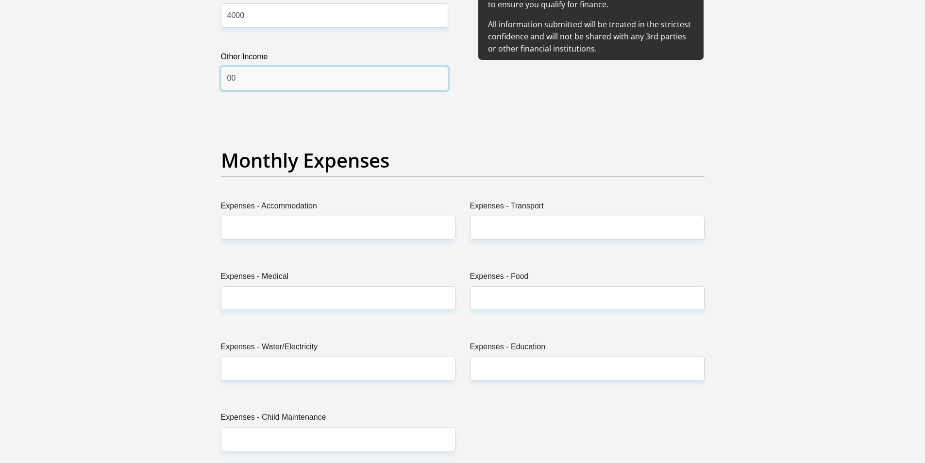
type input "00"
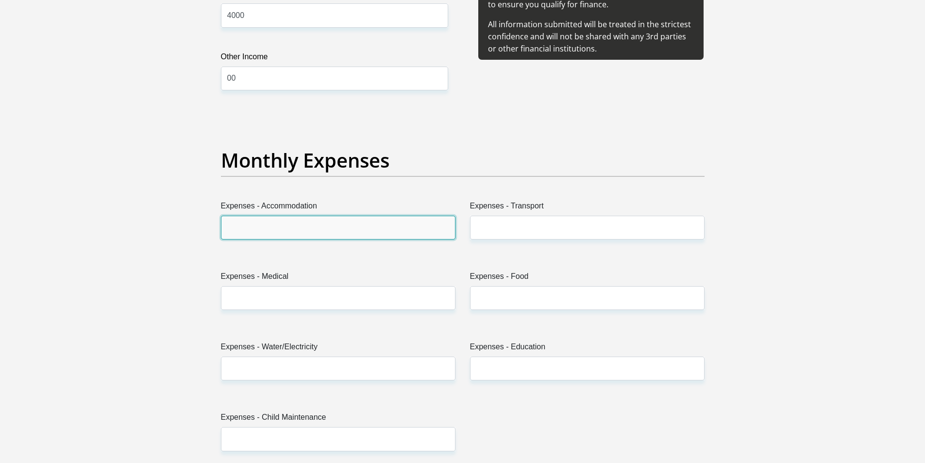
click at [253, 226] on input "Expenses - Accommodation" at bounding box center [338, 228] width 235 height 24
type input "0"
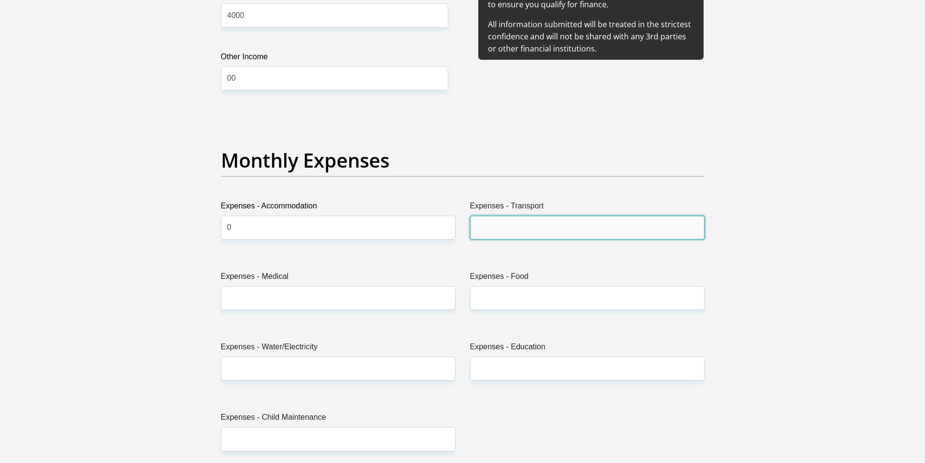
click at [498, 224] on input "Expenses - Transport" at bounding box center [587, 228] width 235 height 24
type input "700"
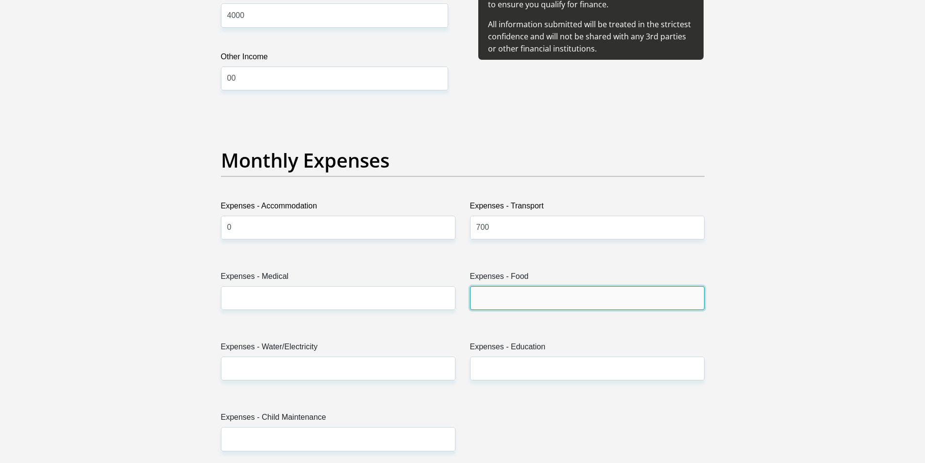
click at [518, 296] on input "Expenses - Food" at bounding box center [587, 298] width 235 height 24
type input "1700"
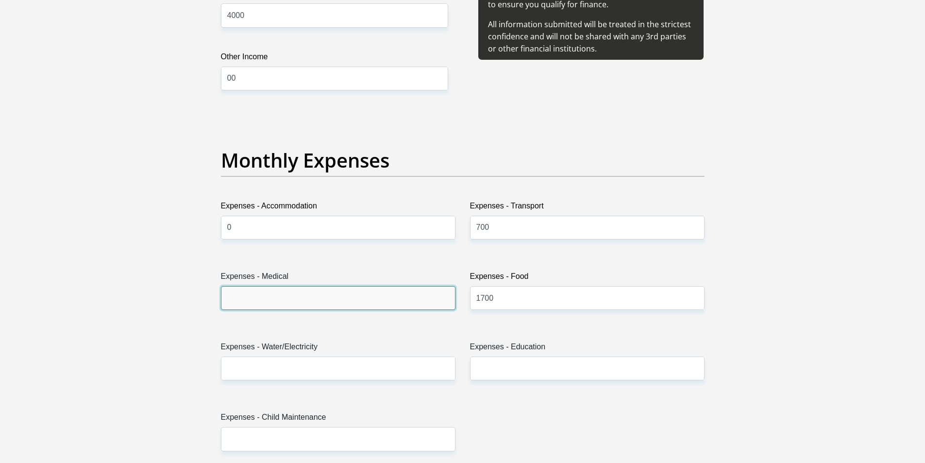
click at [394, 299] on input "Expenses - Medical" at bounding box center [338, 298] width 235 height 24
type input "700"
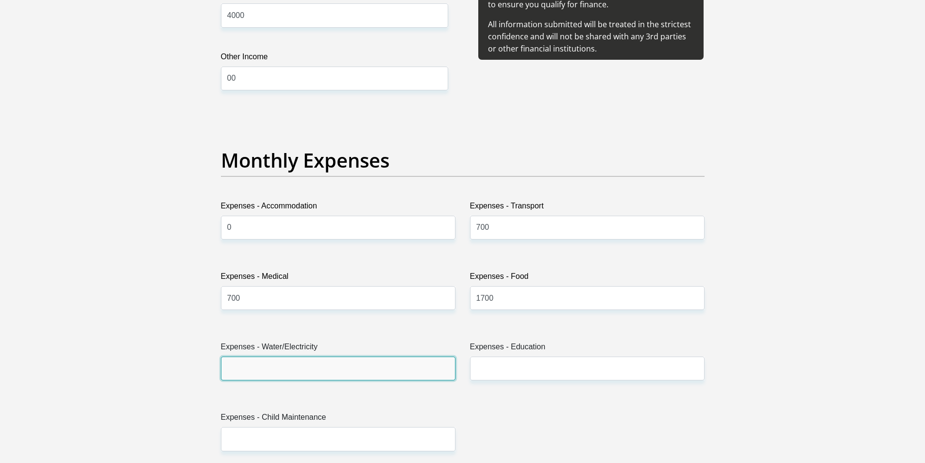
click at [299, 362] on input "Expenses - Water/Electricity" at bounding box center [338, 369] width 235 height 24
type input "0"
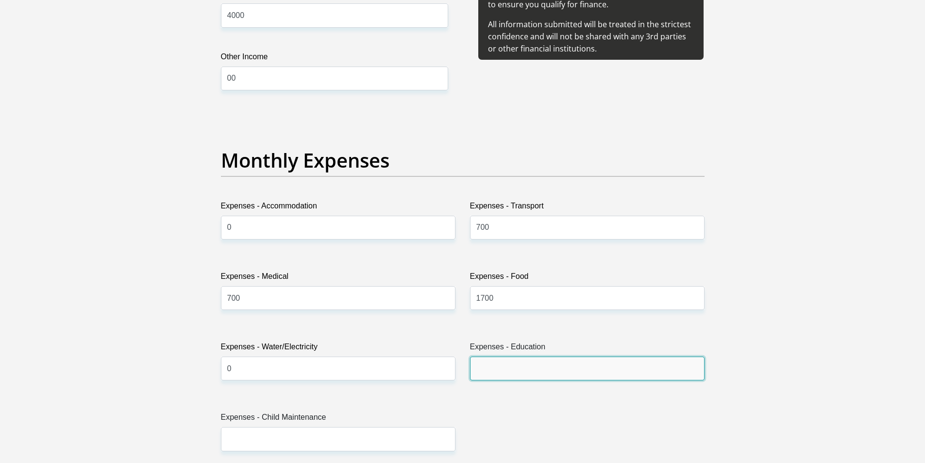
click at [518, 378] on input "Expenses - Education" at bounding box center [587, 369] width 235 height 24
type input "0"
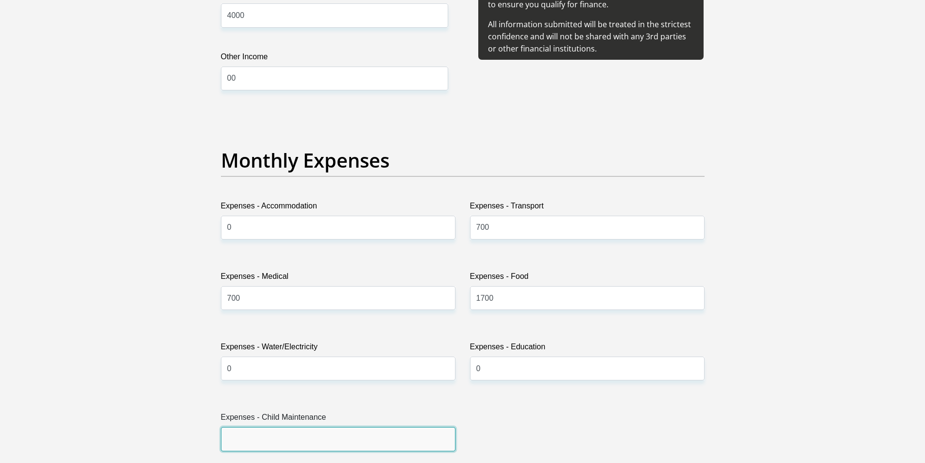
click at [396, 432] on input "Expenses - Child Maintenance" at bounding box center [338, 439] width 235 height 24
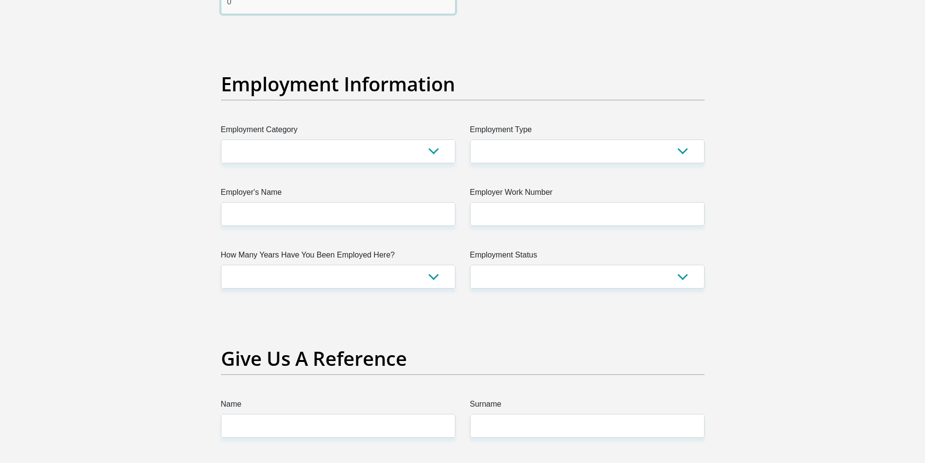
scroll to position [1749, 0]
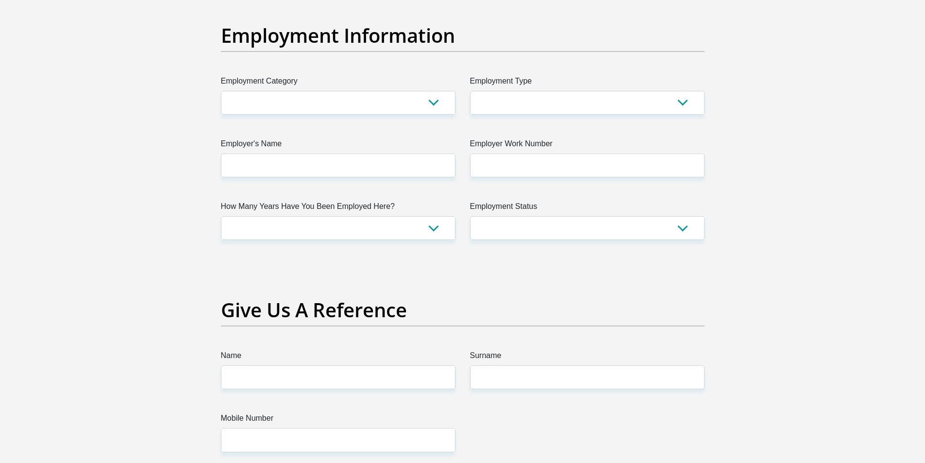
type input "0"
click at [256, 94] on select "AGRICULTURE ALCOHOL & TOBACCO CONSTRUCTION MATERIALS METALLURGY EQUIPMENT FOR R…" at bounding box center [338, 103] width 235 height 24
select select "53"
click at [221, 91] on select "AGRICULTURE ALCOHOL & TOBACCO CONSTRUCTION MATERIALS METALLURGY EQUIPMENT FOR R…" at bounding box center [338, 103] width 235 height 24
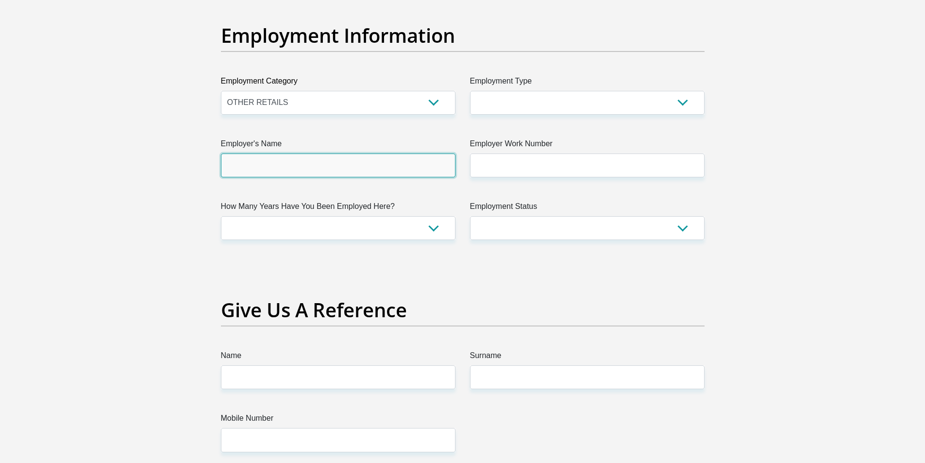
click at [317, 171] on input "Employer's Name" at bounding box center [338, 166] width 235 height 24
click at [250, 165] on input "Concetrix" at bounding box center [338, 166] width 235 height 24
click at [248, 166] on input "Concetrix" at bounding box center [338, 166] width 235 height 24
type input "Concentrix"
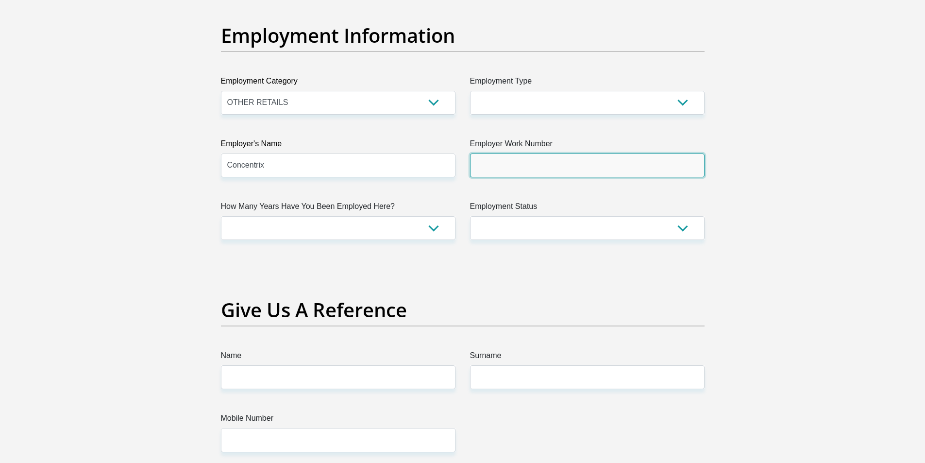
click at [511, 168] on input "Employer Work Number" at bounding box center [587, 166] width 235 height 24
type input "0604551264"
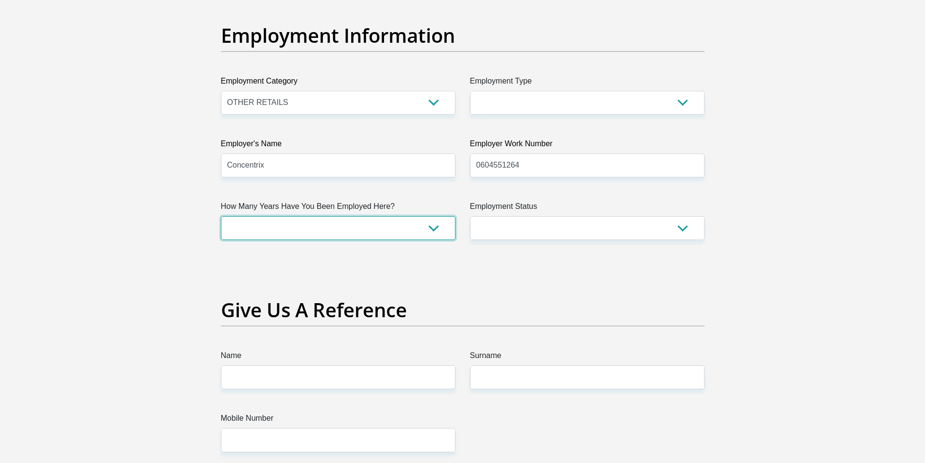
click at [330, 231] on select "less than 1 year 1-3 years 3-5 years 5+ years" at bounding box center [338, 228] width 235 height 24
select select "24"
click at [221, 216] on select "less than 1 year 1-3 years 3-5 years 5+ years" at bounding box center [338, 228] width 235 height 24
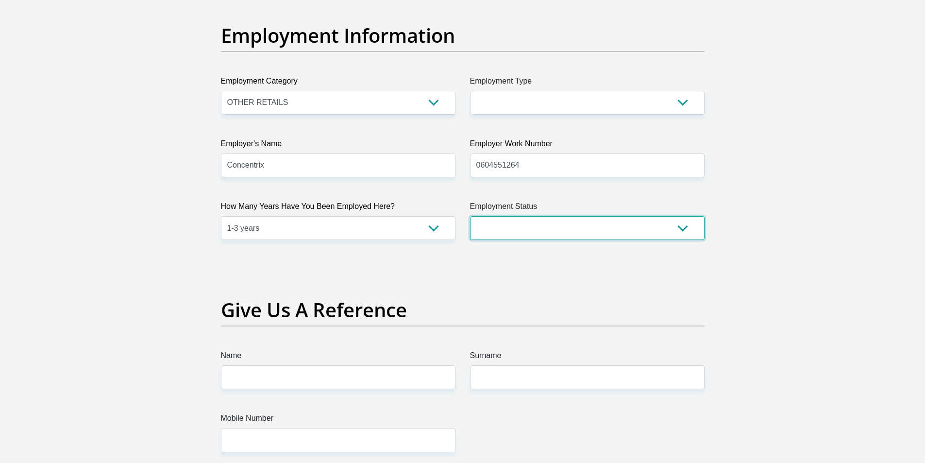
click at [535, 231] on select "Permanent/Full-time Part-time/Casual Contract Worker Self-Employed Housewife Re…" at bounding box center [587, 228] width 235 height 24
select select "1"
click at [470, 216] on select "Permanent/Full-time Part-time/Casual Contract Worker Self-Employed Housewife Re…" at bounding box center [587, 228] width 235 height 24
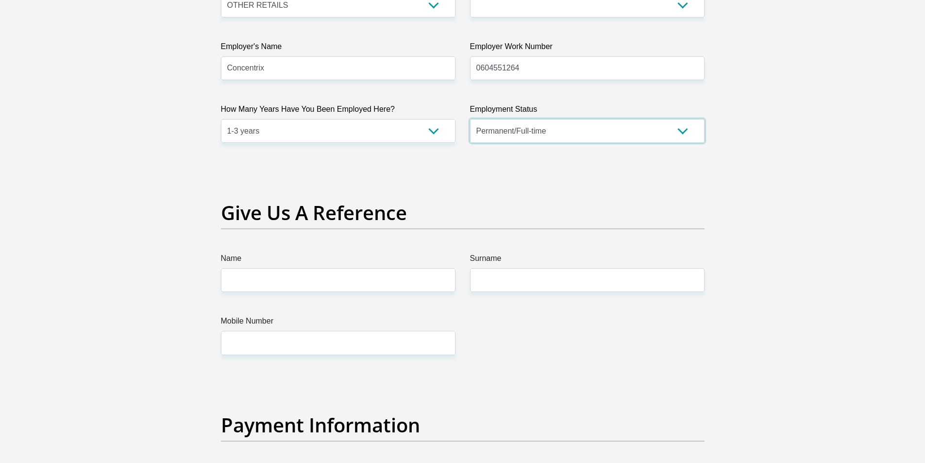
scroll to position [1943, 0]
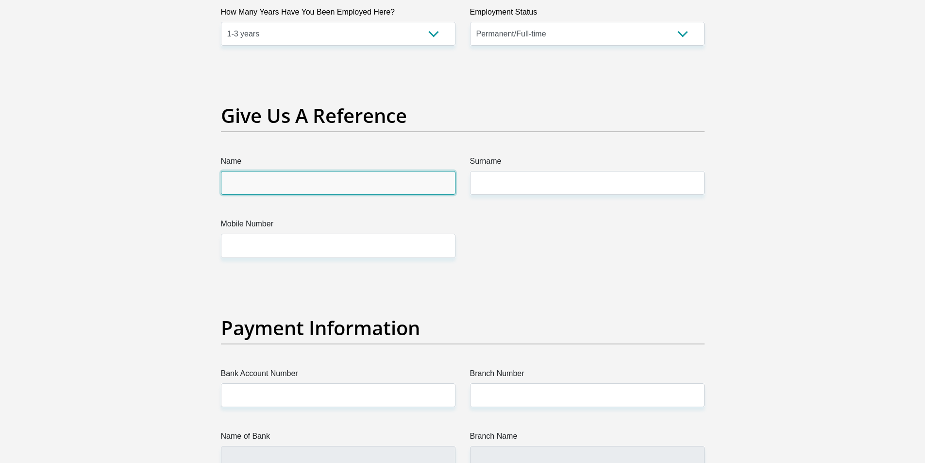
click at [283, 184] on input "Name" at bounding box center [338, 183] width 235 height 24
type input "thembeka"
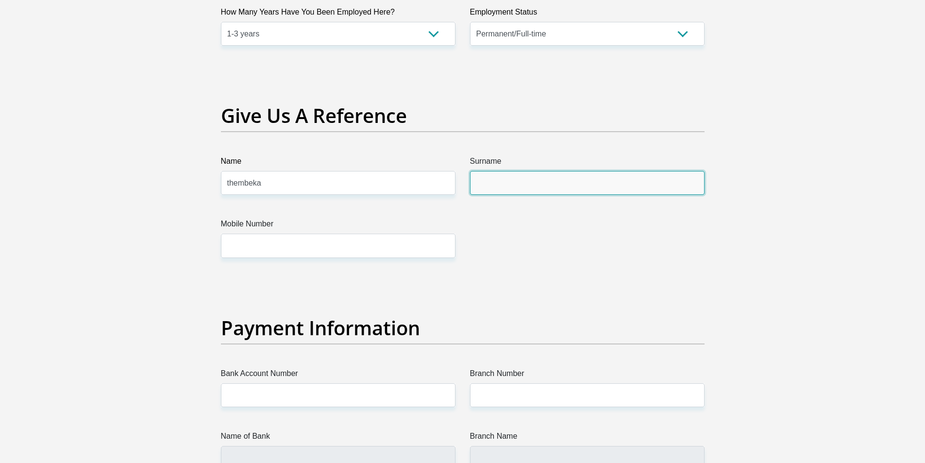
click at [534, 179] on input "Surname" at bounding box center [587, 183] width 235 height 24
click at [497, 185] on input "Mthetwa" at bounding box center [587, 183] width 235 height 24
type input "Mthethwa"
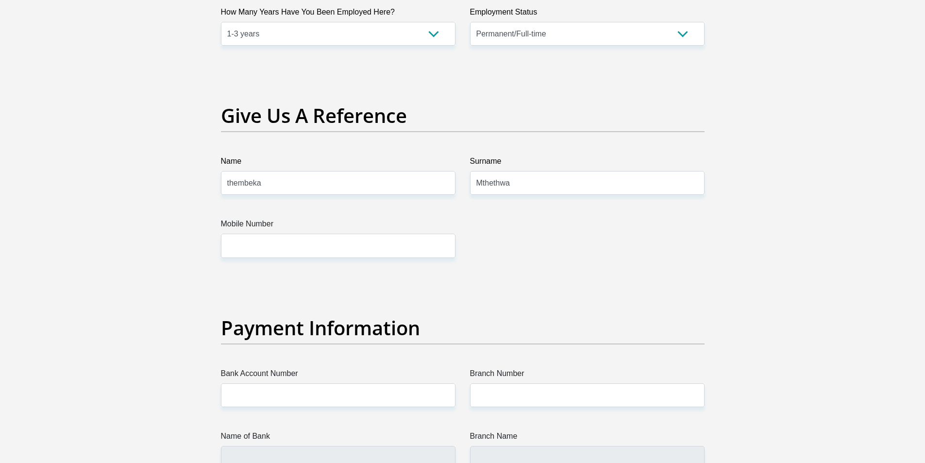
click at [331, 248] on input "Mobile Number" at bounding box center [338, 246] width 235 height 24
click at [258, 250] on input "084 780b 1319" at bounding box center [338, 246] width 235 height 24
click at [257, 247] on input "084 780 1319" at bounding box center [338, 246] width 235 height 24
click at [241, 243] on input "084 7801319" at bounding box center [338, 246] width 235 height 24
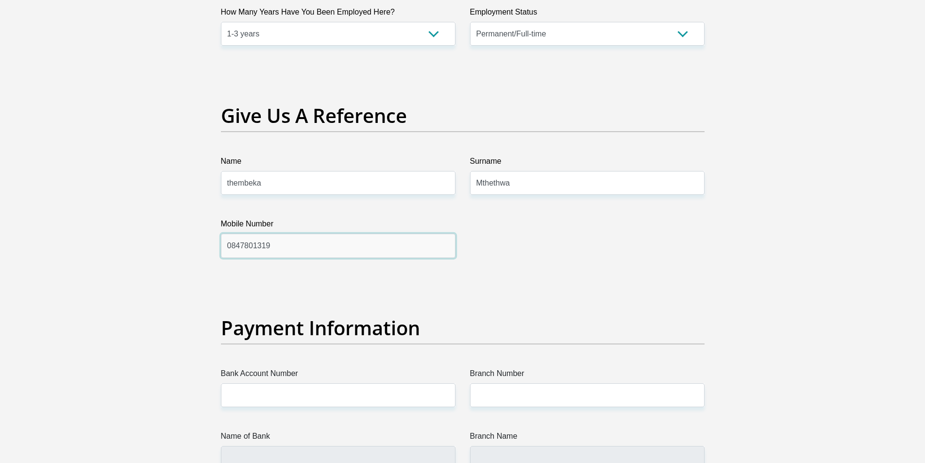
type input "0847801319"
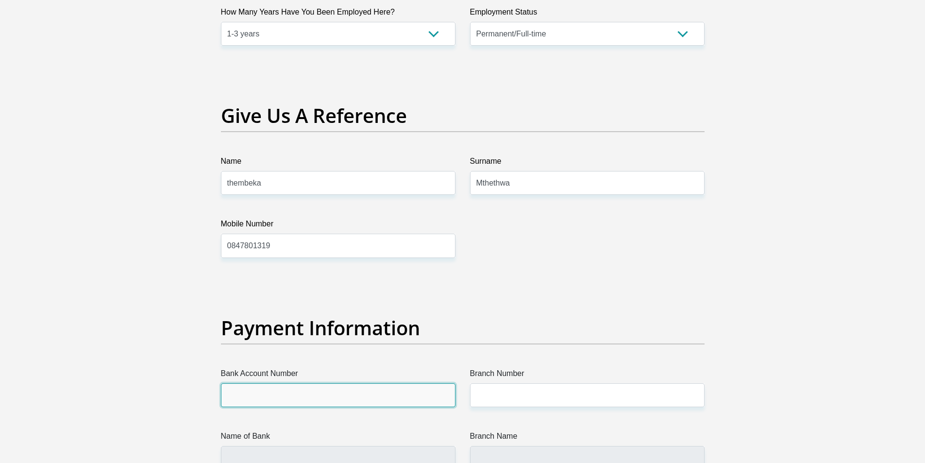
click at [297, 405] on input "Bank Account Number" at bounding box center [338, 395] width 235 height 24
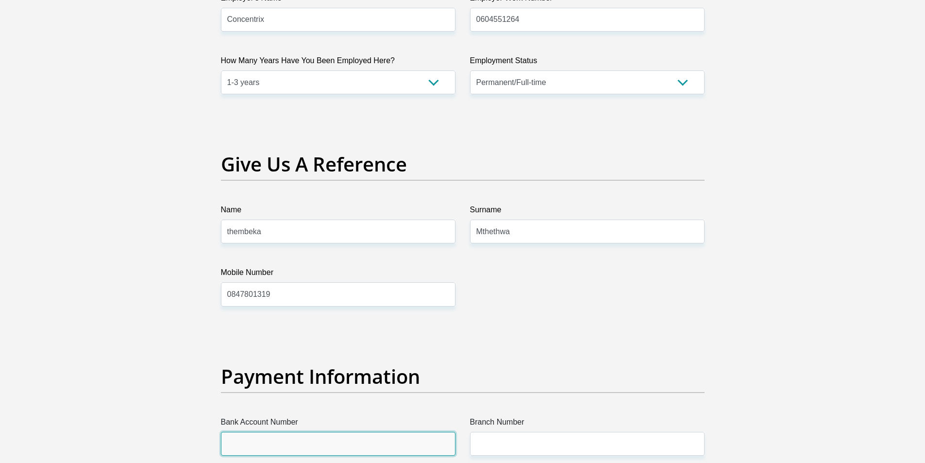
scroll to position [2040, 0]
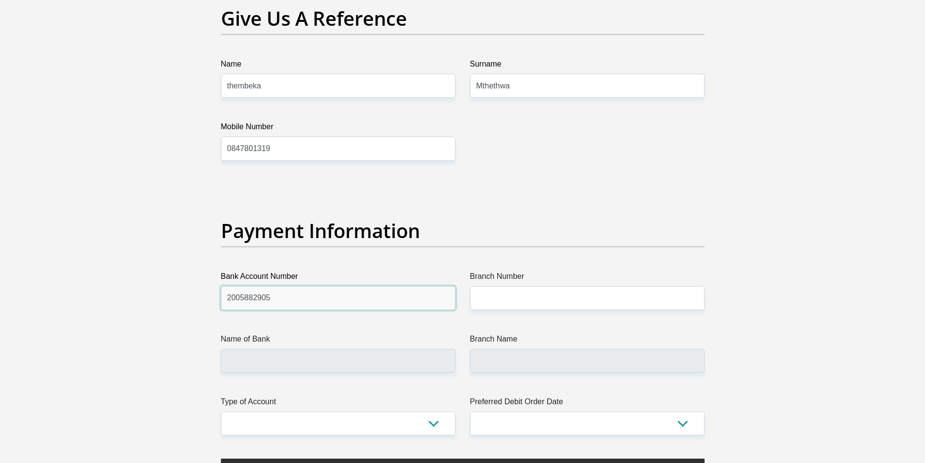
type input "2005882905"
click at [534, 283] on label "Branch Number" at bounding box center [587, 279] width 235 height 16
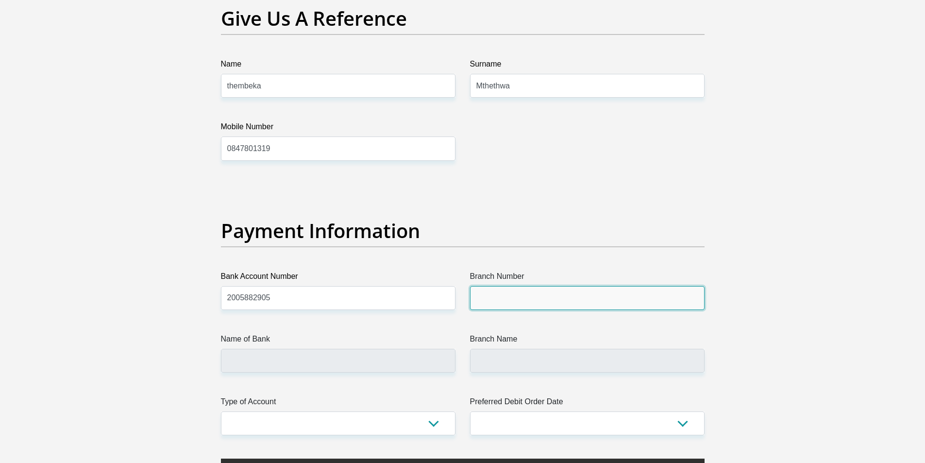
click at [534, 286] on input "Branch Number" at bounding box center [587, 298] width 235 height 24
click at [535, 296] on input "Branch Number" at bounding box center [587, 298] width 235 height 24
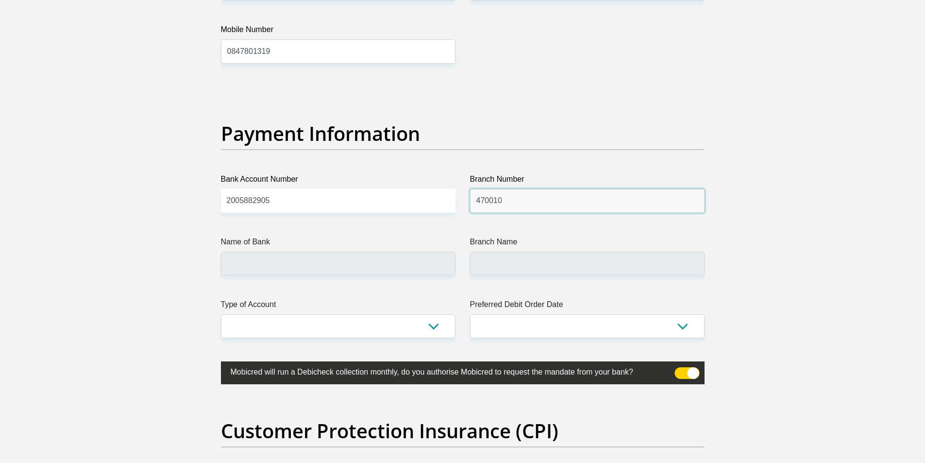
type input "470010"
click at [380, 320] on select "Cheque Savings" at bounding box center [338, 326] width 235 height 24
type input "CAPITEC BANK LIMITED"
type input "CAPITEC BANK CPC"
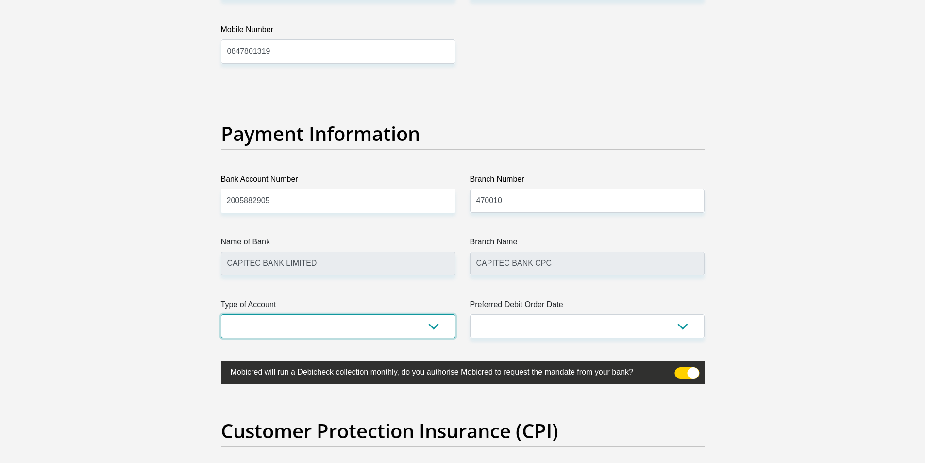
select select "SAV"
click at [221, 314] on select "Cheque Savings" at bounding box center [338, 326] width 235 height 24
click at [528, 324] on select "1st 2nd 3rd 4th 5th 7th 18th 19th 20th 21st 22nd 23rd 24th 25th 26th 27th 28th …" at bounding box center [587, 326] width 235 height 24
select select "1"
click at [470, 314] on select "1st 2nd 3rd 4th 5th 7th 18th 19th 20th 21st 22nd 23rd 24th 25th 26th 27th 28th …" at bounding box center [587, 326] width 235 height 24
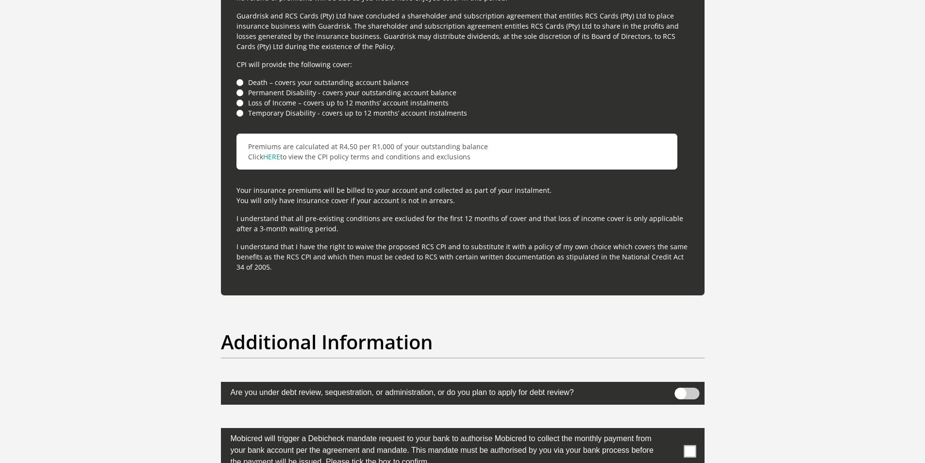
scroll to position [2866, 0]
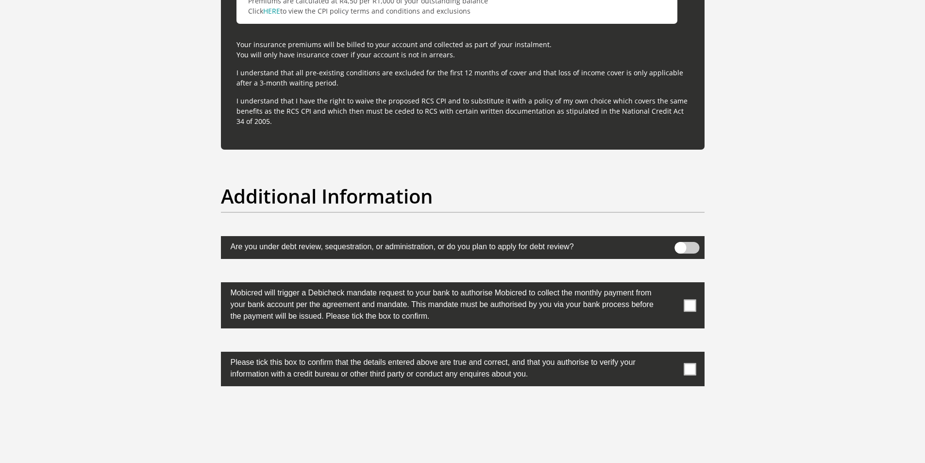
click at [691, 299] on span at bounding box center [690, 305] width 12 height 12
click at [671, 285] on input "checkbox" at bounding box center [671, 285] width 0 height 0
click at [685, 374] on span at bounding box center [690, 369] width 12 height 12
click at [671, 354] on input "checkbox" at bounding box center [671, 354] width 0 height 0
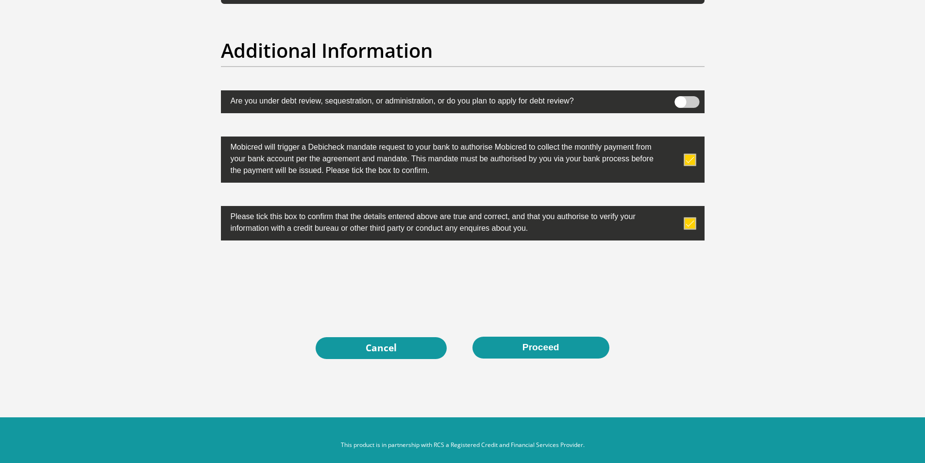
scroll to position [3023, 0]
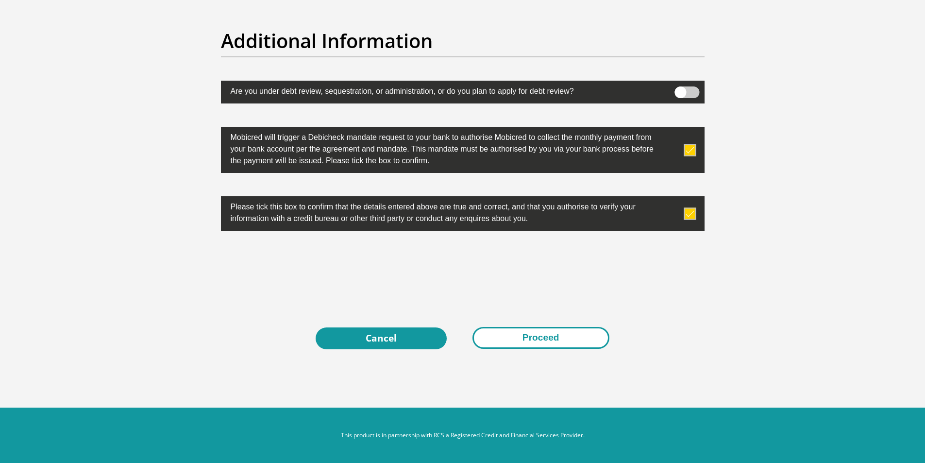
click at [514, 338] on button "Proceed" at bounding box center [541, 338] width 137 height 22
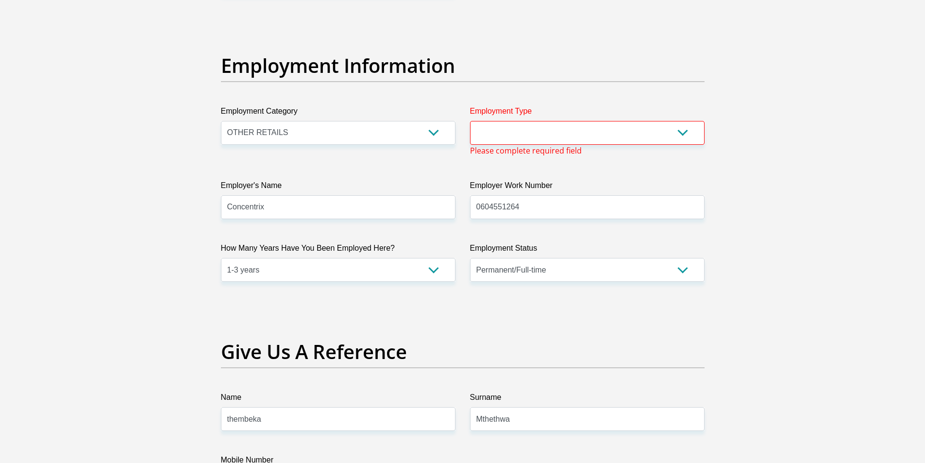
scroll to position [1718, 0]
click at [502, 136] on select "College/Lecturer Craft Seller Creative Driver Executive Farmer Forces - Non Com…" at bounding box center [587, 134] width 235 height 24
select select "Sales"
click at [470, 122] on select "College/Lecturer Craft Seller Creative Driver Executive Farmer Forces - Non Com…" at bounding box center [587, 134] width 235 height 24
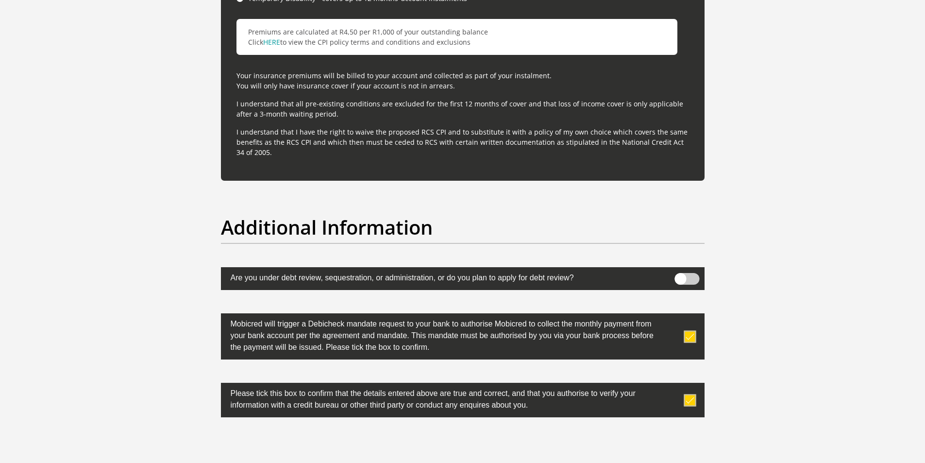
scroll to position [3023, 0]
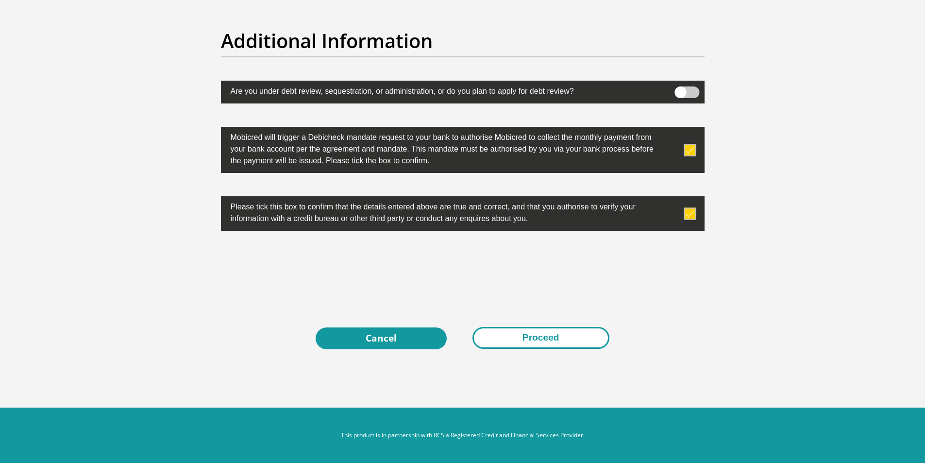
click at [548, 335] on button "Proceed" at bounding box center [541, 338] width 137 height 22
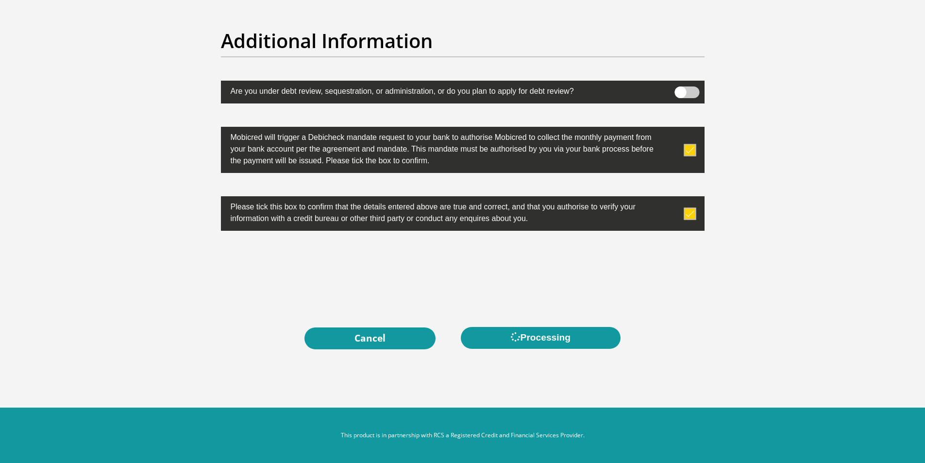
scroll to position [2780, 0]
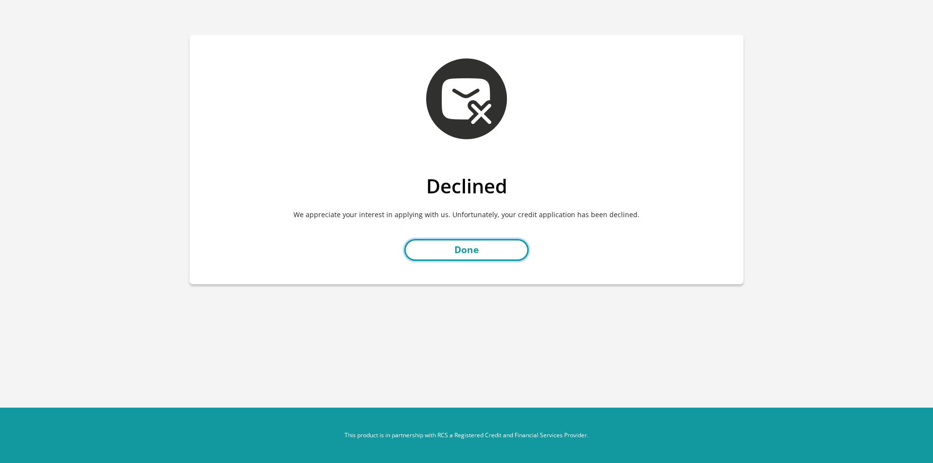
click at [450, 255] on link "Done" at bounding box center [466, 250] width 124 height 22
